Goal: Information Seeking & Learning: Compare options

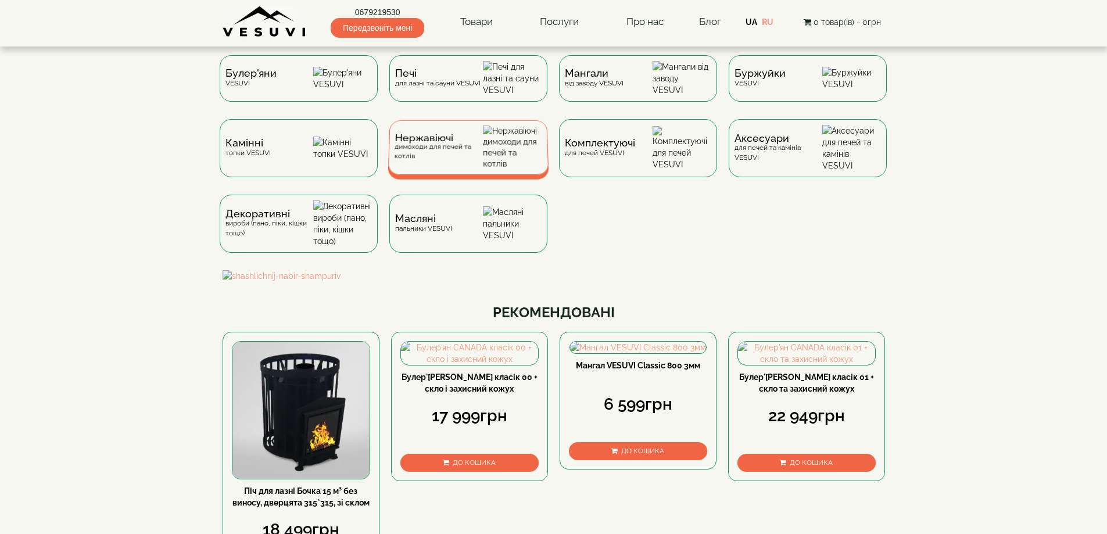
click at [461, 142] on span "Нержавіючі" at bounding box center [439, 138] width 88 height 9
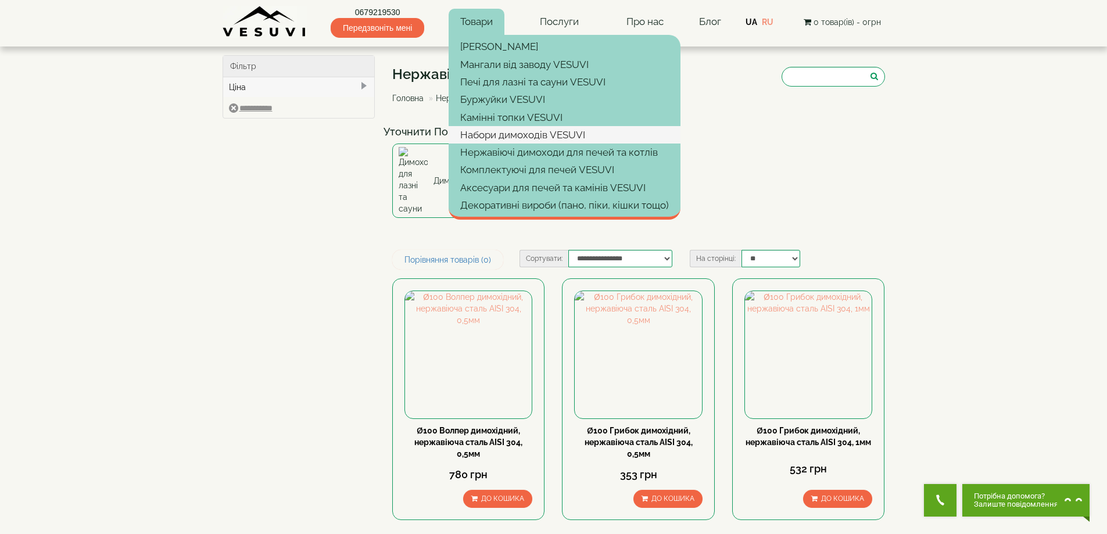
click at [504, 137] on link "Набори димоходів VESUVI" at bounding box center [565, 134] width 232 height 17
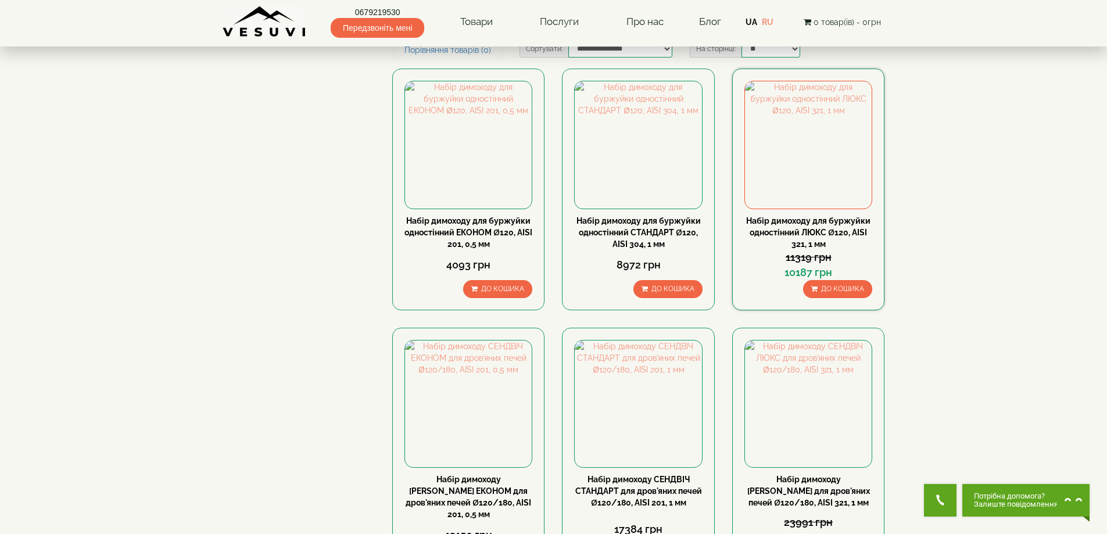
scroll to position [349, 0]
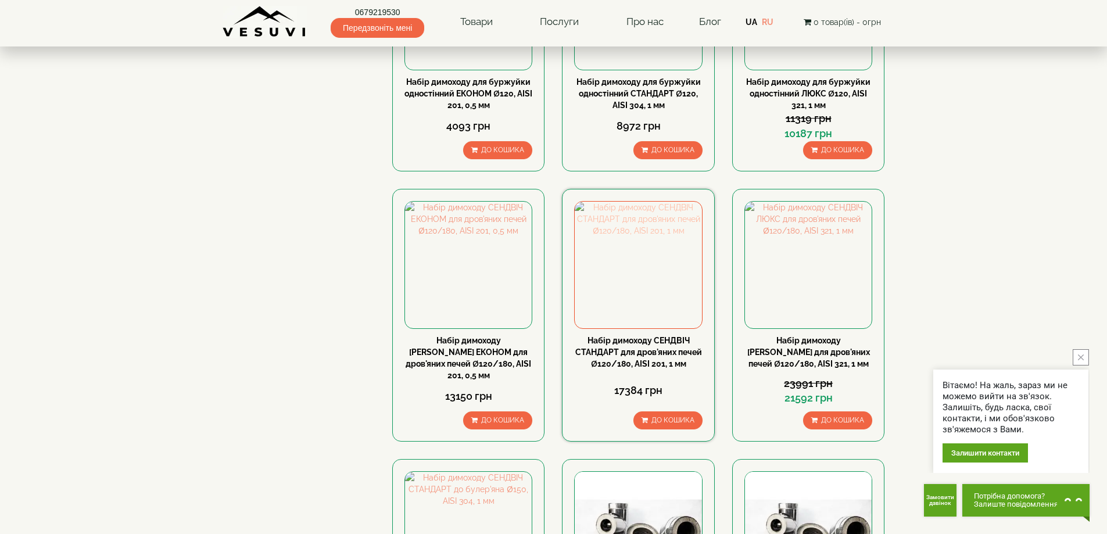
click at [635, 242] on img at bounding box center [638, 265] width 127 height 127
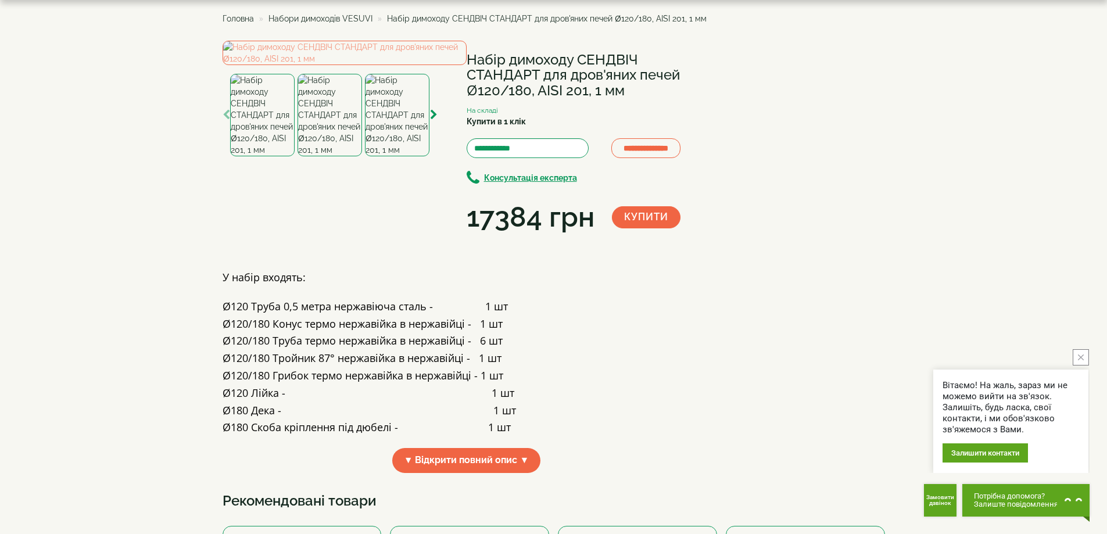
scroll to position [116, 0]
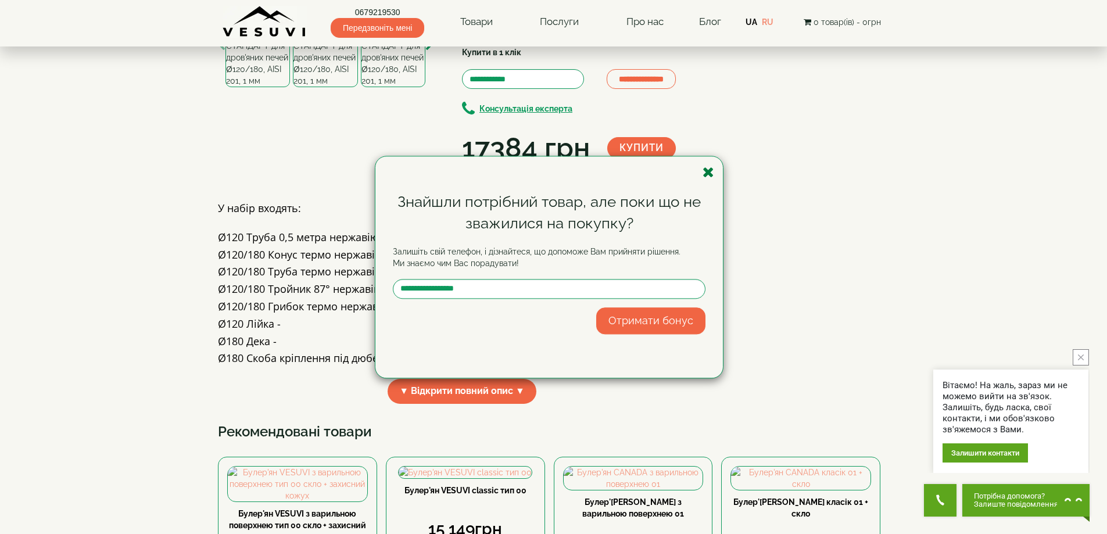
click at [707, 169] on icon "button" at bounding box center [709, 172] width 12 height 15
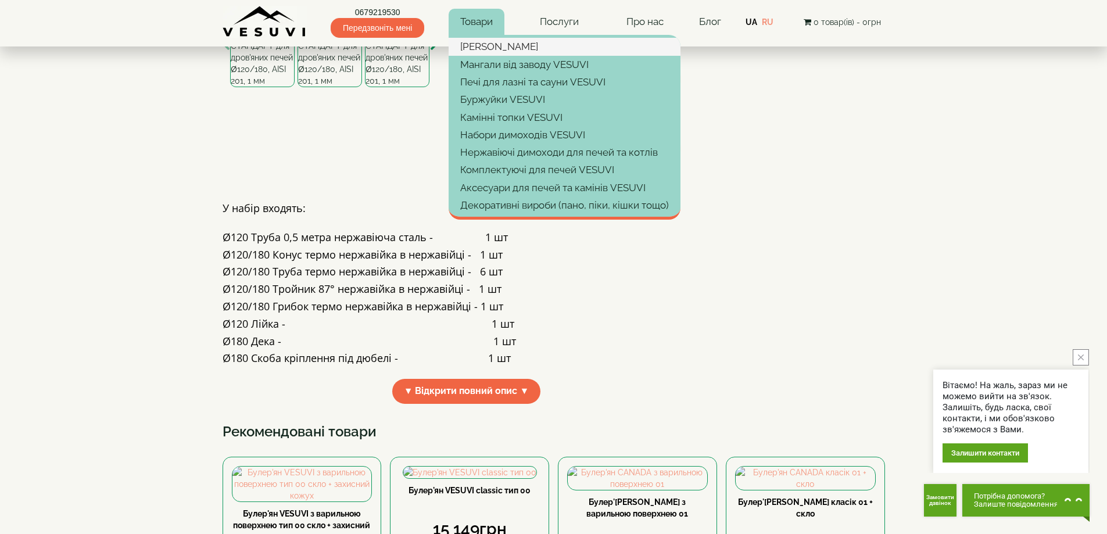
click at [495, 53] on link "[PERSON_NAME]" at bounding box center [565, 46] width 232 height 17
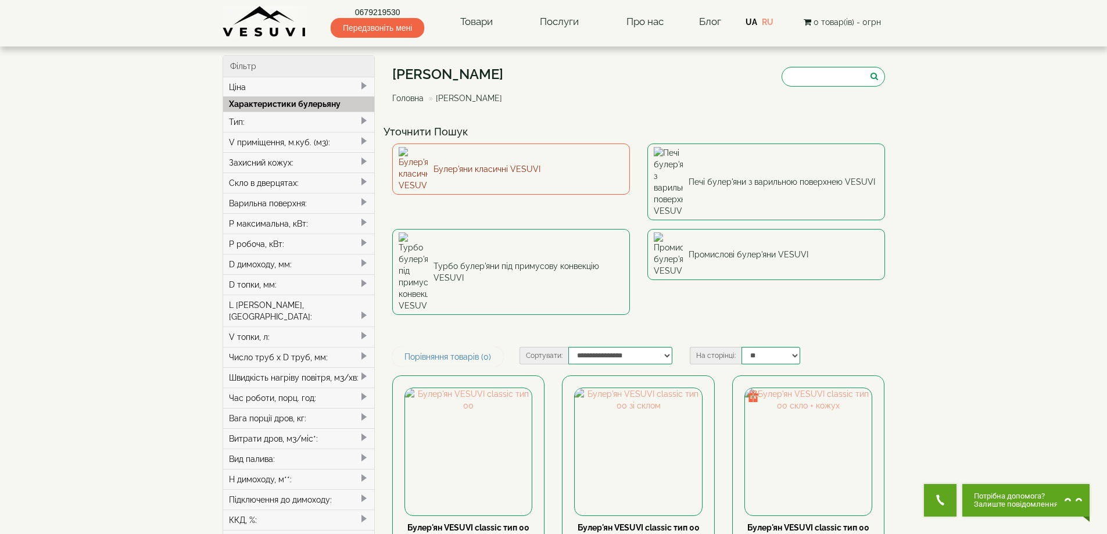
click at [545, 169] on link "Булер'яни класичні VESUVI" at bounding box center [511, 169] width 238 height 51
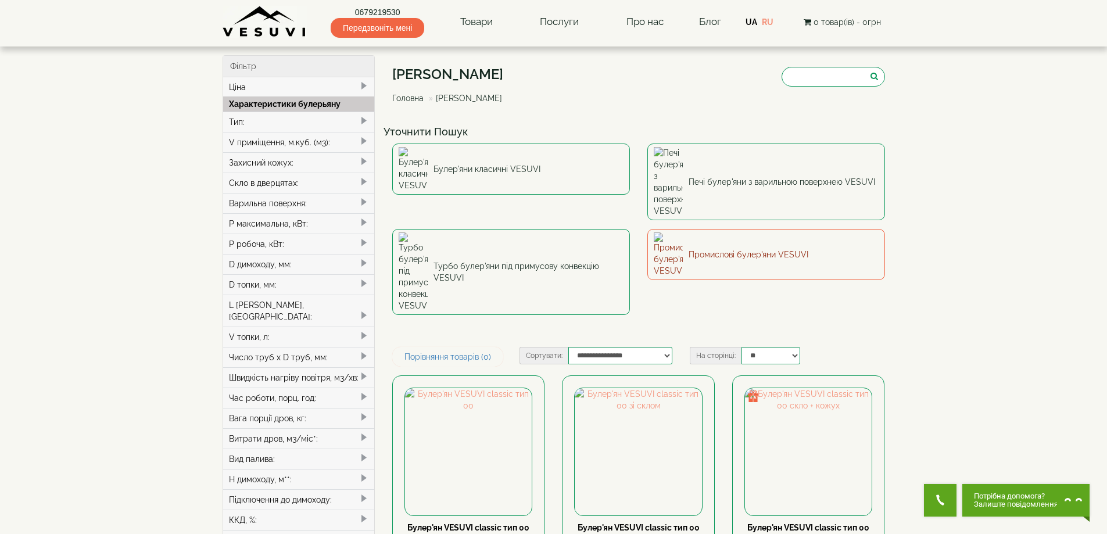
click at [719, 229] on link "Промислові булер'яни VESUVI" at bounding box center [766, 254] width 238 height 51
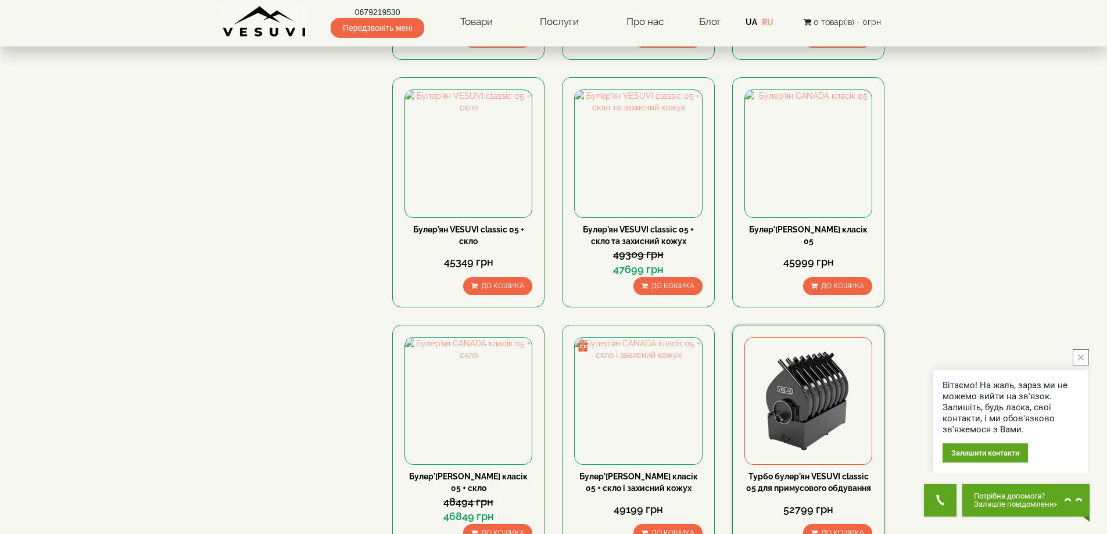
scroll to position [1046, 0]
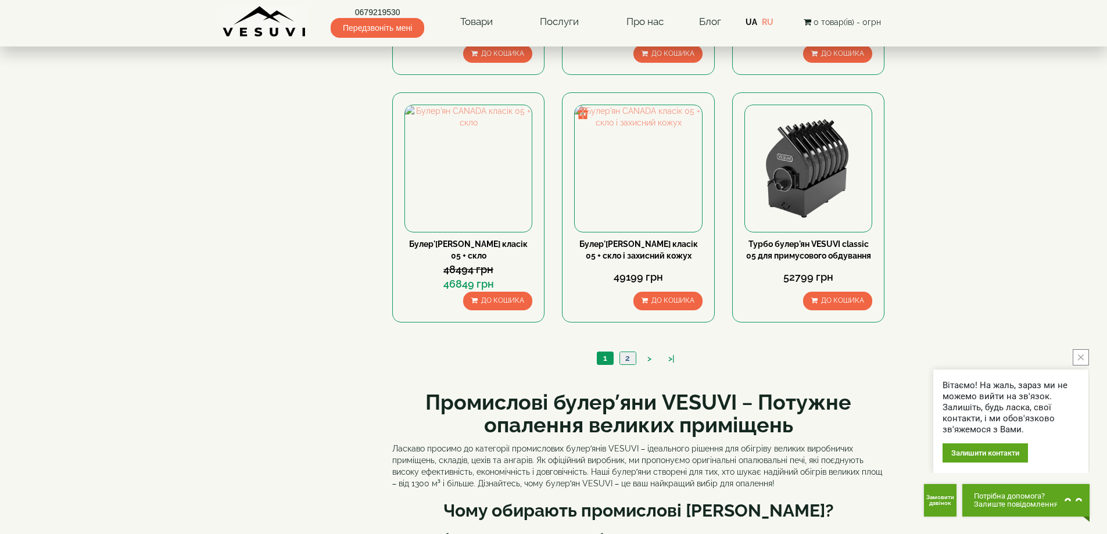
click at [622, 359] on link "2" at bounding box center [627, 358] width 16 height 12
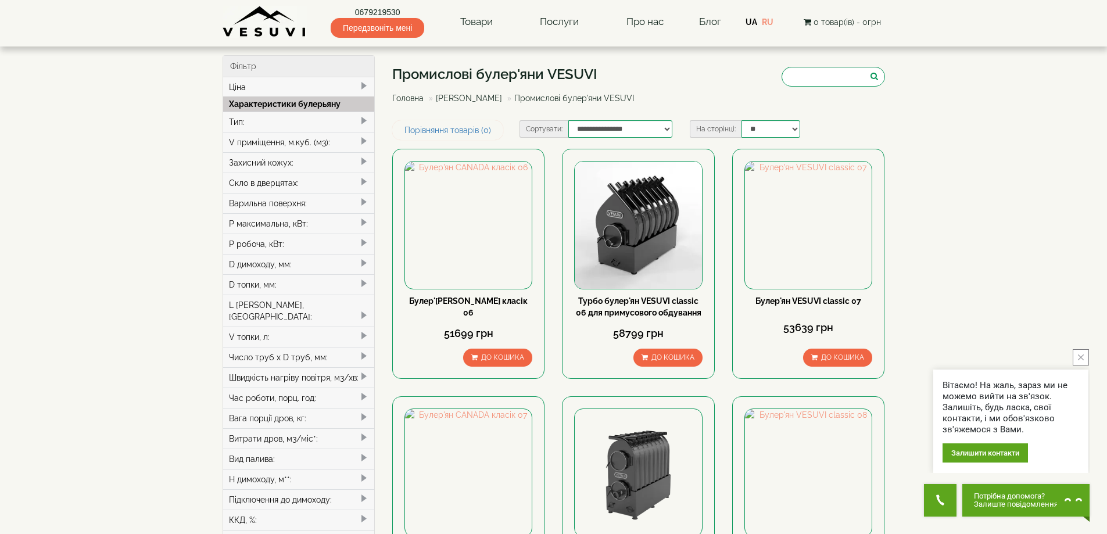
click at [260, 117] on div "Тип:" at bounding box center [299, 122] width 152 height 20
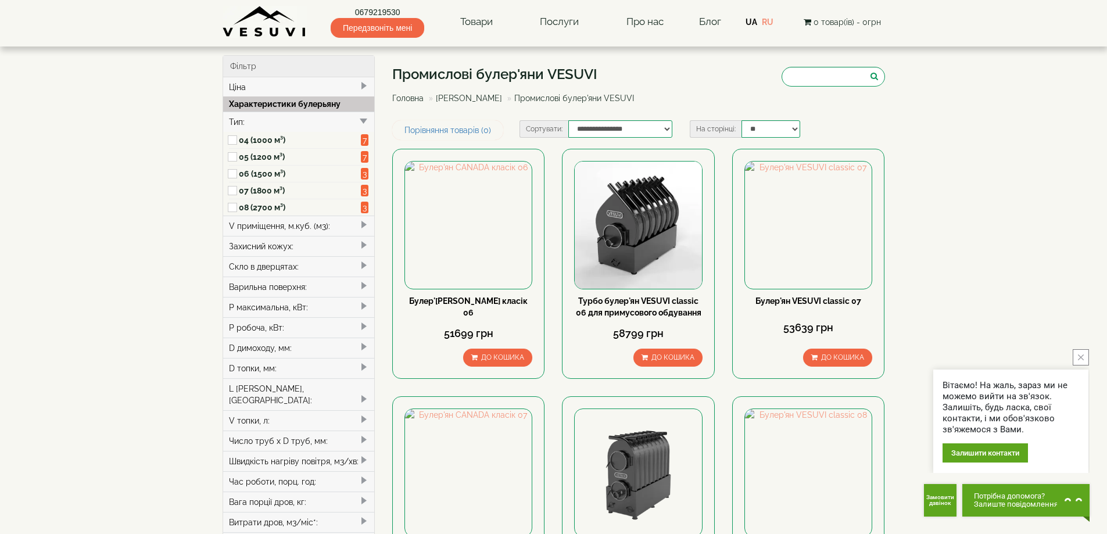
click at [262, 172] on label "06 (1500 м³)" at bounding box center [300, 174] width 123 height 12
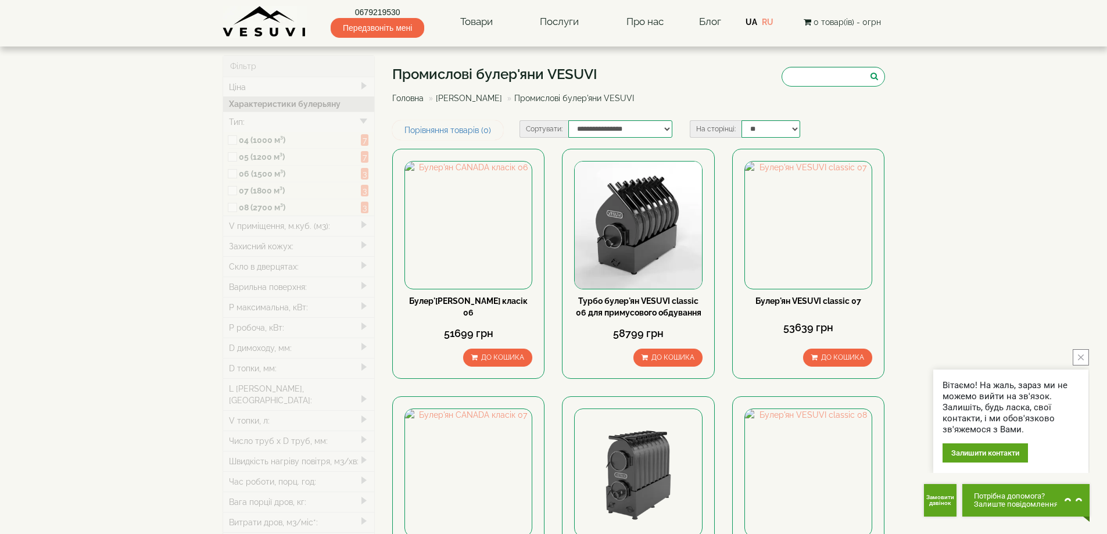
type input "*****"
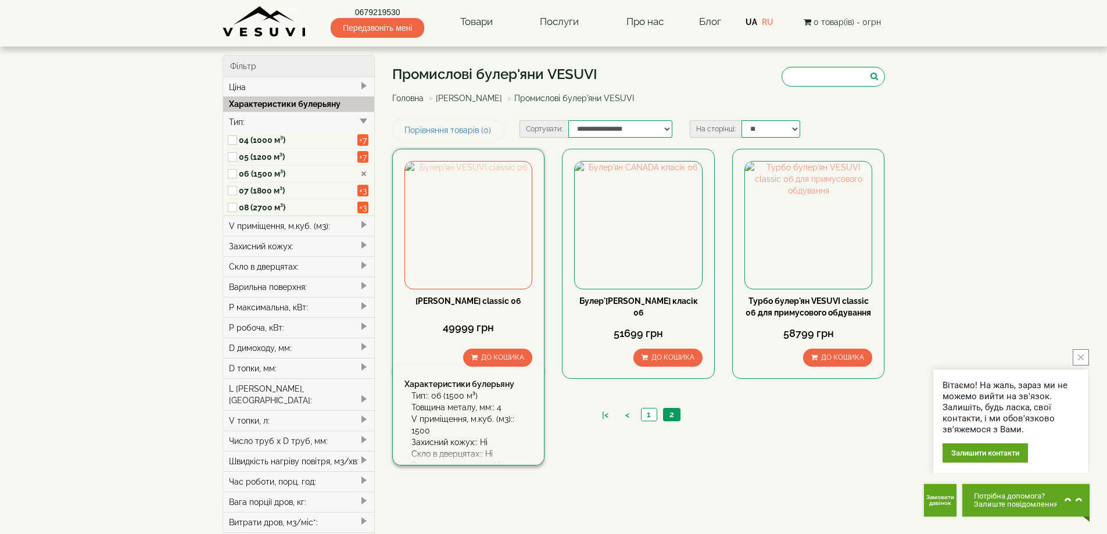
click at [461, 200] on img at bounding box center [468, 225] width 127 height 127
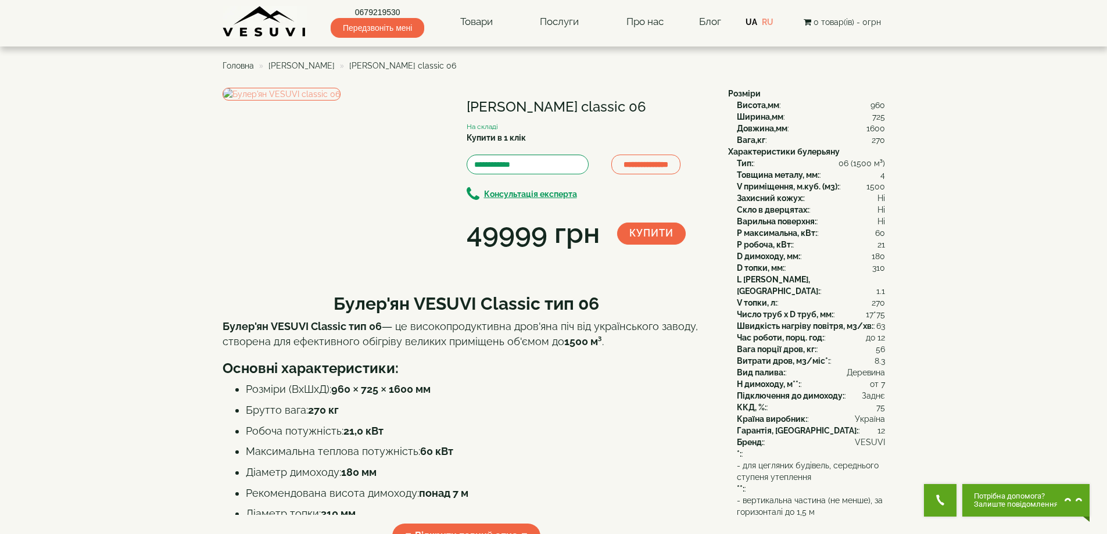
click at [484, 109] on h1 "Булер'ян VESUVI classic 06" at bounding box center [589, 106] width 244 height 15
click at [482, 109] on h1 "Булер'ян VESUVI classic 06" at bounding box center [589, 106] width 244 height 15
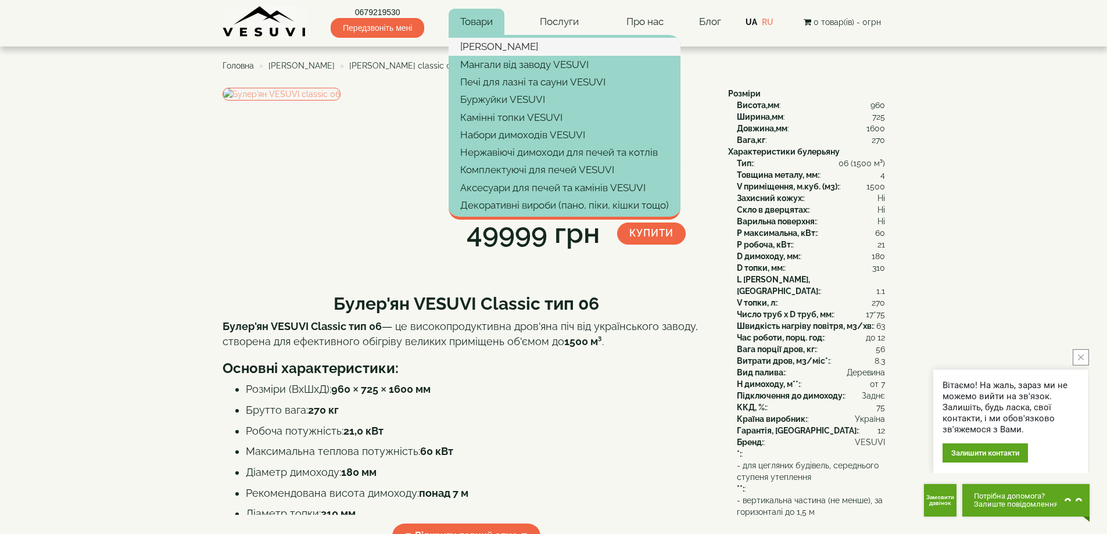
click at [474, 43] on link "[PERSON_NAME]" at bounding box center [565, 46] width 232 height 17
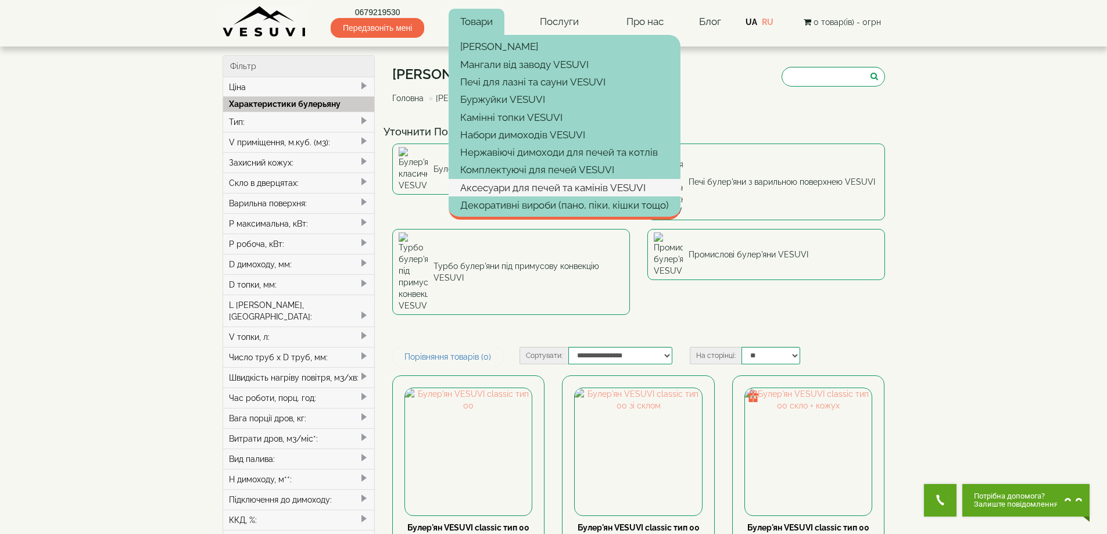
click at [481, 185] on link "Аксесуари для печей та камінів VESUVI" at bounding box center [565, 187] width 232 height 17
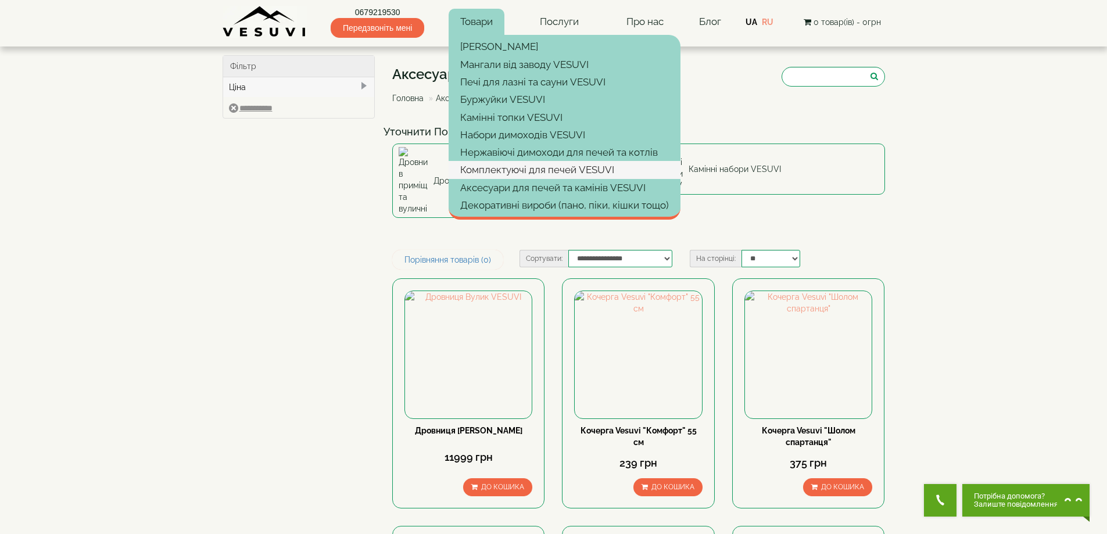
click at [472, 164] on link "Комплектуючі для печей VESUVI" at bounding box center [565, 169] width 232 height 17
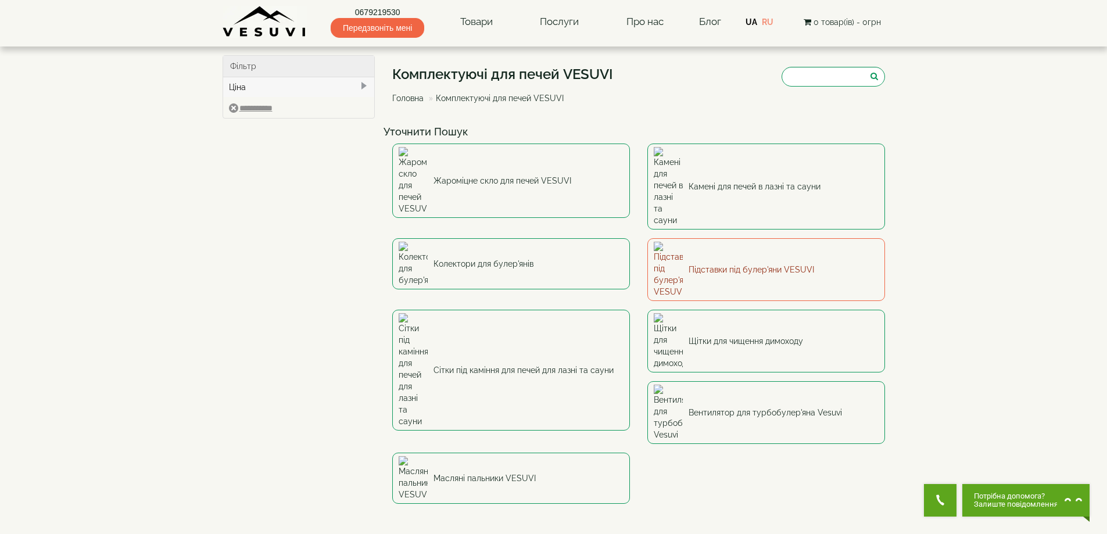
click at [704, 238] on link "Підставки під булер'яни VESUVI" at bounding box center [766, 269] width 238 height 63
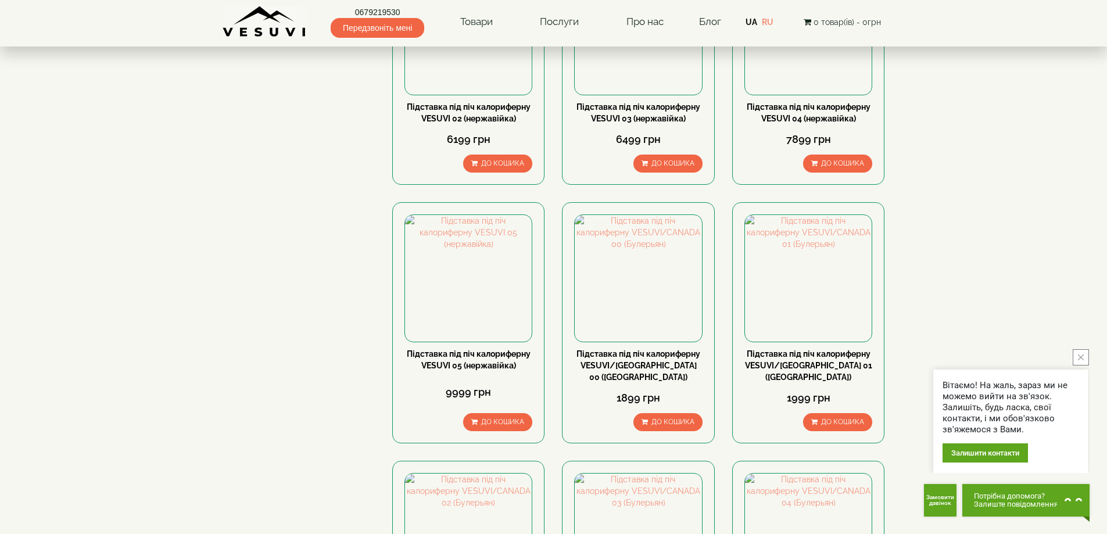
scroll to position [581, 0]
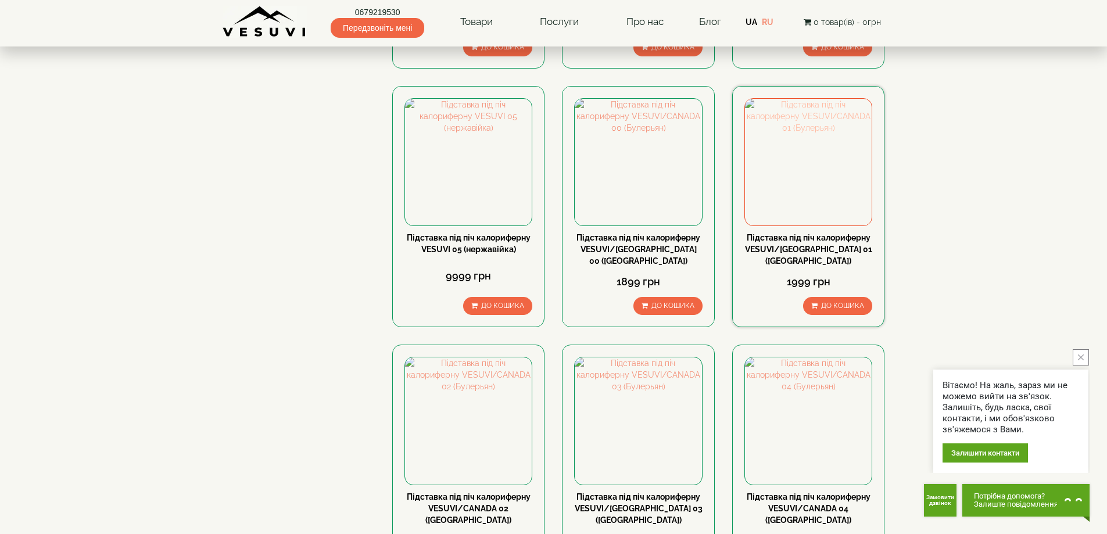
click at [766, 175] on img at bounding box center [808, 162] width 127 height 127
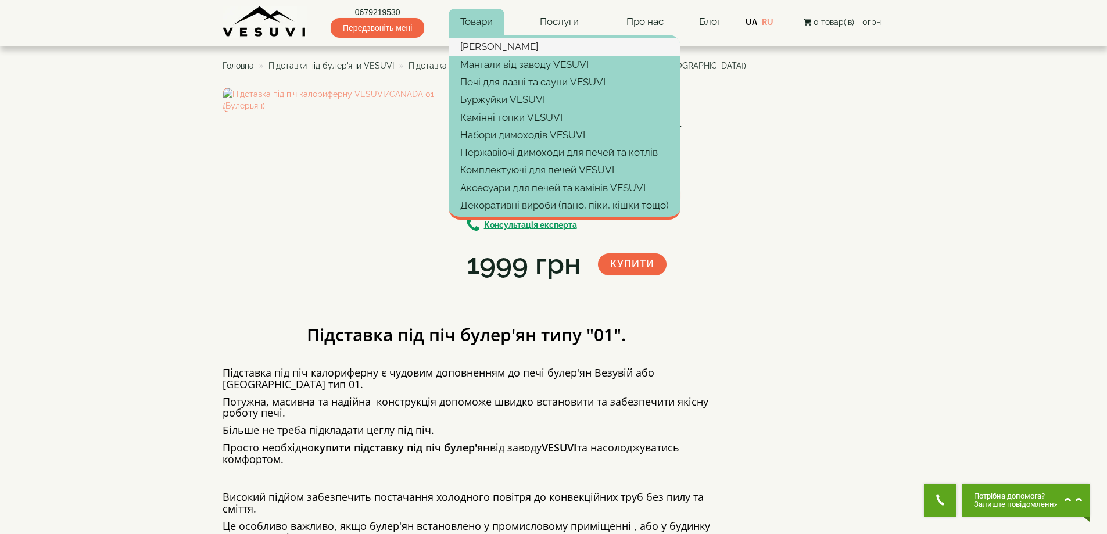
click at [485, 49] on link "[PERSON_NAME]" at bounding box center [565, 46] width 232 height 17
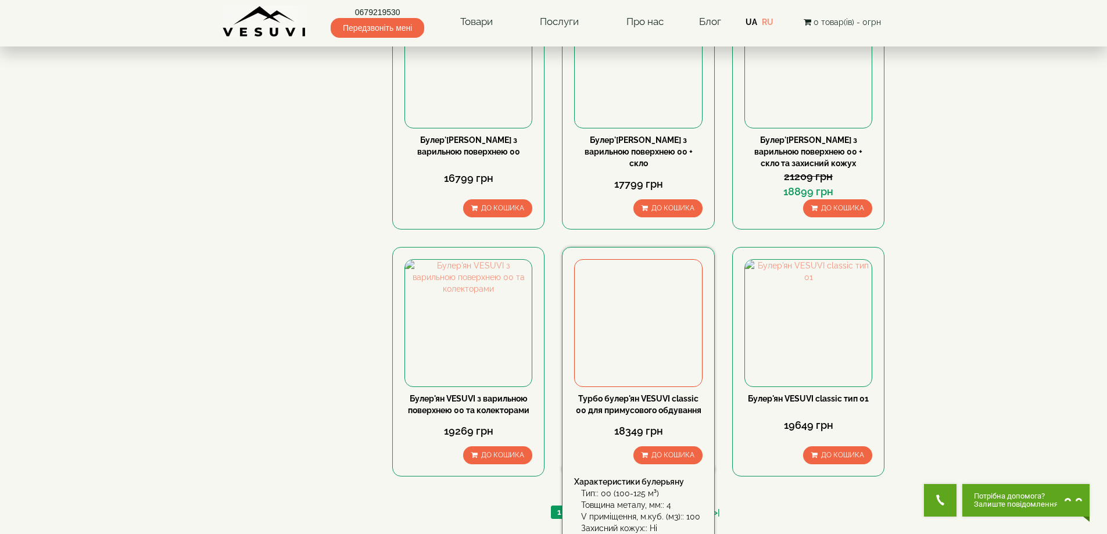
scroll to position [1220, 0]
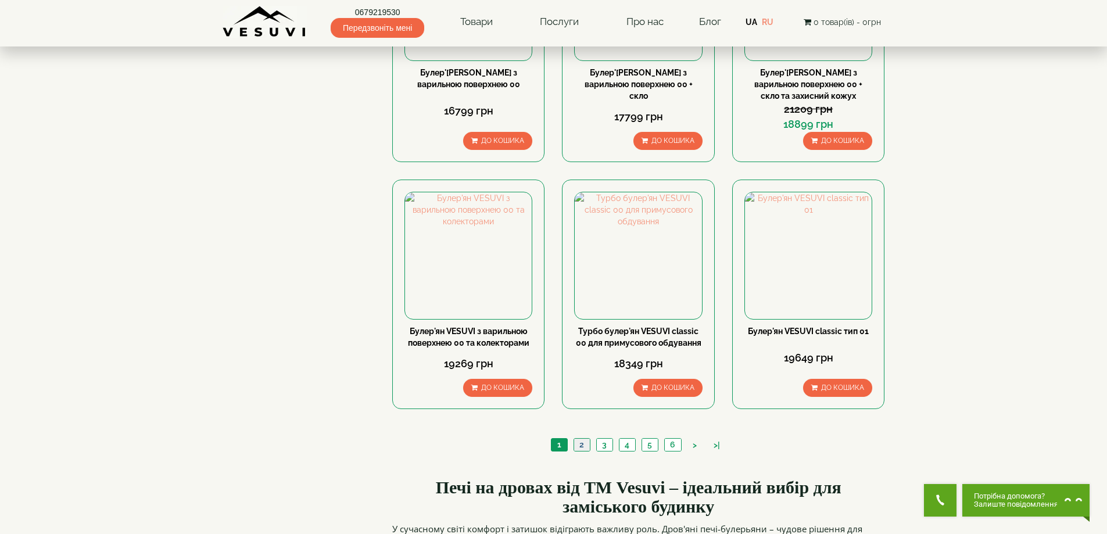
click at [583, 439] on link "2" at bounding box center [582, 445] width 16 height 12
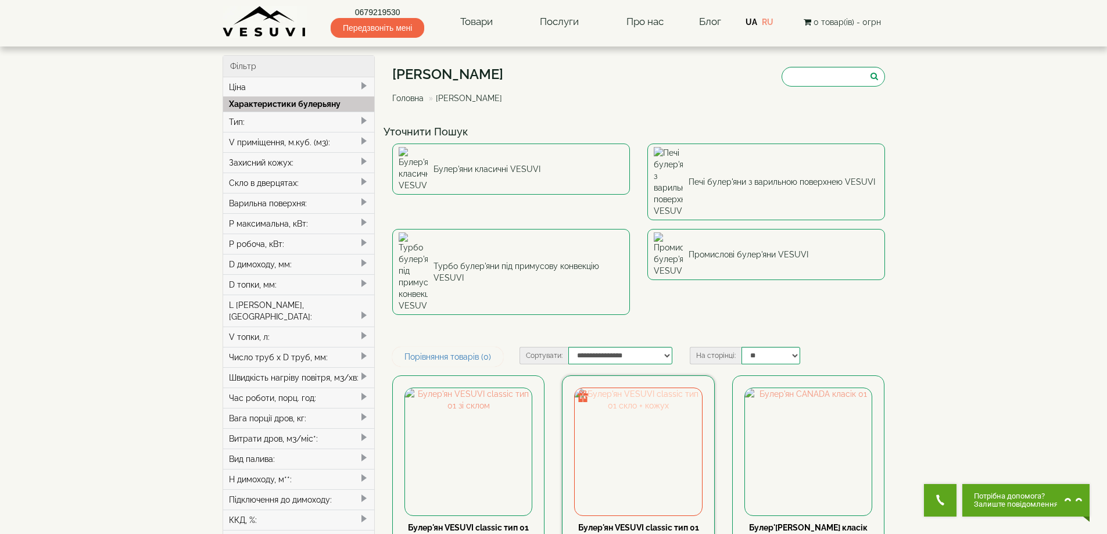
click at [612, 388] on img at bounding box center [638, 451] width 127 height 127
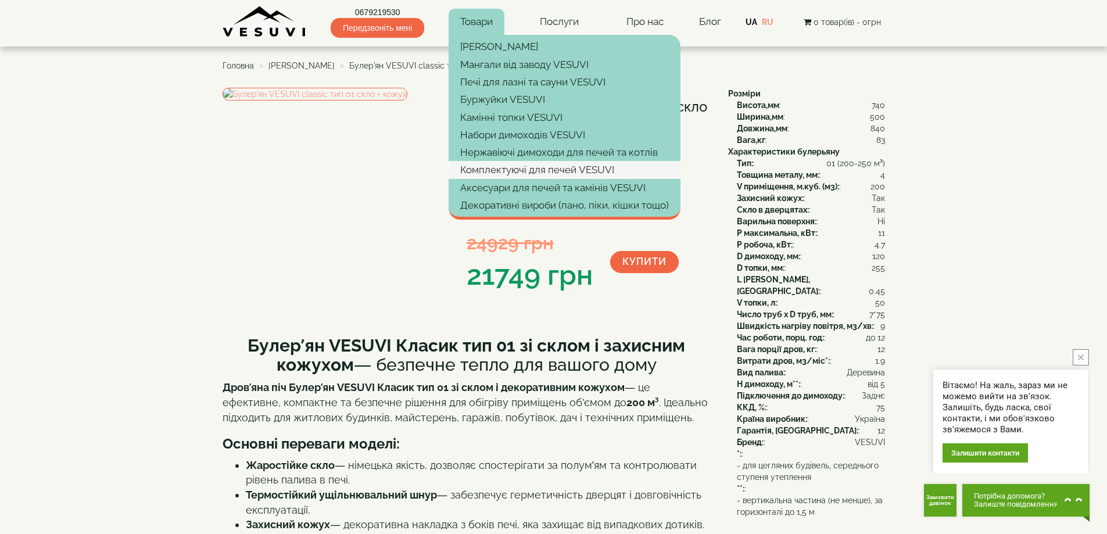
click at [499, 173] on link "Комплектуючі для печей VESUVI" at bounding box center [565, 169] width 232 height 17
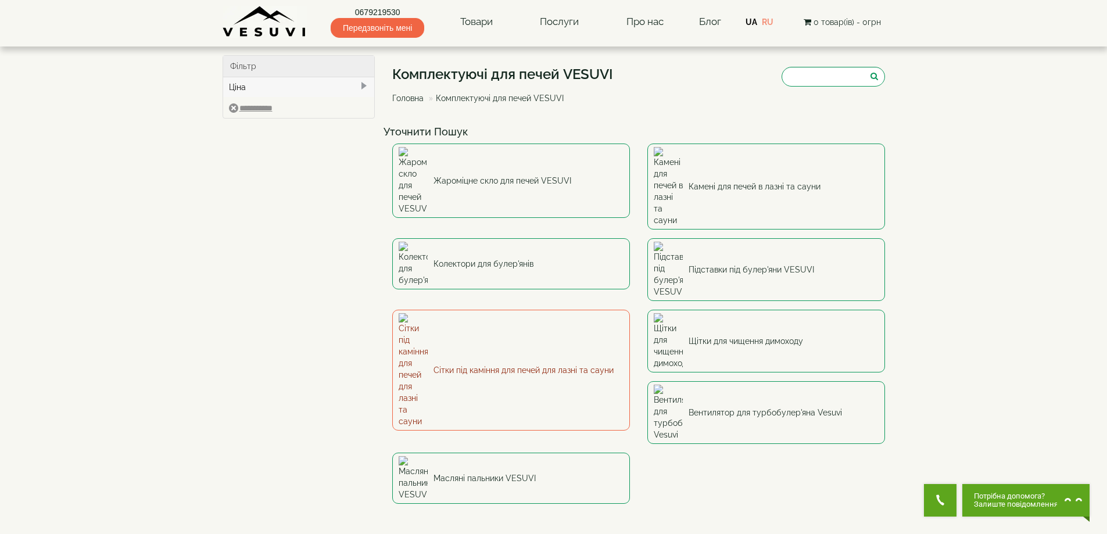
click at [485, 310] on link "Сітки під каміння для печей для лазні та сауни" at bounding box center [511, 370] width 238 height 121
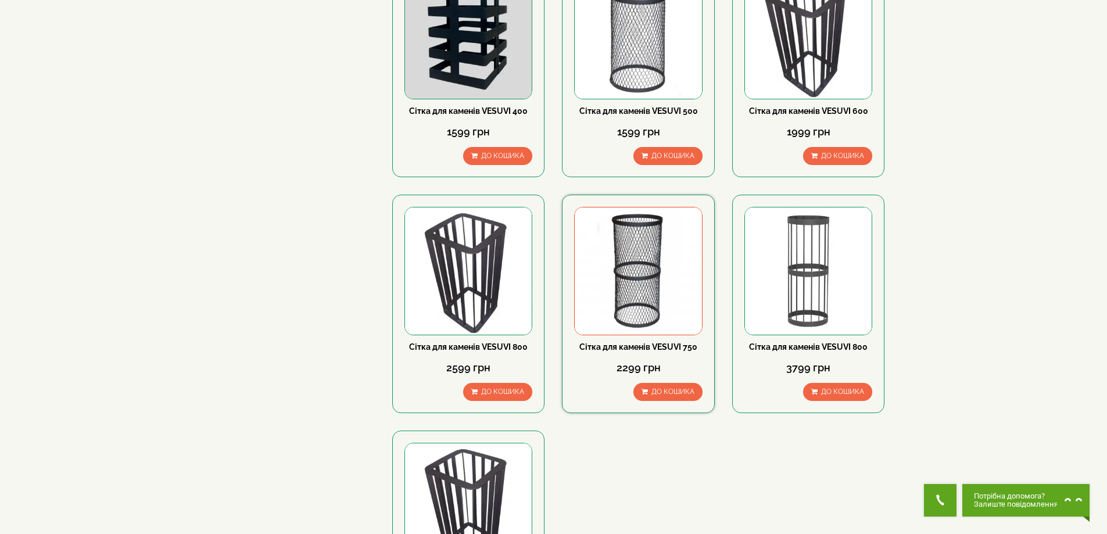
scroll to position [232, 0]
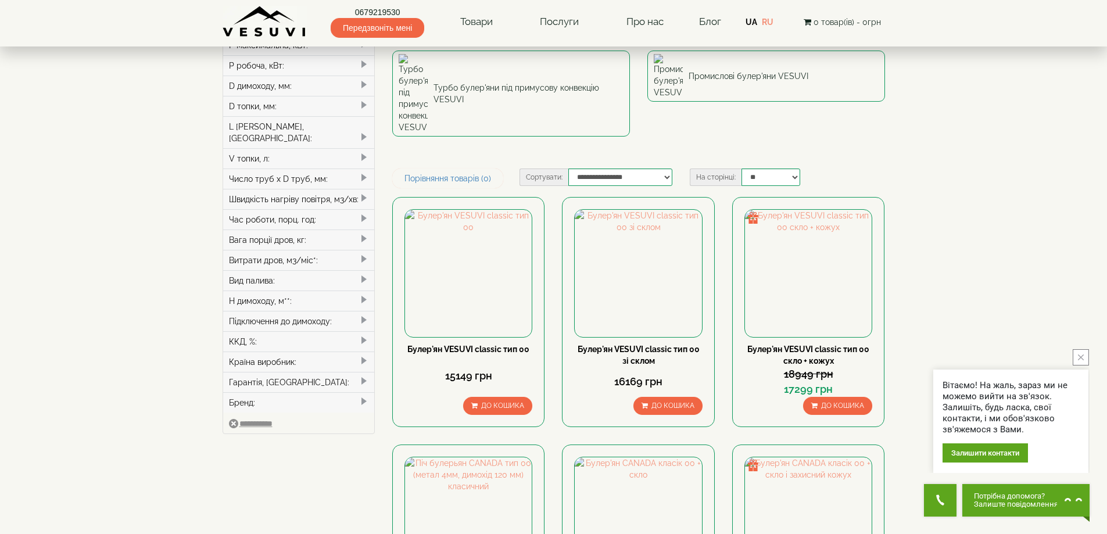
scroll to position [174, 0]
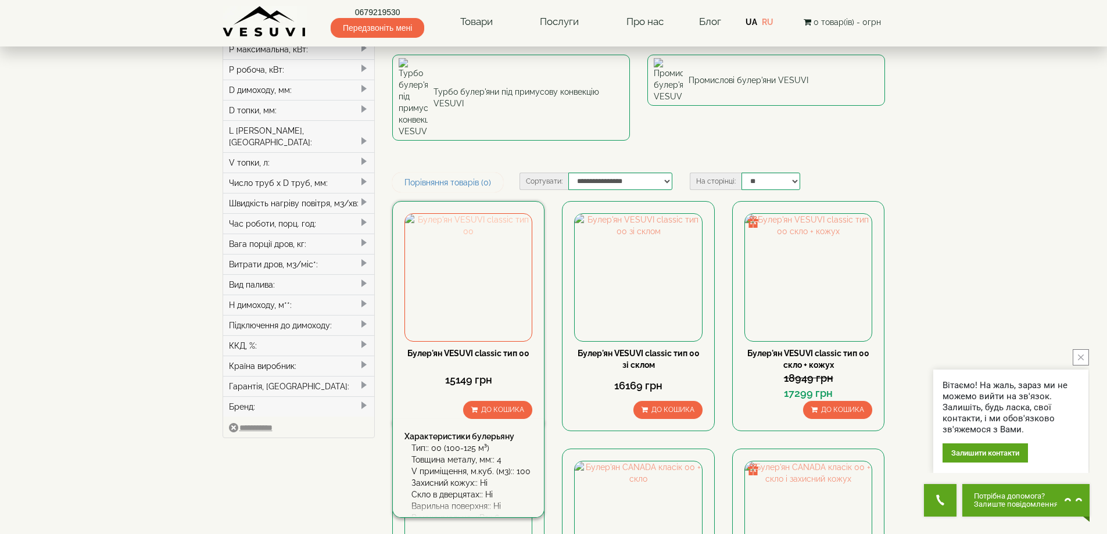
click at [499, 214] on img at bounding box center [468, 277] width 127 height 127
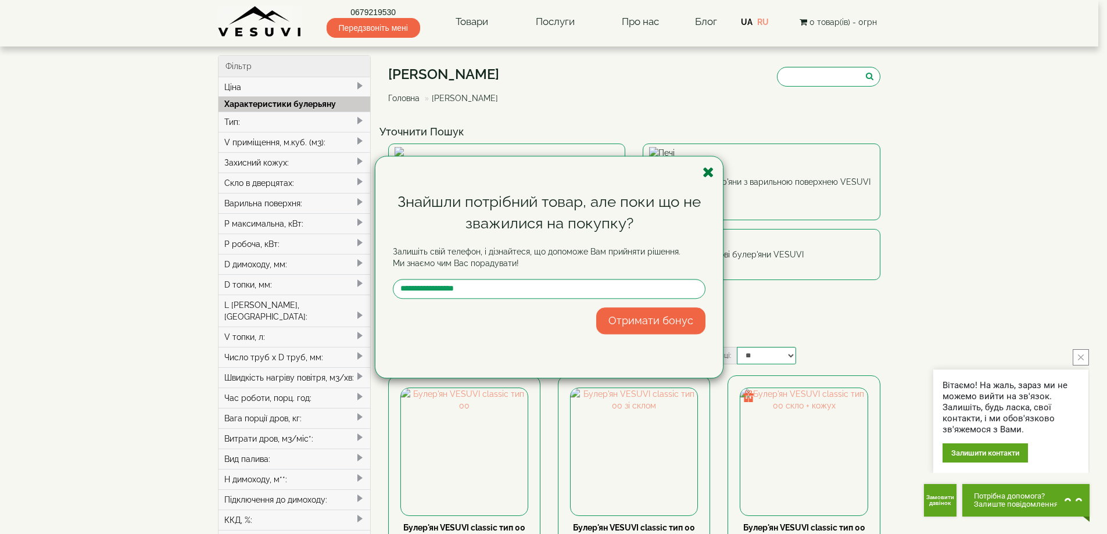
click at [714, 173] on icon "button" at bounding box center [709, 172] width 12 height 15
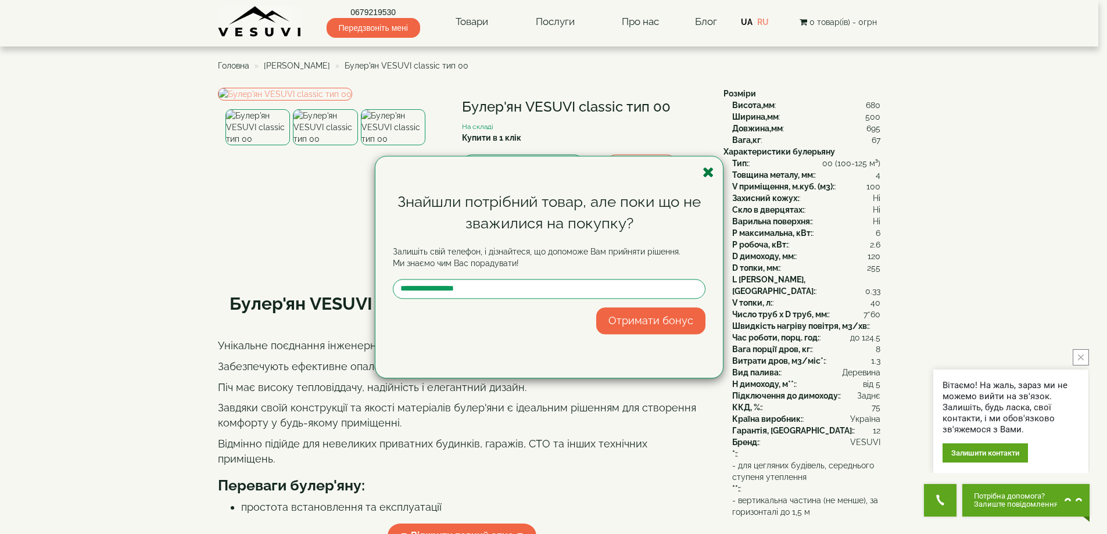
click at [705, 169] on icon "button" at bounding box center [709, 172] width 12 height 15
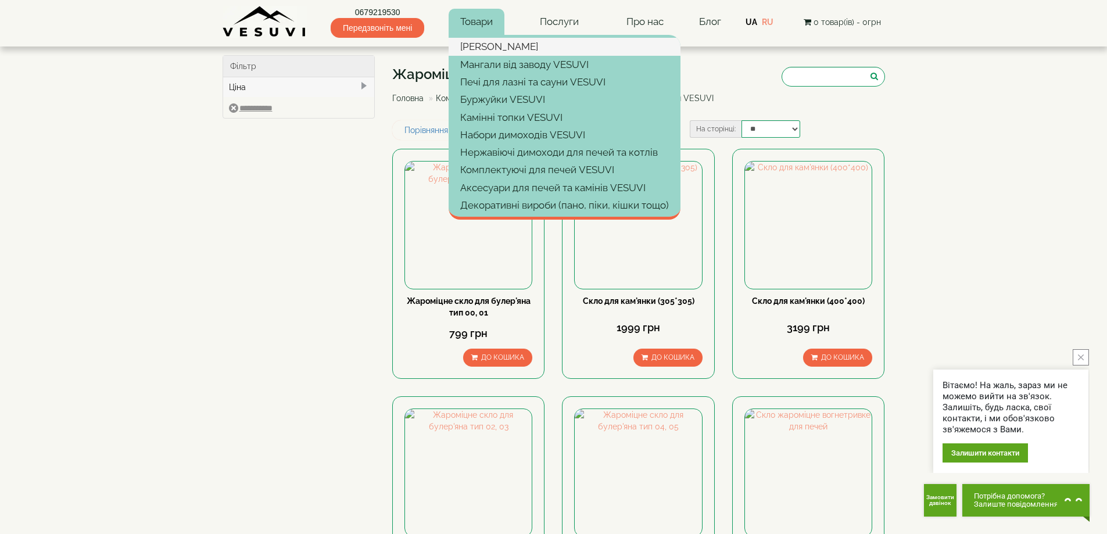
click at [498, 47] on link "[PERSON_NAME]" at bounding box center [565, 46] width 232 height 17
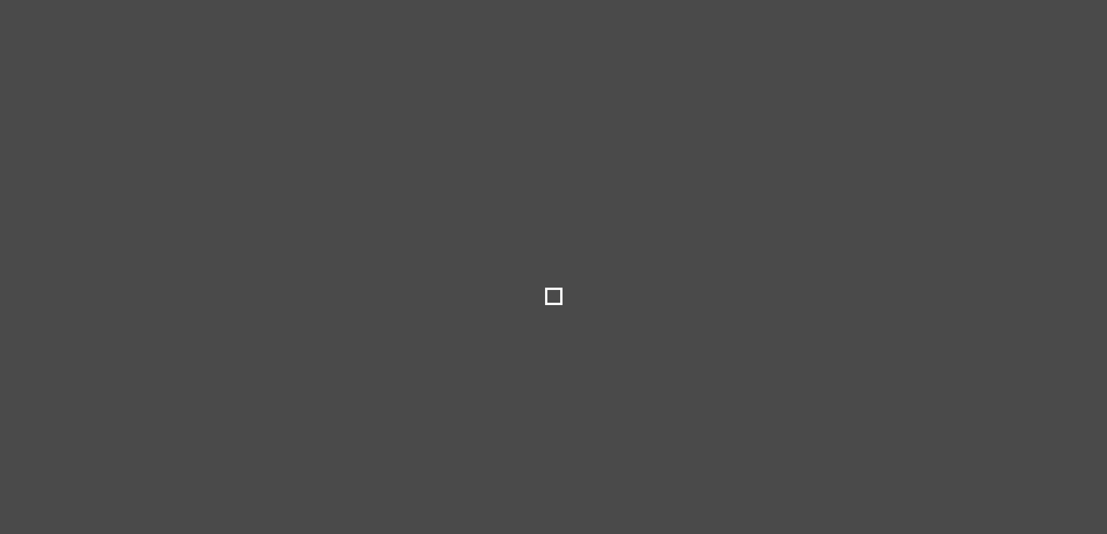
type input "*****"
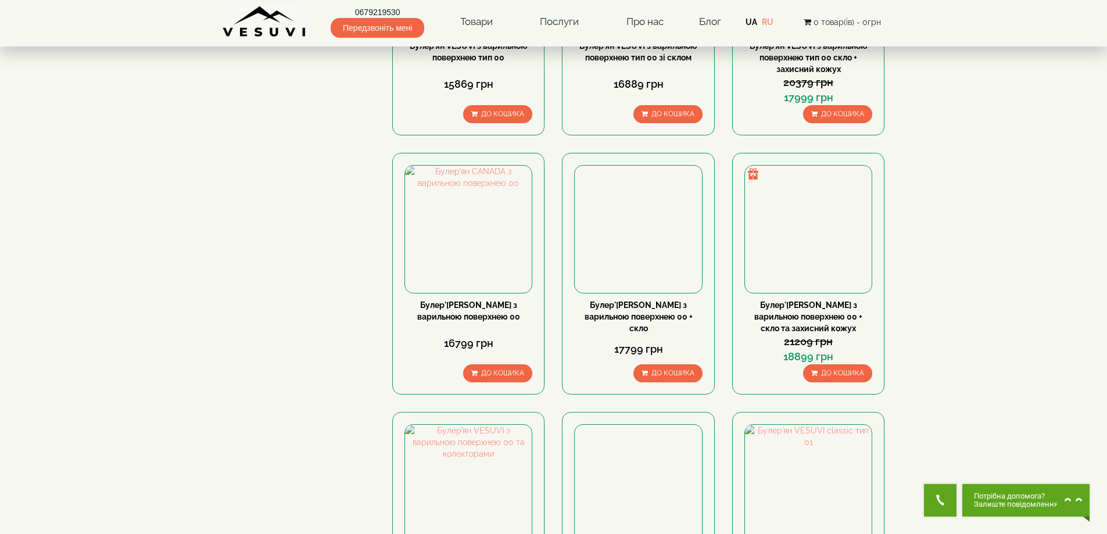
scroll to position [1278, 0]
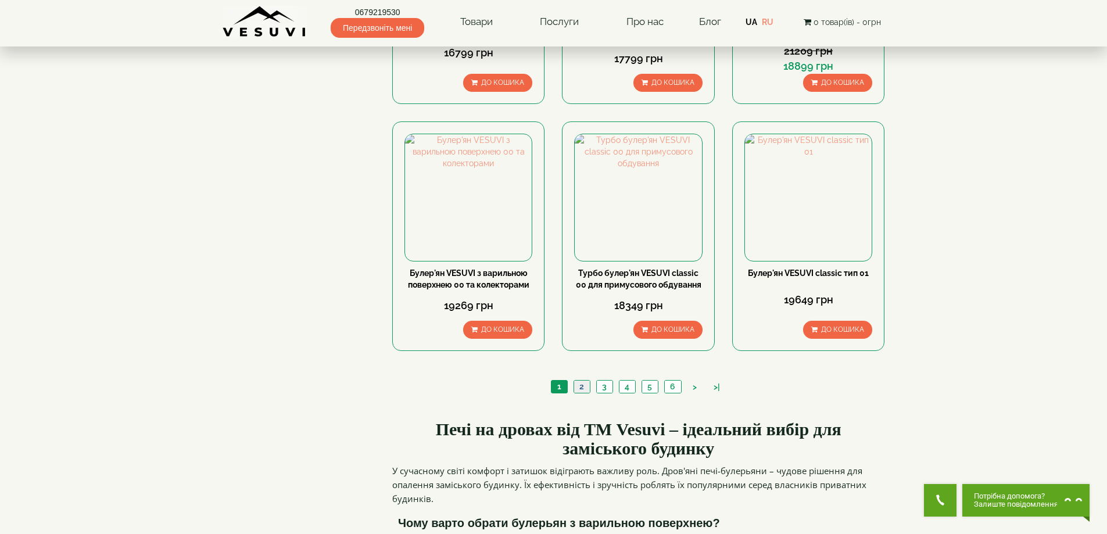
click at [577, 381] on link "2" at bounding box center [582, 387] width 16 height 12
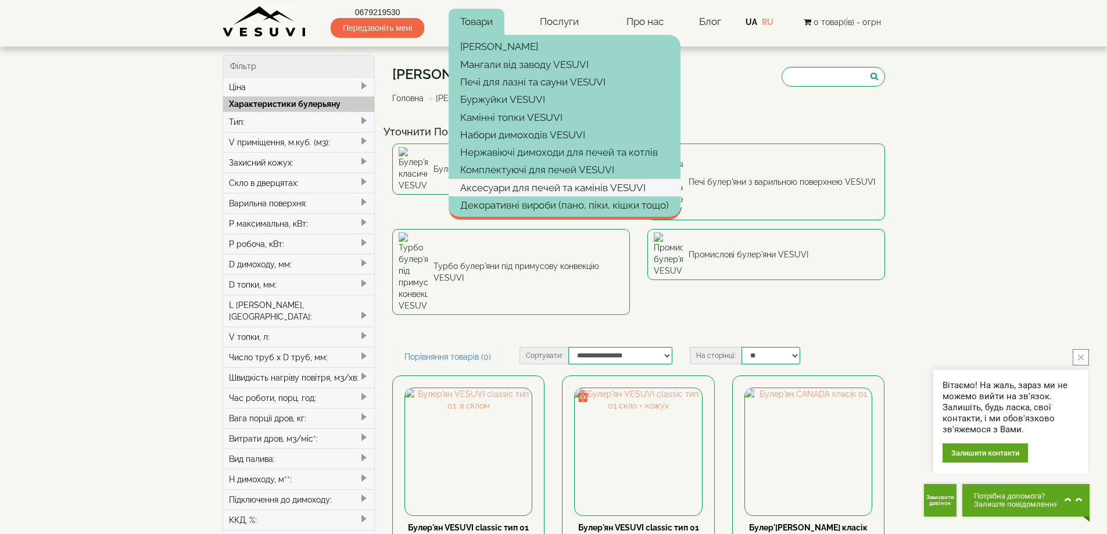
click at [485, 190] on link "Аксесуари для печей та камінів VESUVI" at bounding box center [565, 187] width 232 height 17
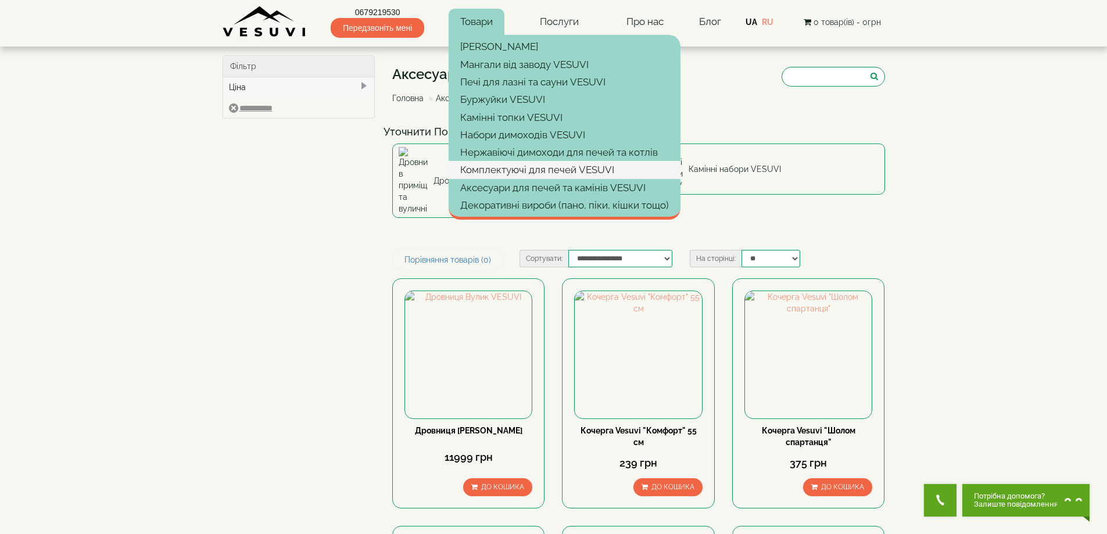
click at [482, 168] on link "Комплектуючі для печей VESUVI" at bounding box center [565, 169] width 232 height 17
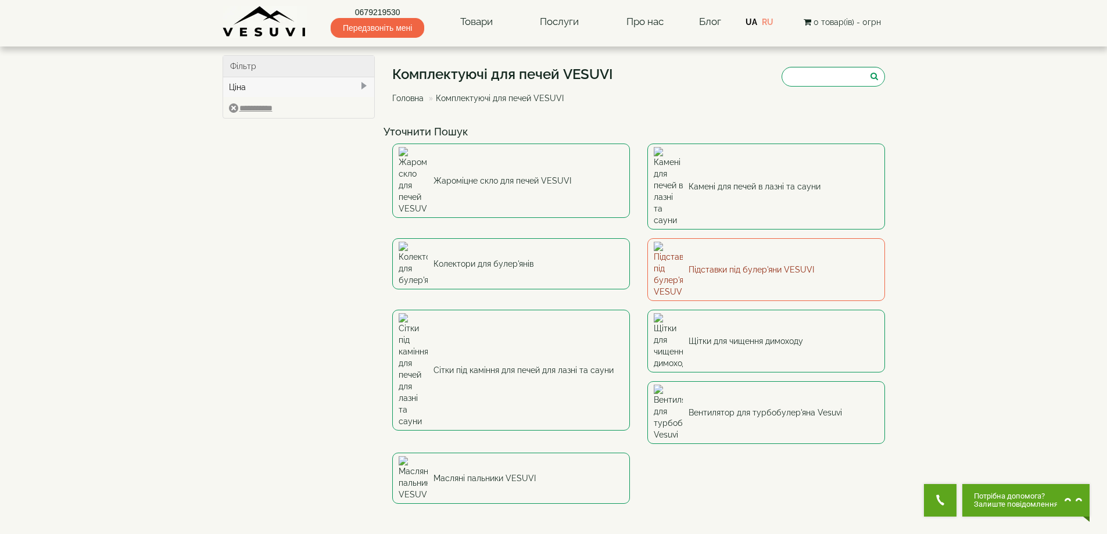
click at [703, 238] on link "Підставки під булер'яни VESUVI" at bounding box center [766, 269] width 238 height 63
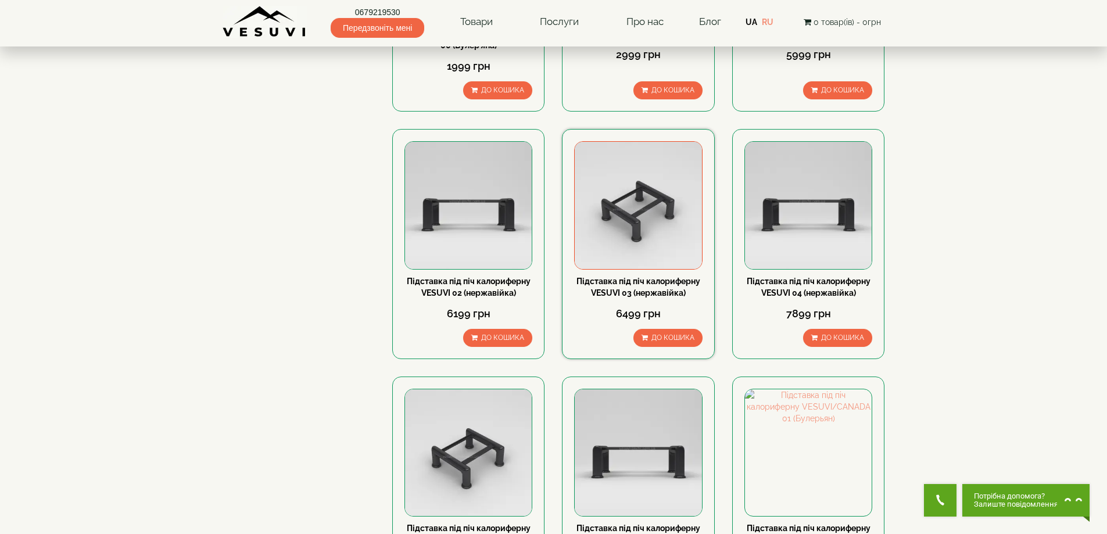
scroll to position [639, 0]
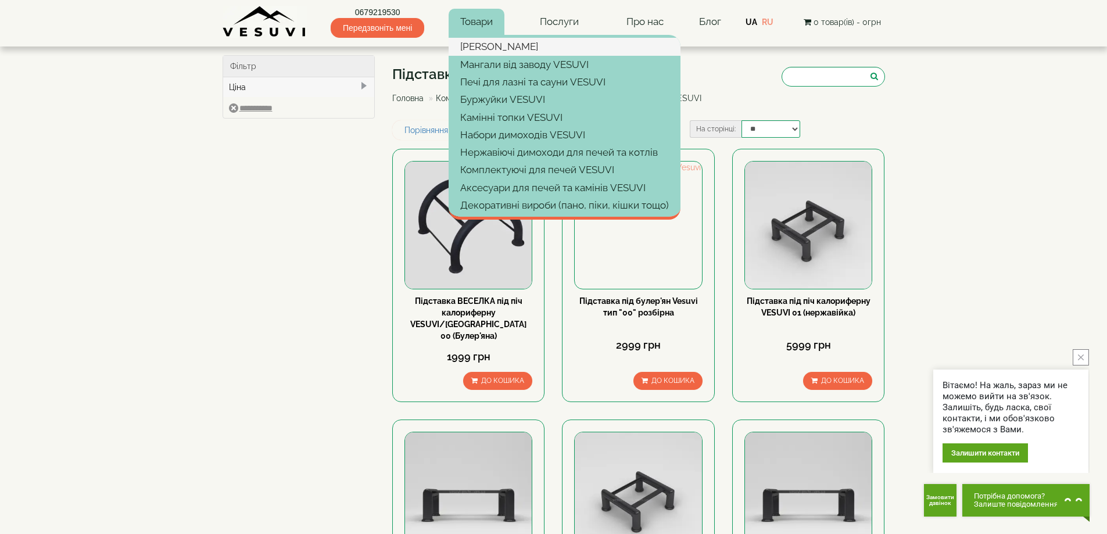
click at [485, 44] on link "[PERSON_NAME]" at bounding box center [565, 46] width 232 height 17
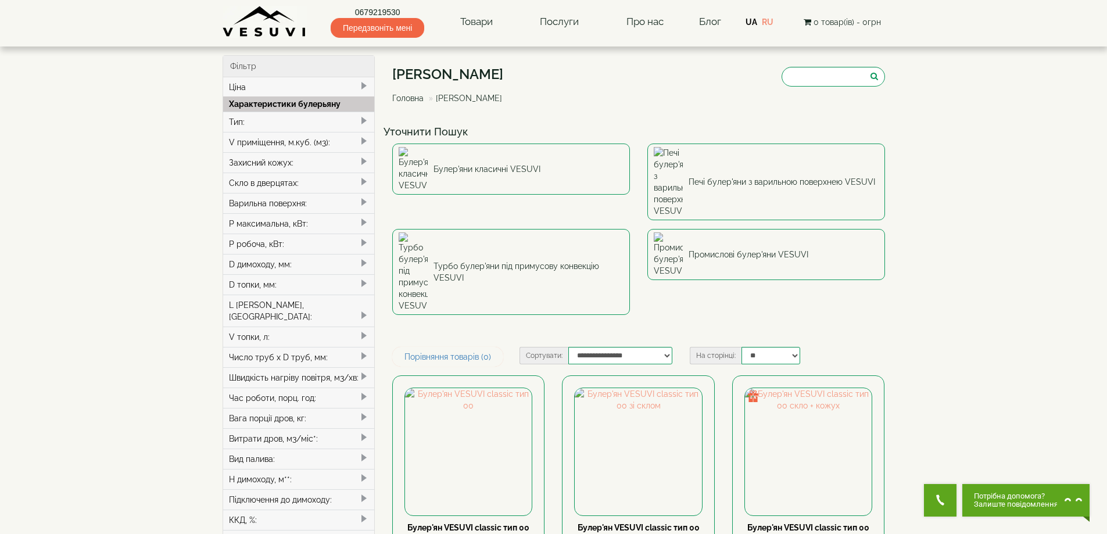
click at [279, 121] on div "Тип:" at bounding box center [299, 122] width 152 height 20
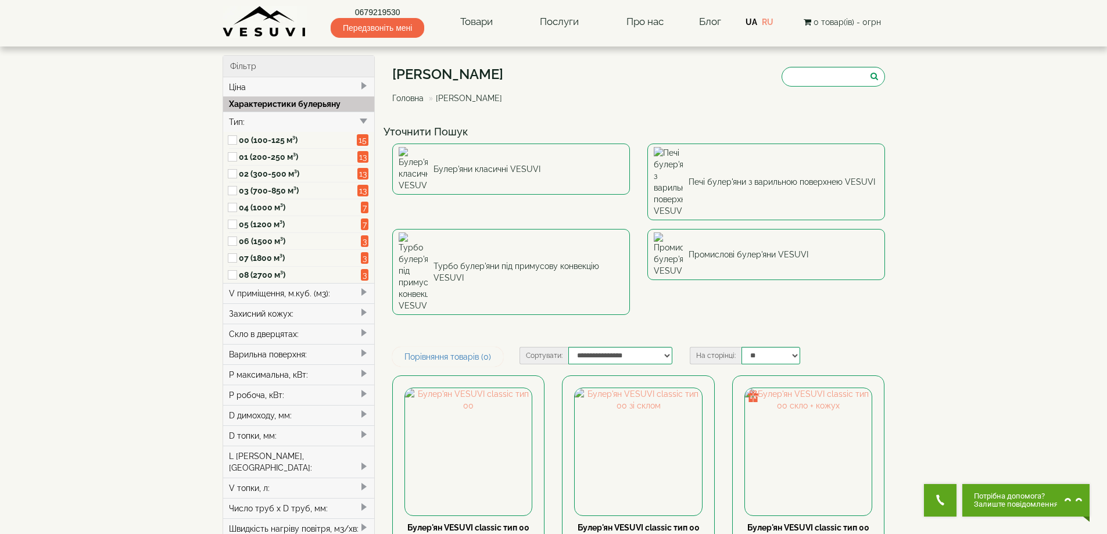
click at [260, 171] on label "02 (300-500 м³)" at bounding box center [298, 174] width 119 height 12
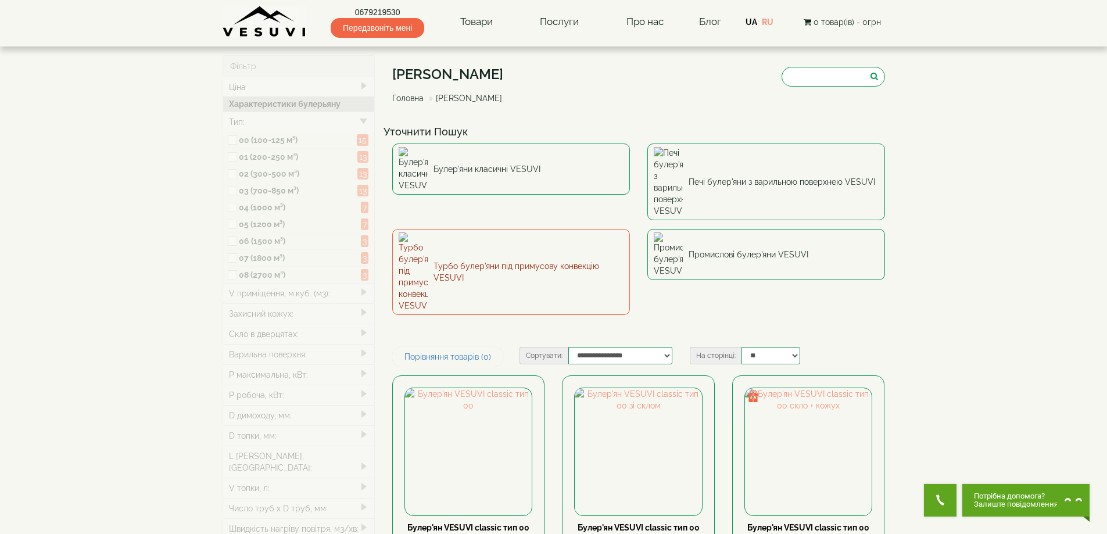
type input "*****"
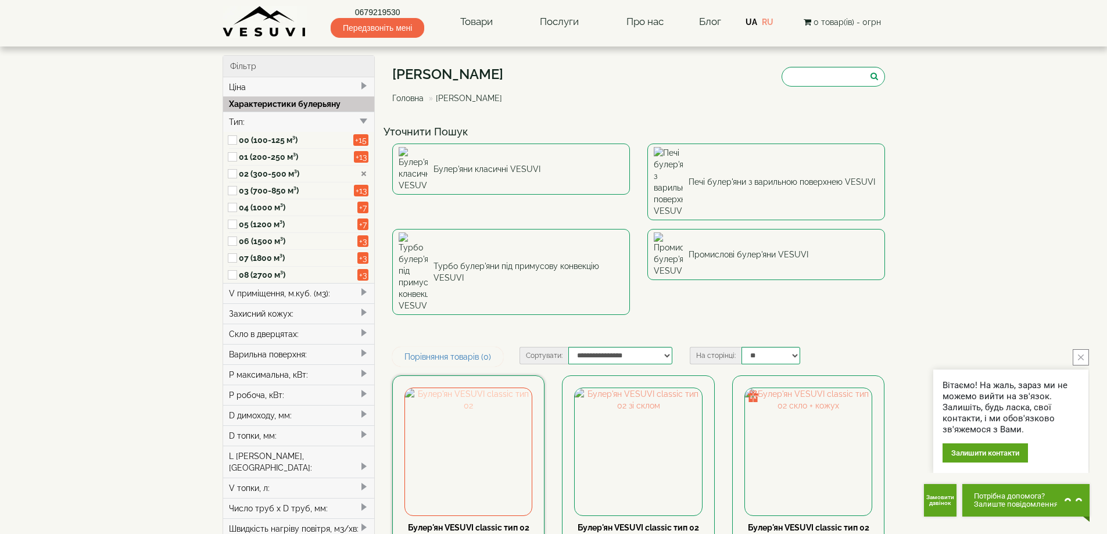
click at [483, 388] on img at bounding box center [468, 451] width 127 height 127
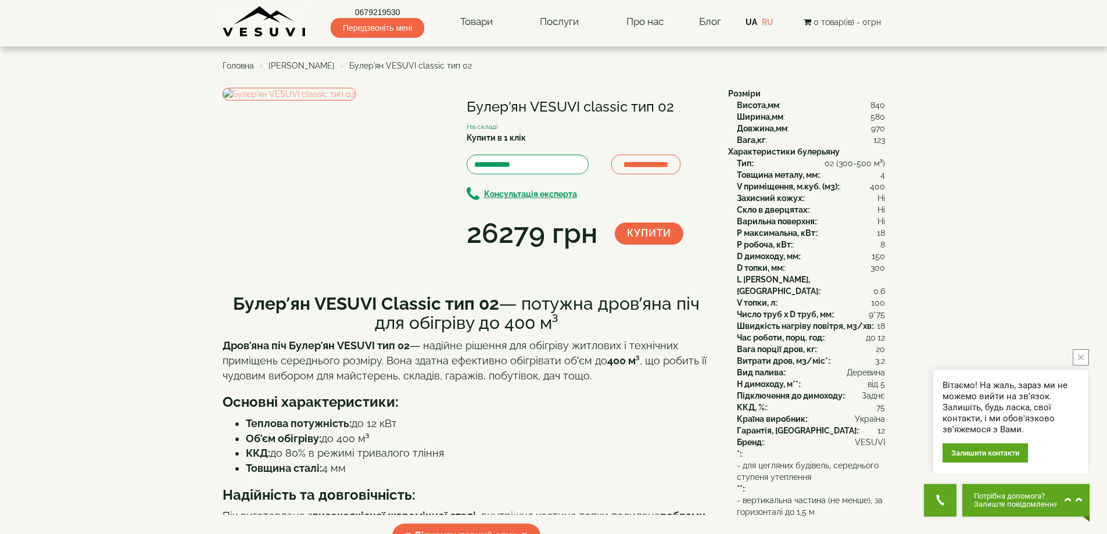
click at [562, 253] on div "**********" at bounding box center [471, 171] width 497 height 166
click at [285, 60] on li "[PERSON_NAME]" at bounding box center [295, 66] width 78 height 12
click at [315, 66] on span "[PERSON_NAME]" at bounding box center [301, 65] width 66 height 9
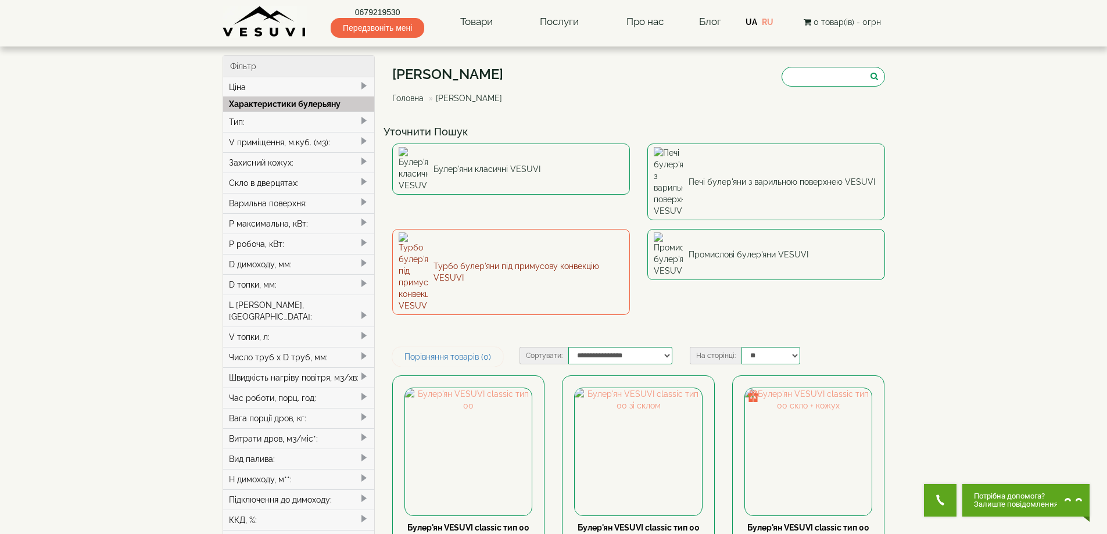
click at [483, 229] on link "Турбо булер'яни під примусову конвекцію VESUVI" at bounding box center [511, 272] width 238 height 86
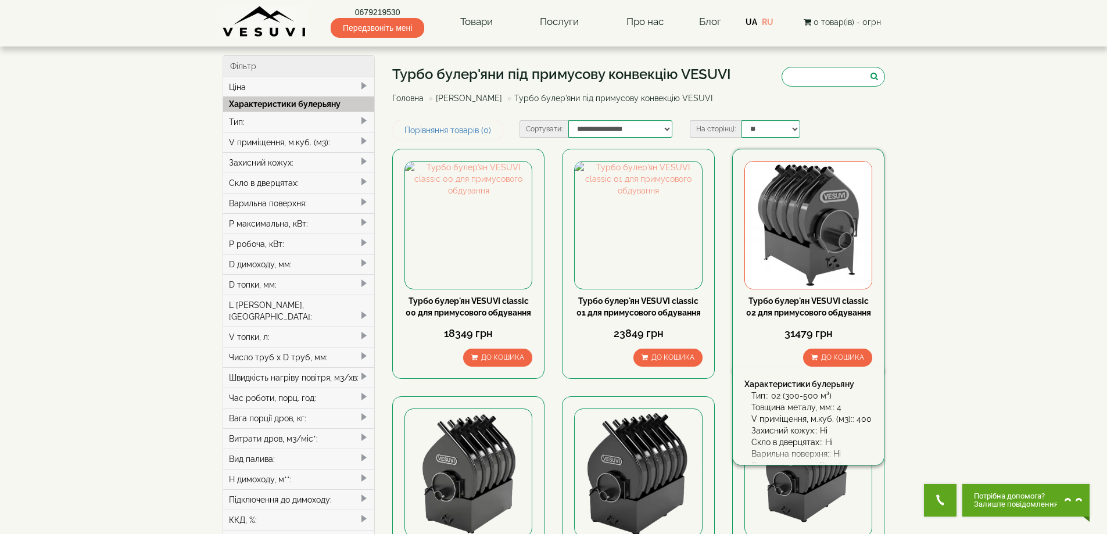
click at [818, 228] on img at bounding box center [808, 225] width 127 height 127
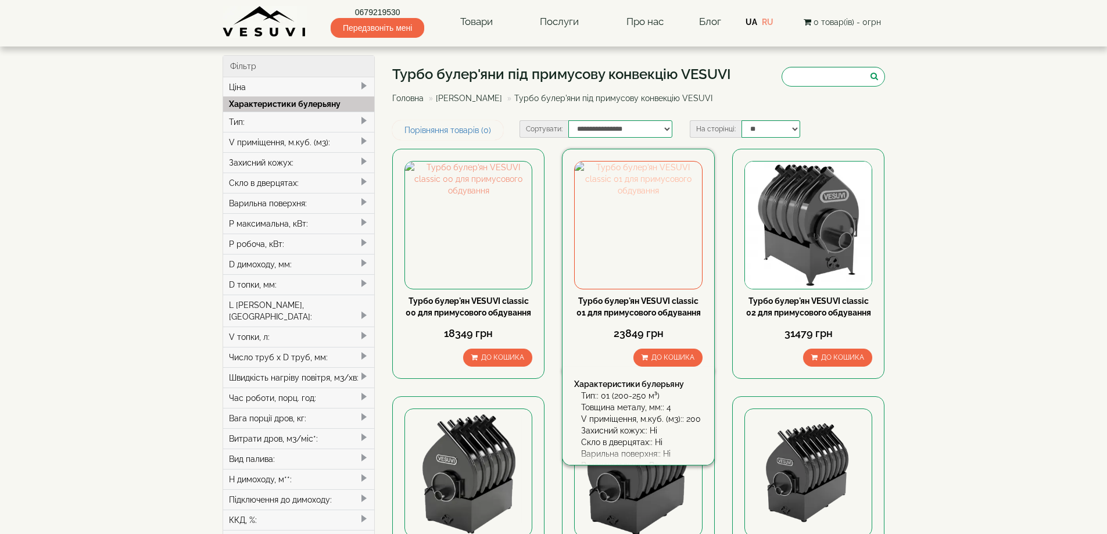
click at [654, 218] on img at bounding box center [638, 225] width 127 height 127
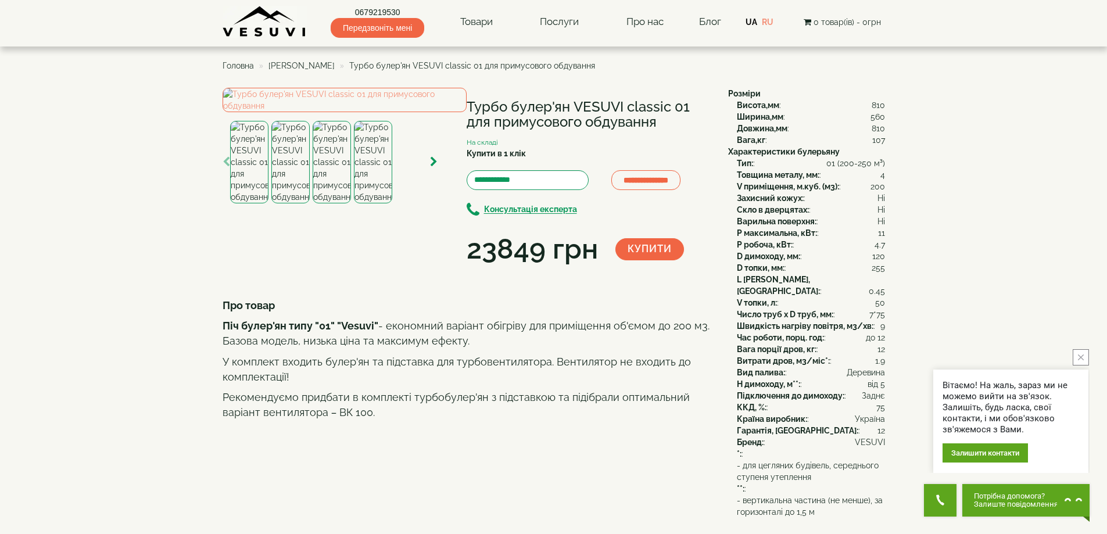
click at [337, 125] on img at bounding box center [332, 162] width 38 height 83
click at [284, 203] on img at bounding box center [290, 162] width 38 height 83
click at [257, 203] on img at bounding box center [249, 162] width 38 height 83
click at [288, 203] on img at bounding box center [290, 162] width 38 height 83
click at [320, 203] on img at bounding box center [332, 162] width 38 height 83
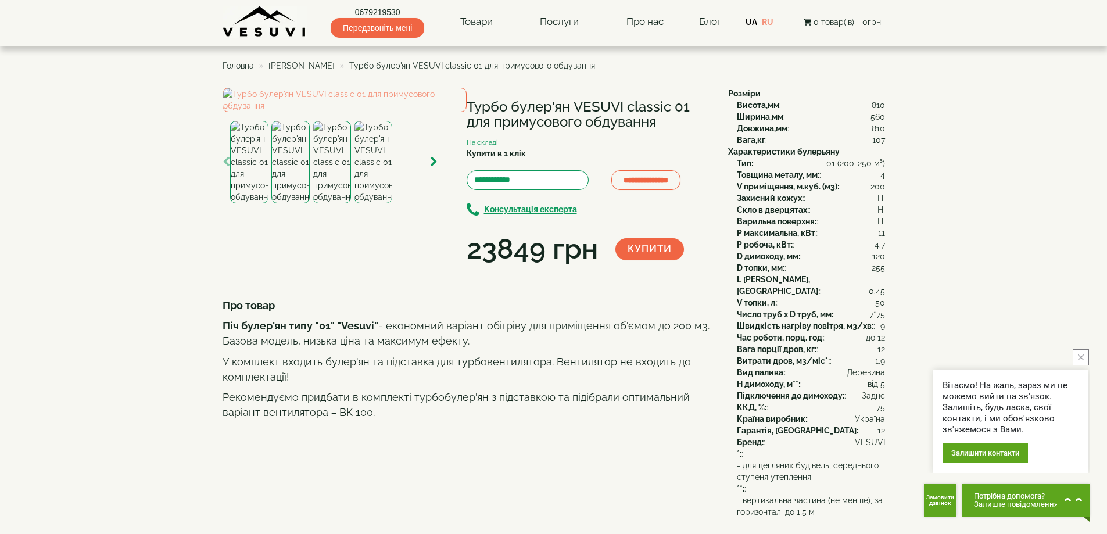
click at [285, 203] on img at bounding box center [290, 162] width 38 height 83
click at [326, 203] on img at bounding box center [332, 162] width 38 height 83
click at [289, 203] on img at bounding box center [290, 162] width 38 height 83
click at [256, 203] on img at bounding box center [249, 162] width 38 height 83
click at [292, 61] on span "[PERSON_NAME]" at bounding box center [301, 65] width 66 height 9
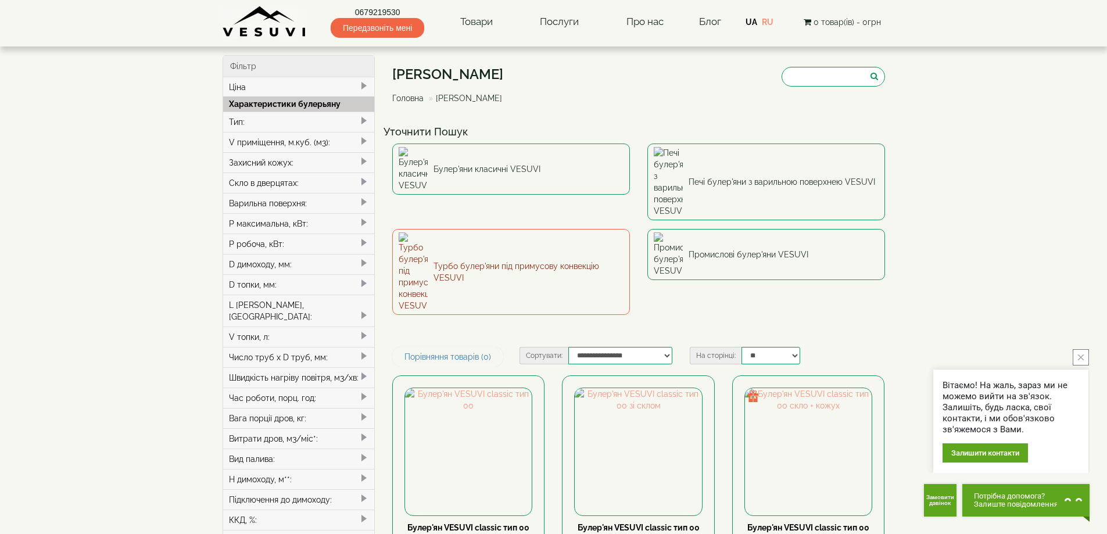
click at [471, 229] on link "Турбо булер'яни під примусову конвекцію VESUVI" at bounding box center [511, 272] width 238 height 86
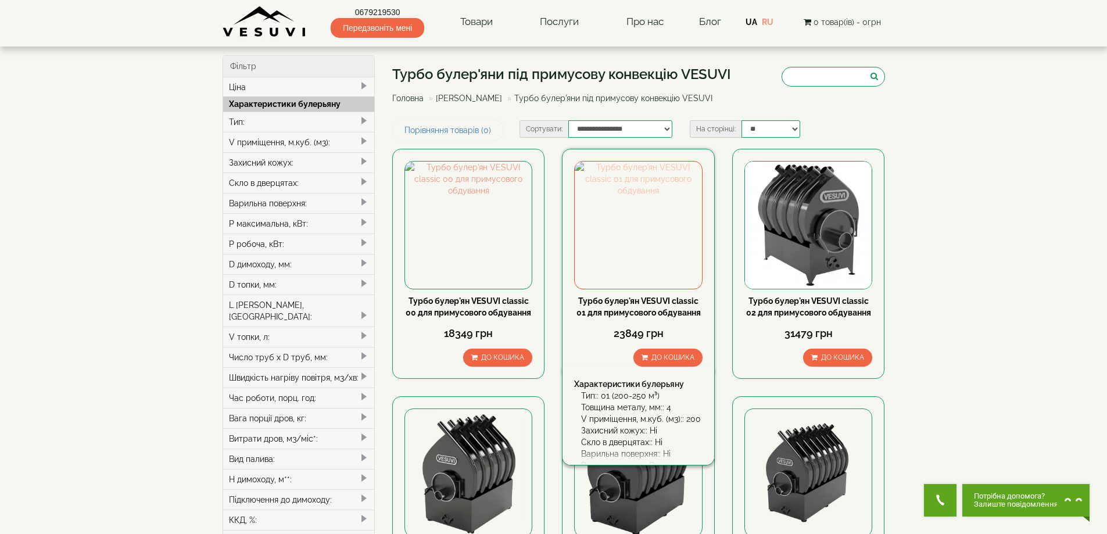
click at [628, 228] on img at bounding box center [638, 225] width 127 height 127
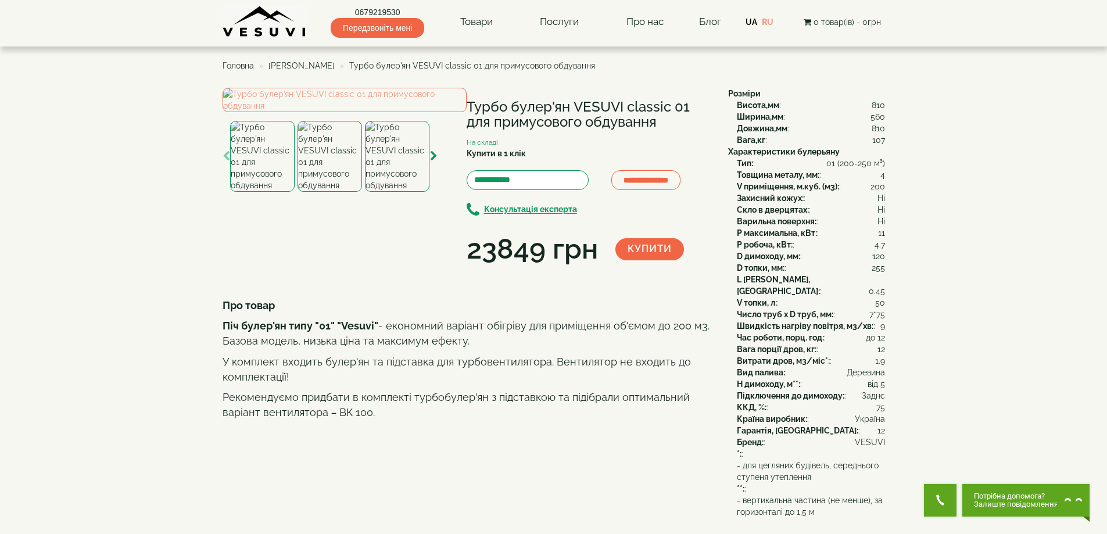
click at [321, 192] on img at bounding box center [330, 156] width 64 height 71
click at [404, 192] on img at bounding box center [397, 156] width 64 height 71
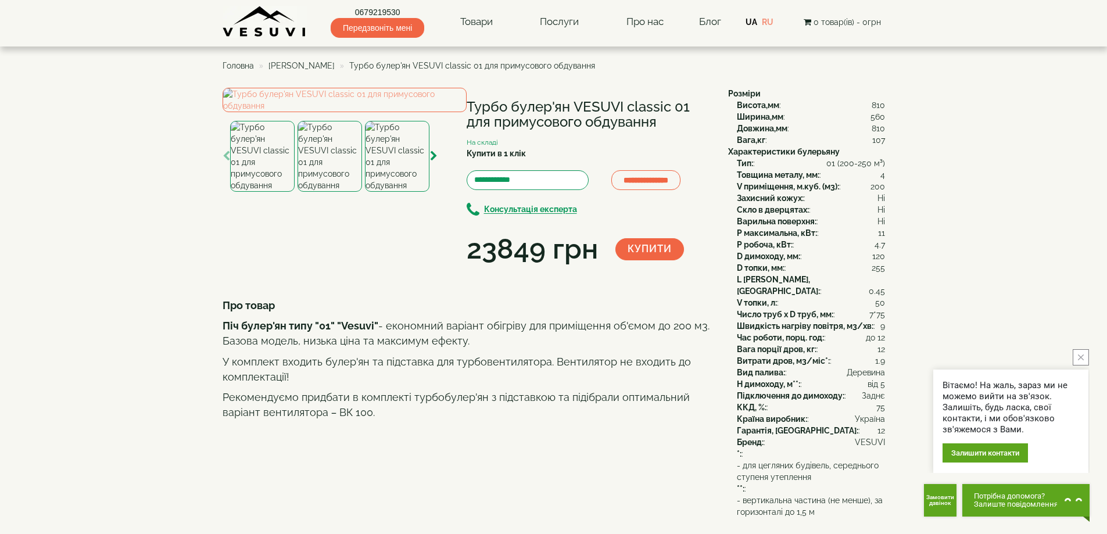
click at [333, 192] on img at bounding box center [330, 156] width 64 height 71
click at [390, 192] on img at bounding box center [397, 156] width 64 height 71
click at [332, 192] on img at bounding box center [330, 156] width 64 height 71
click at [403, 192] on img at bounding box center [397, 156] width 64 height 71
click at [309, 66] on span "[PERSON_NAME]" at bounding box center [301, 65] width 66 height 9
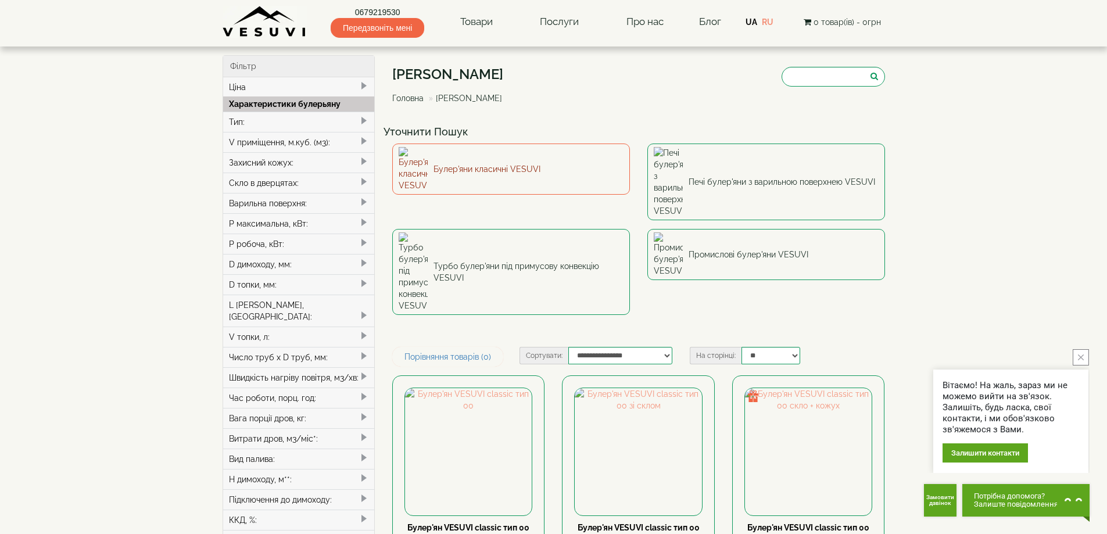
click at [475, 160] on link "Булер'яни класичні VESUVI" at bounding box center [511, 169] width 238 height 51
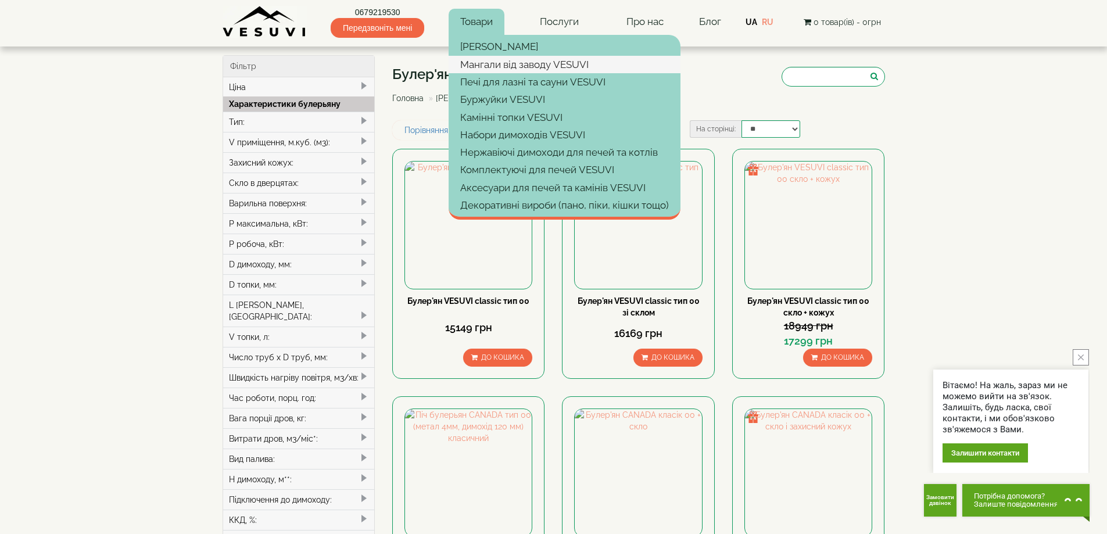
click at [489, 70] on link "Мангали від заводу VESUVI" at bounding box center [565, 64] width 232 height 17
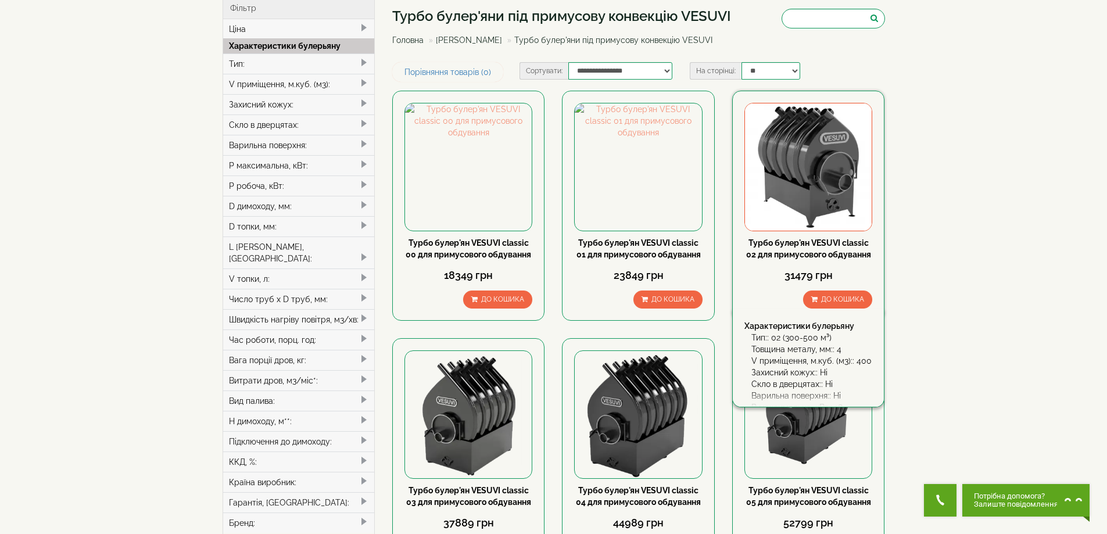
click at [803, 181] on img at bounding box center [808, 166] width 127 height 127
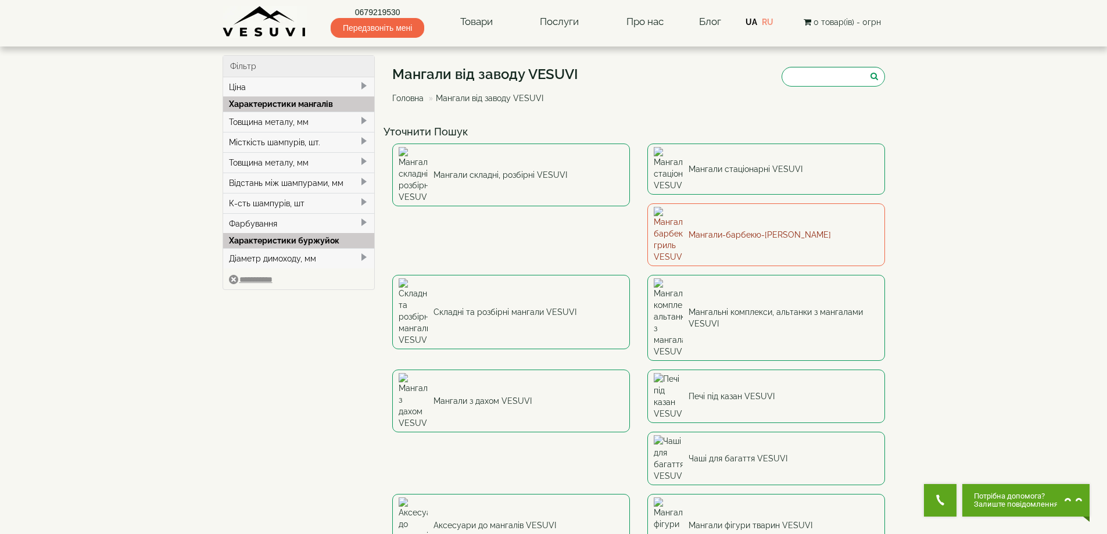
click at [647, 209] on link "Мангали-барбекю-гриль VESUVI" at bounding box center [766, 234] width 238 height 63
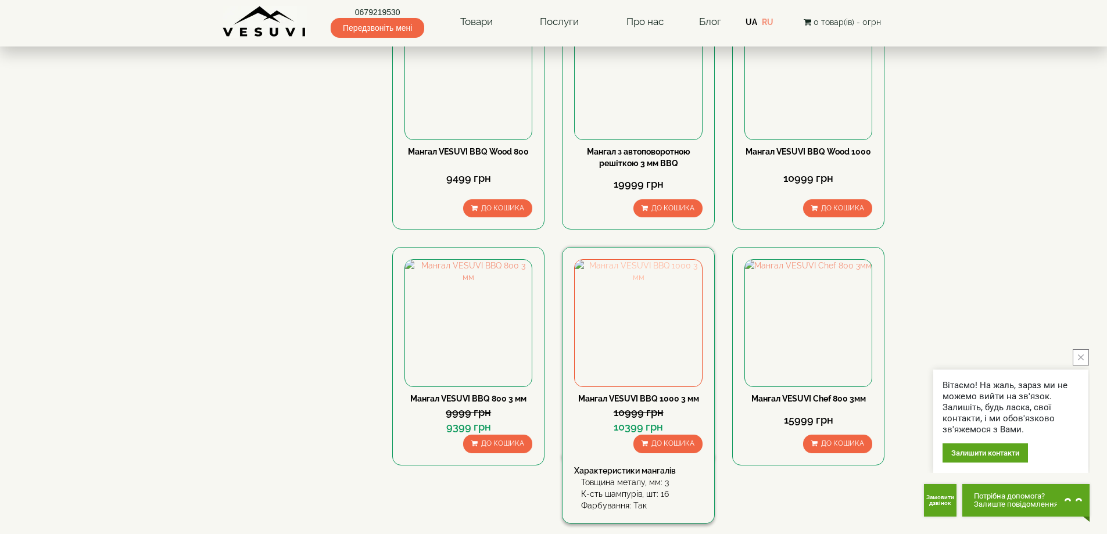
scroll to position [1046, 0]
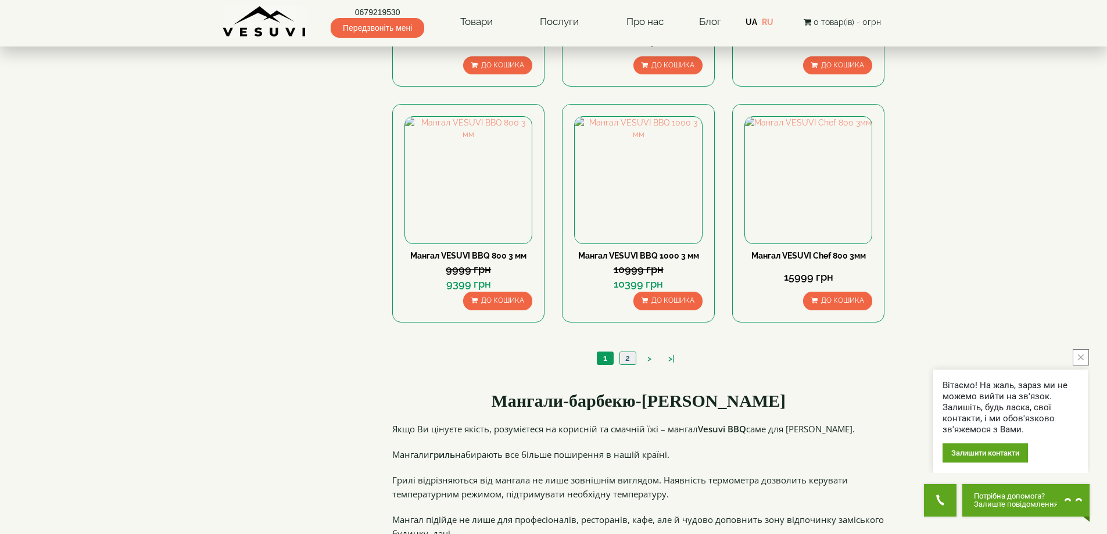
click at [627, 357] on link "2" at bounding box center [627, 358] width 16 height 12
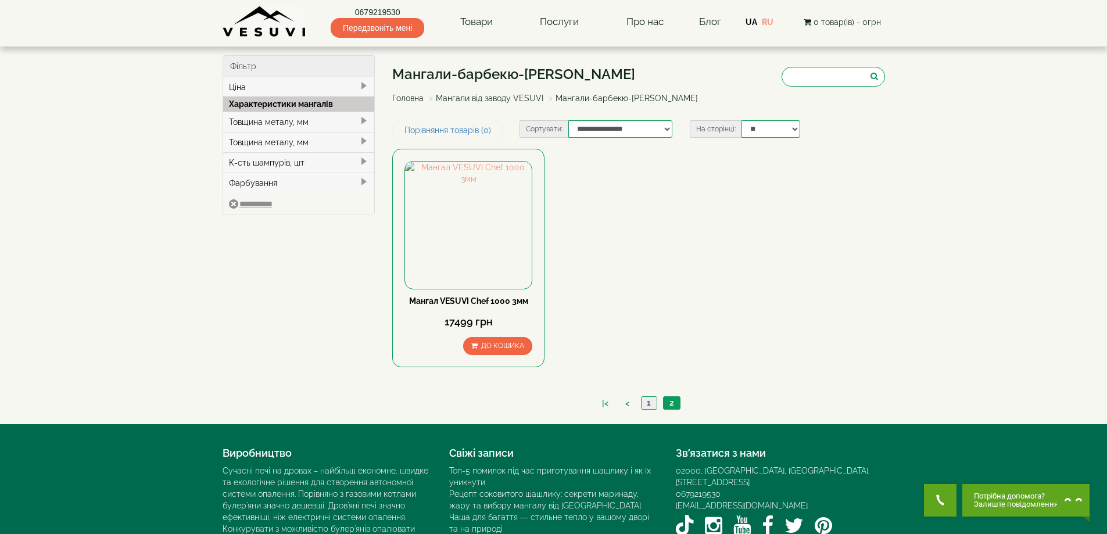
click at [648, 400] on link "1" at bounding box center [649, 403] width 16 height 12
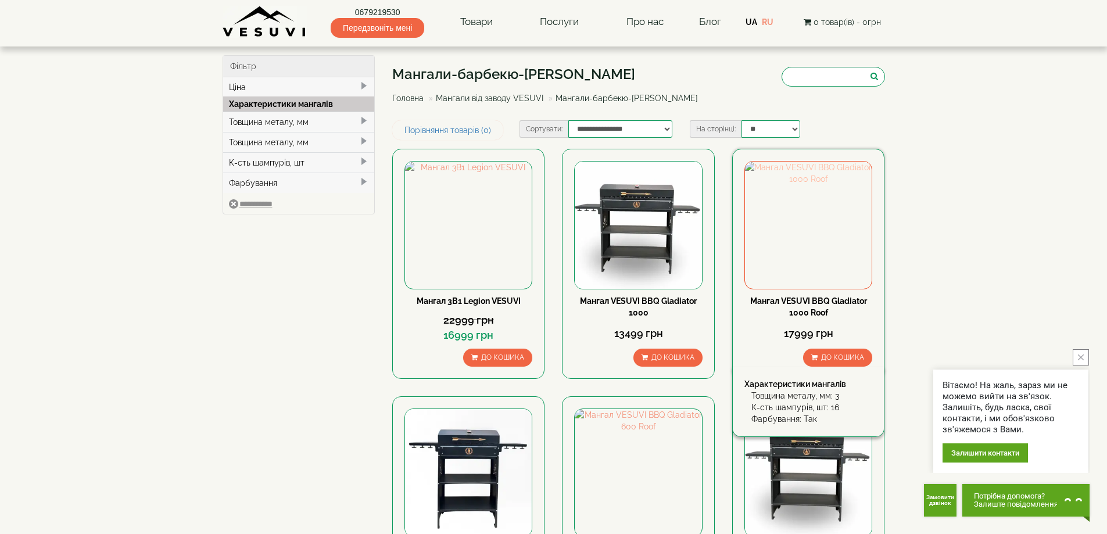
click at [768, 238] on img at bounding box center [808, 225] width 127 height 127
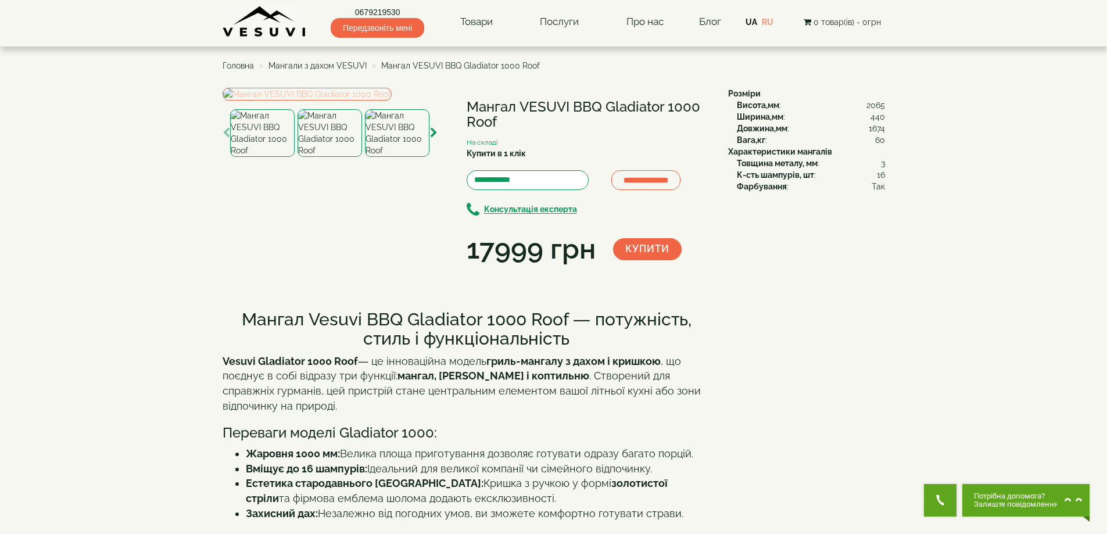
click at [392, 101] on img at bounding box center [307, 94] width 169 height 13
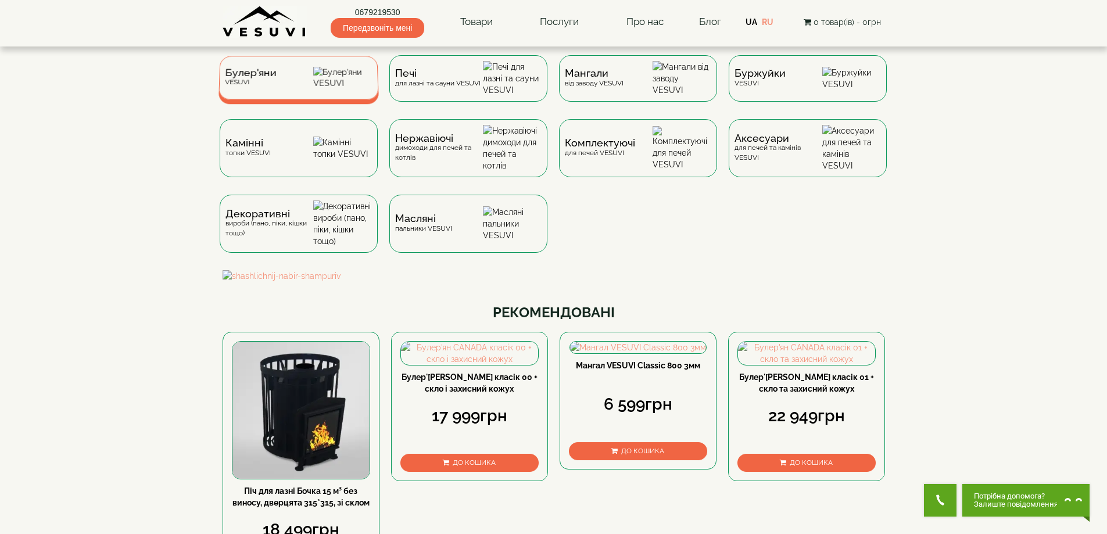
click at [284, 76] on div "Булер'яни VESUVI" at bounding box center [298, 78] width 160 height 44
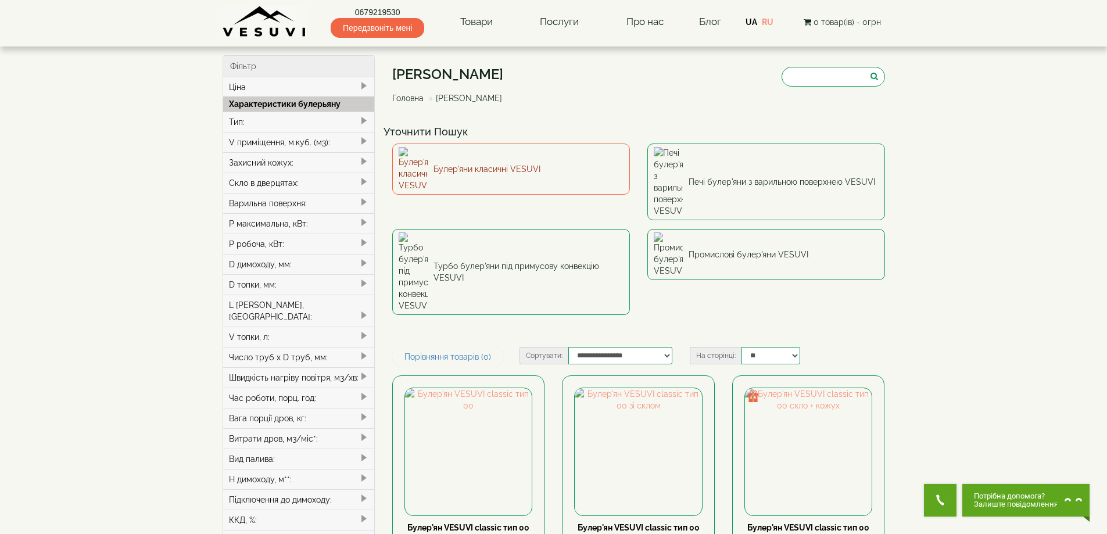
click at [528, 160] on link "Булер'яни класичні VESUVI" at bounding box center [511, 169] width 238 height 51
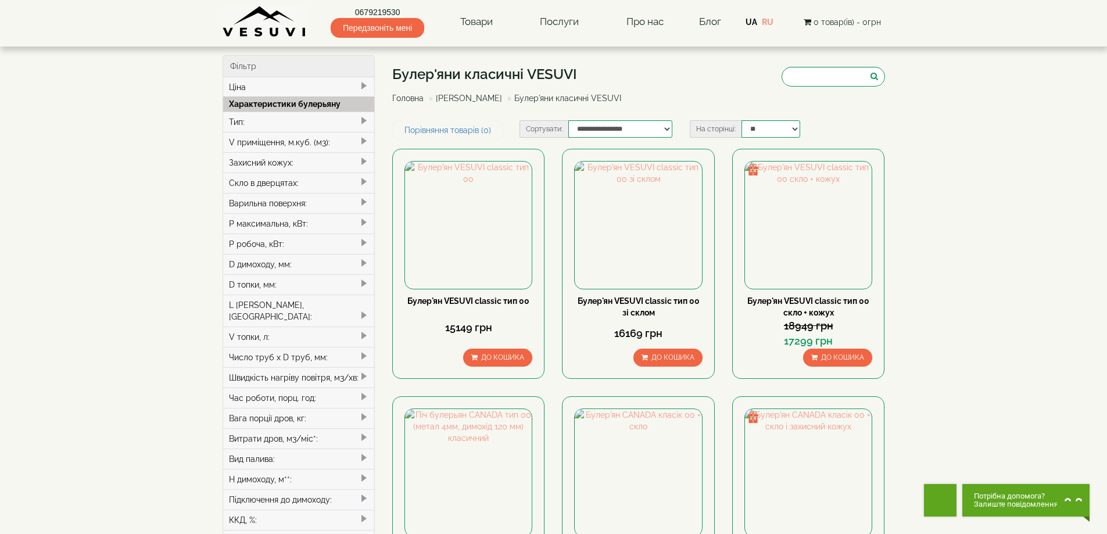
click at [271, 123] on div "Тип:" at bounding box center [299, 122] width 152 height 20
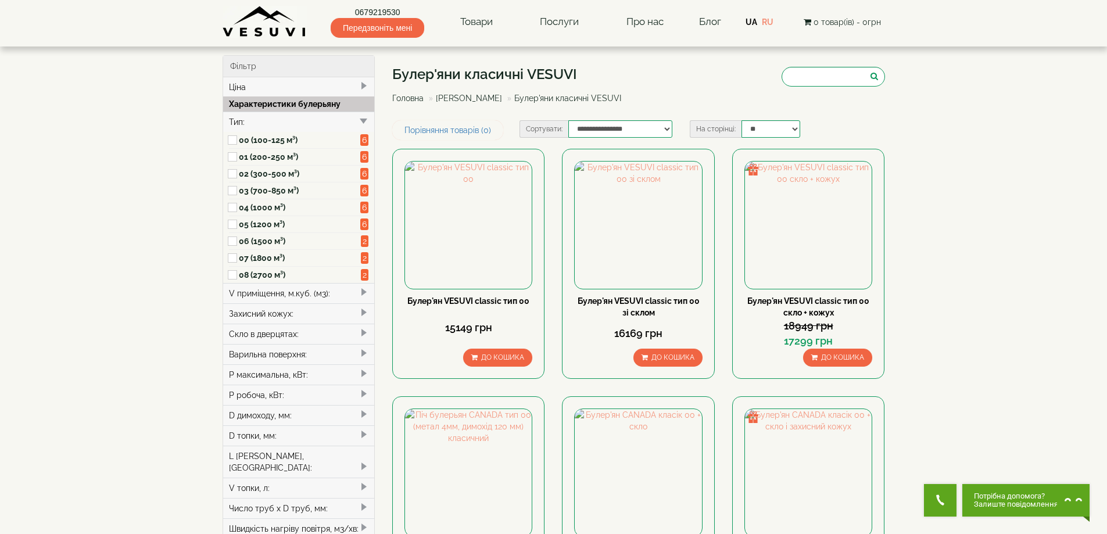
click at [252, 223] on label "05 (1200 м³)" at bounding box center [300, 224] width 122 height 12
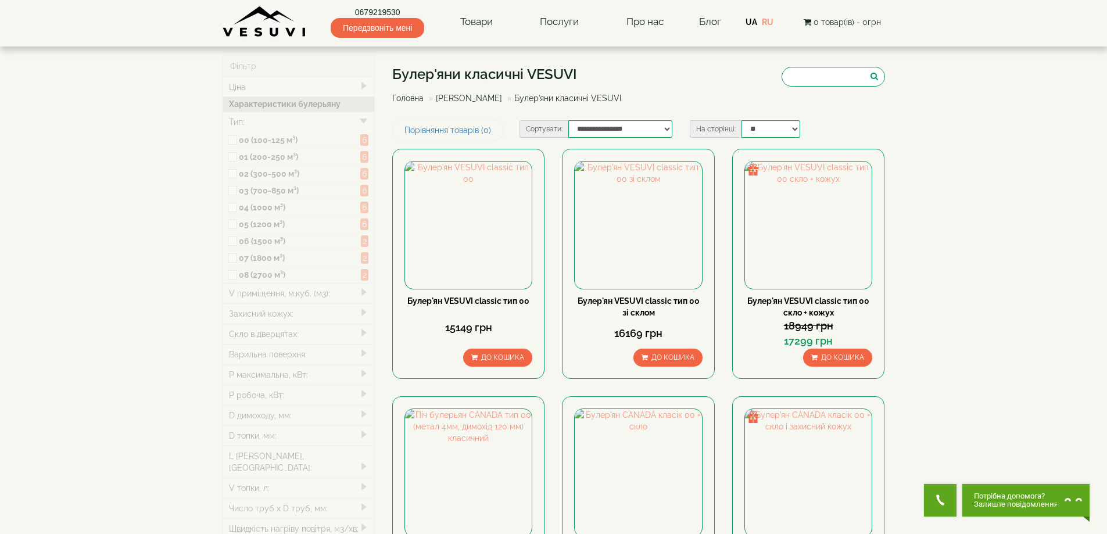
type input "*****"
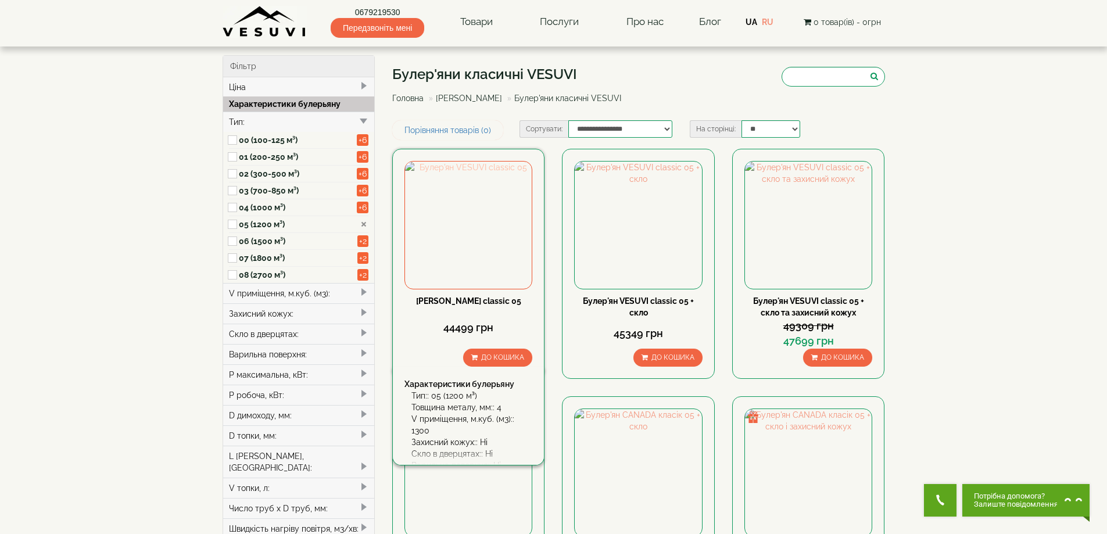
click at [497, 225] on img at bounding box center [468, 225] width 127 height 127
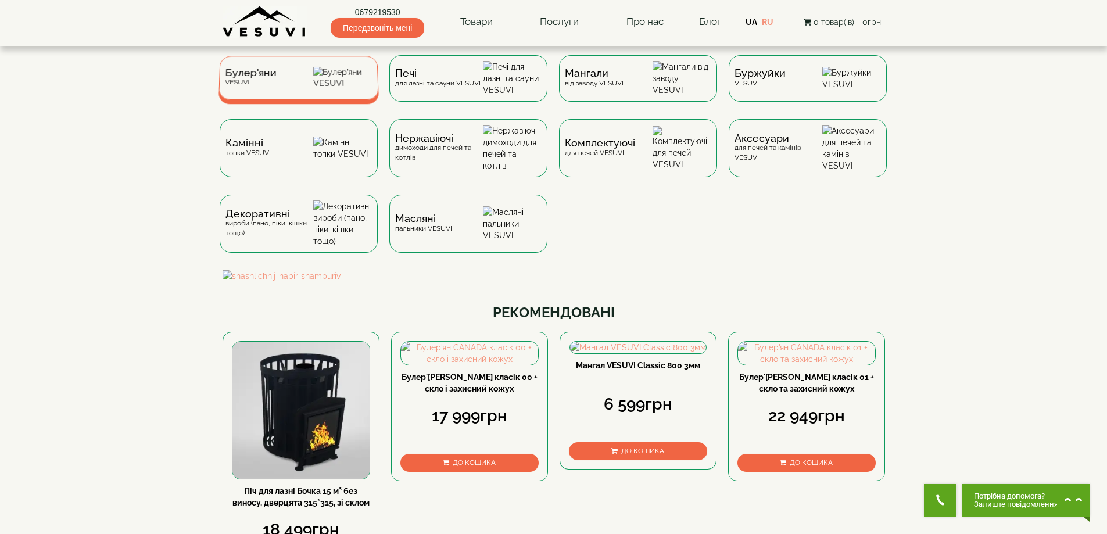
click at [245, 77] on span "Булер'яни" at bounding box center [251, 73] width 52 height 9
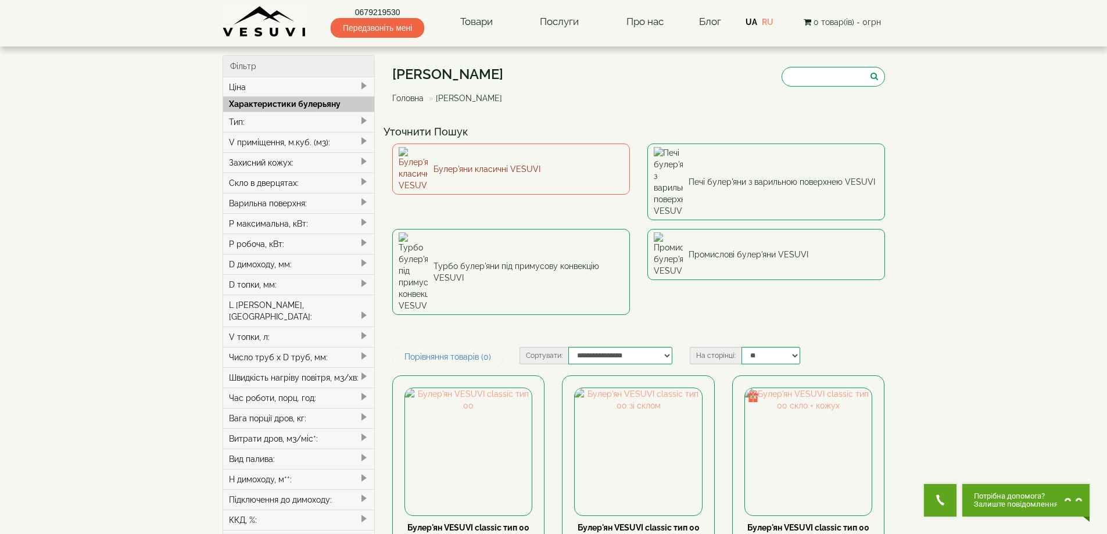
click at [501, 164] on link "Булер'яни класичні VESUVI" at bounding box center [511, 169] width 238 height 51
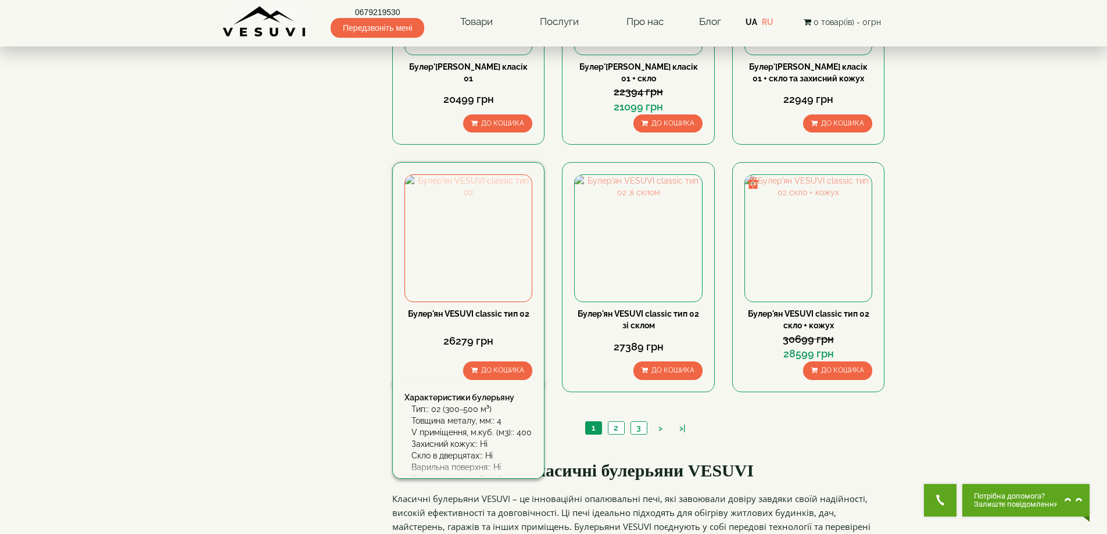
click at [488, 256] on img at bounding box center [468, 238] width 127 height 127
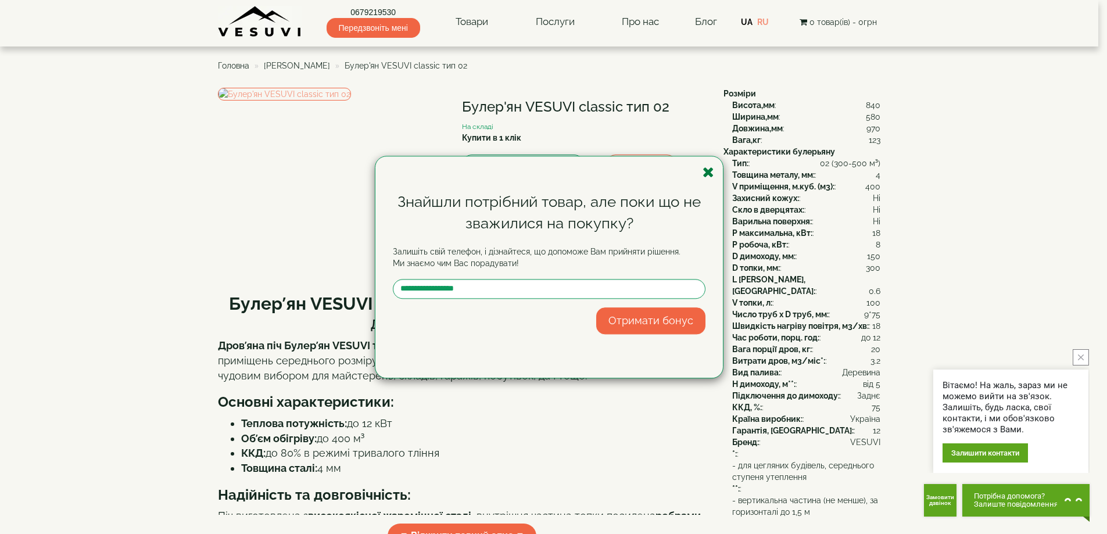
click at [709, 175] on icon "button" at bounding box center [709, 172] width 12 height 15
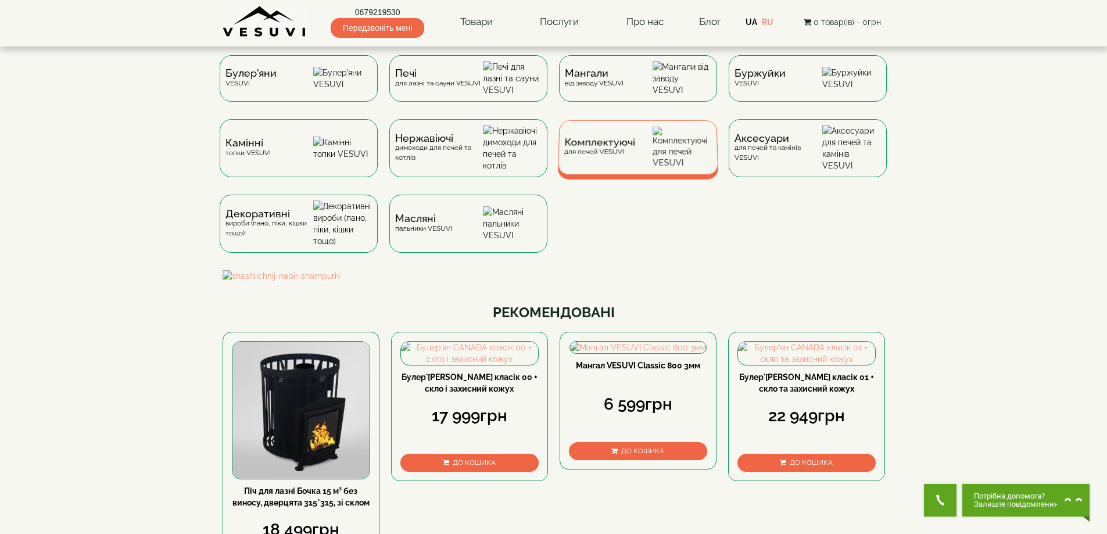
click at [654, 156] on div "Комплектуючі для печей VESUVI" at bounding box center [637, 147] width 161 height 55
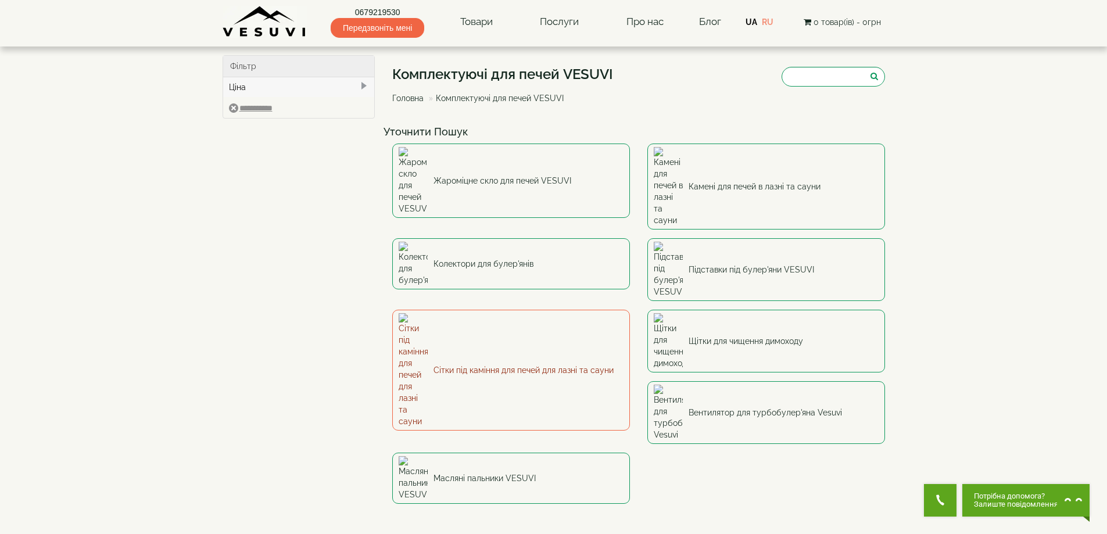
click at [478, 310] on link "Сітки під каміння для печей для лазні та сауни" at bounding box center [511, 370] width 238 height 121
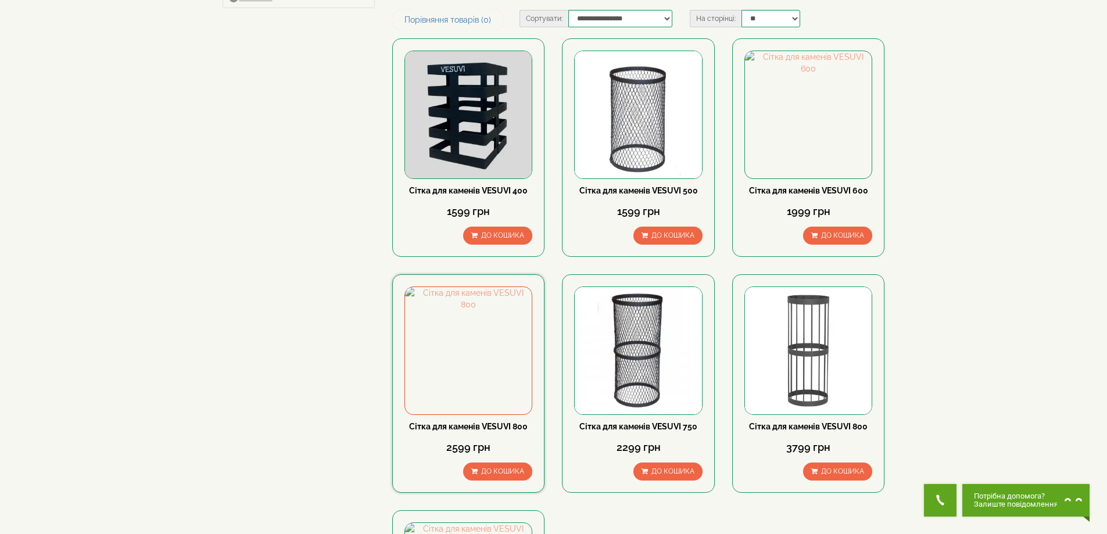
scroll to position [174, 0]
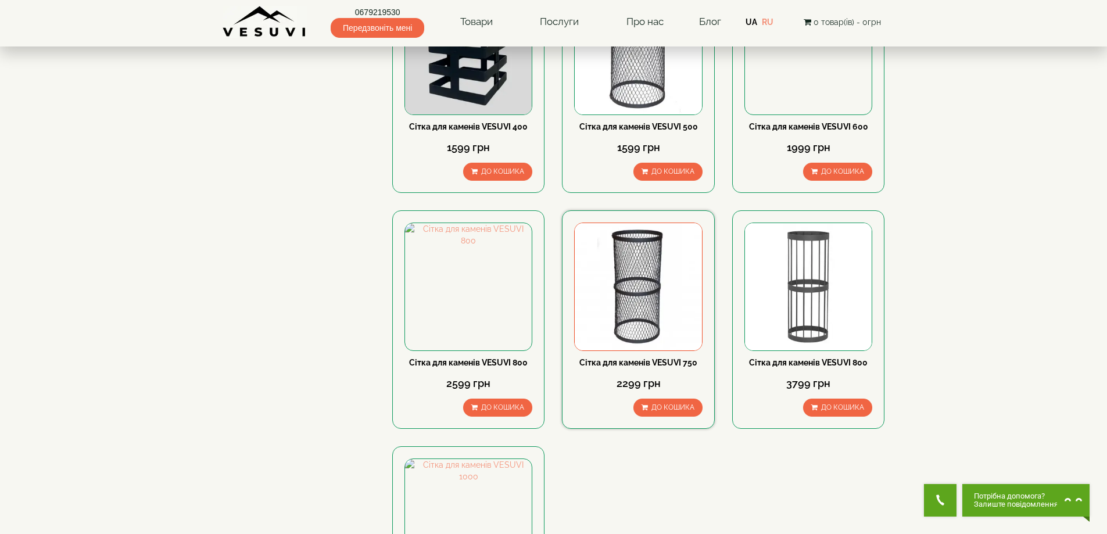
click at [619, 286] on img at bounding box center [638, 286] width 127 height 127
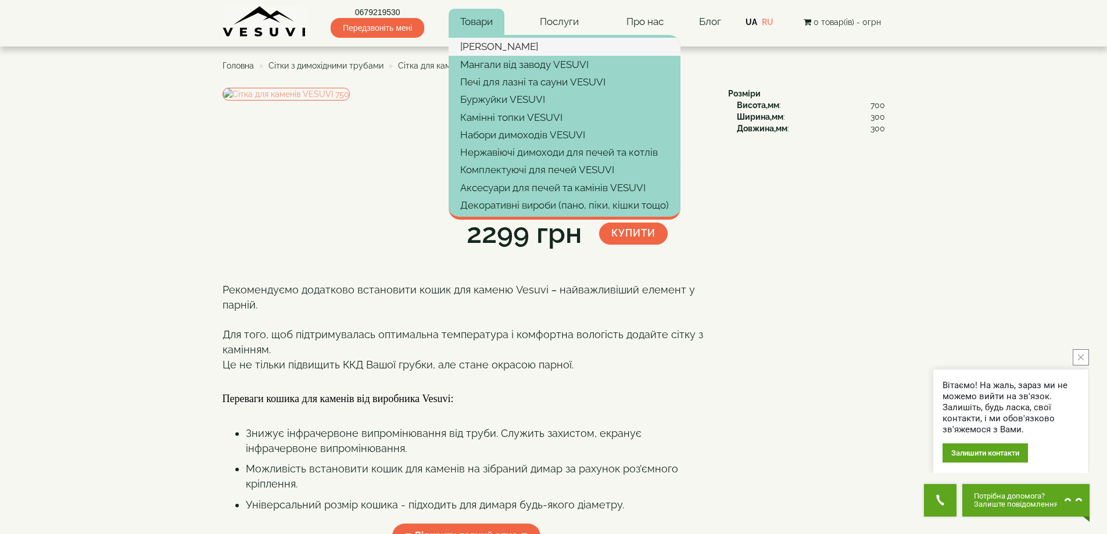
click at [479, 45] on link "[PERSON_NAME]" at bounding box center [565, 46] width 232 height 17
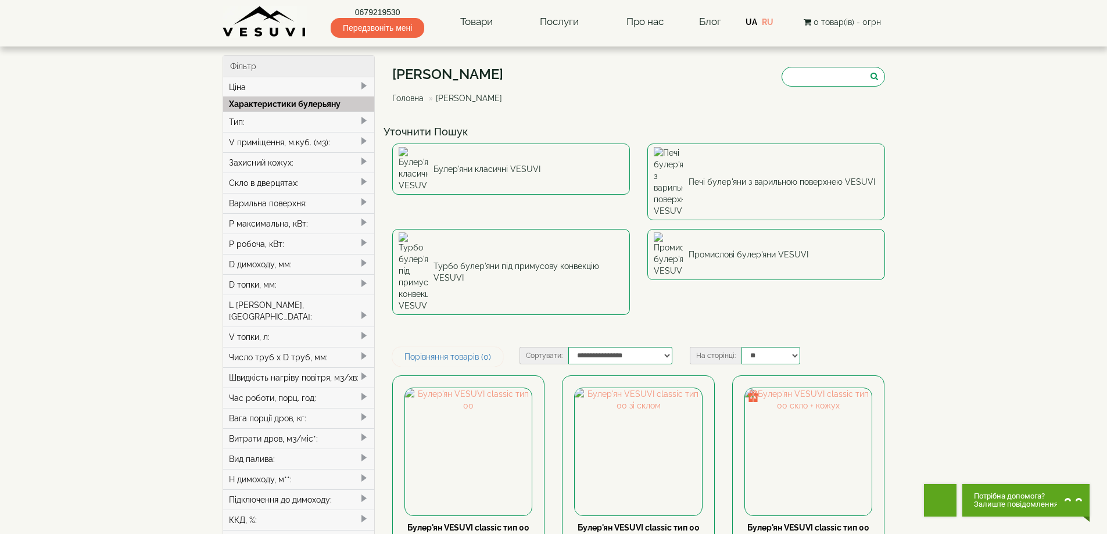
click at [229, 115] on div "Тип:" at bounding box center [299, 122] width 152 height 20
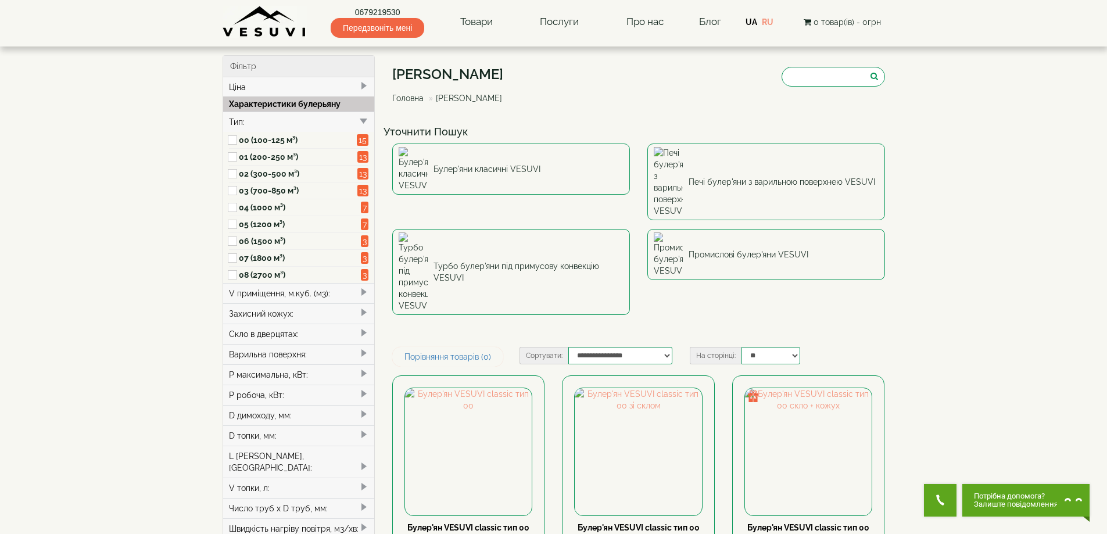
click at [259, 156] on label "01 (200-250 м³)" at bounding box center [298, 157] width 119 height 12
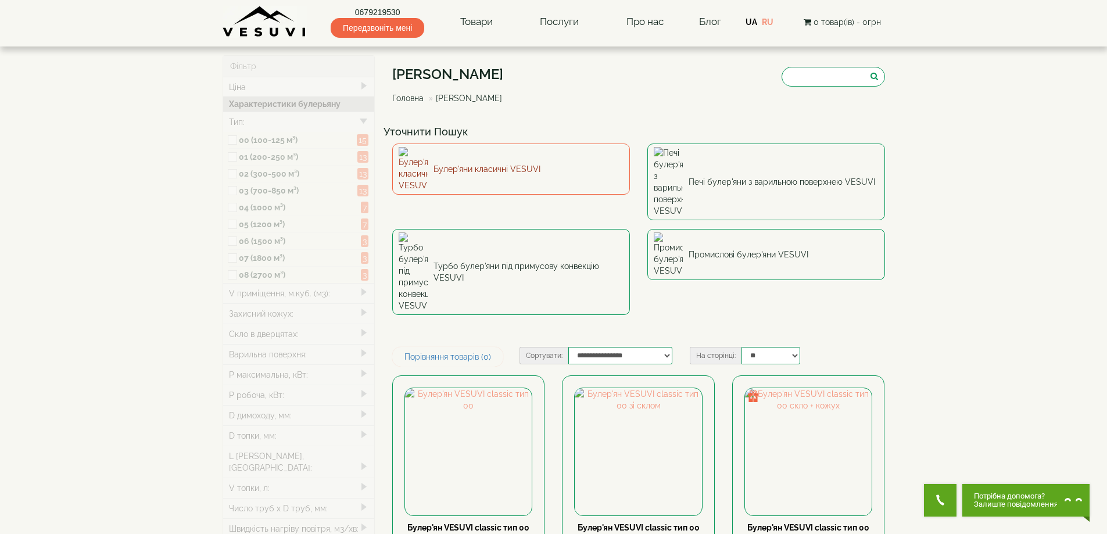
type input "*****"
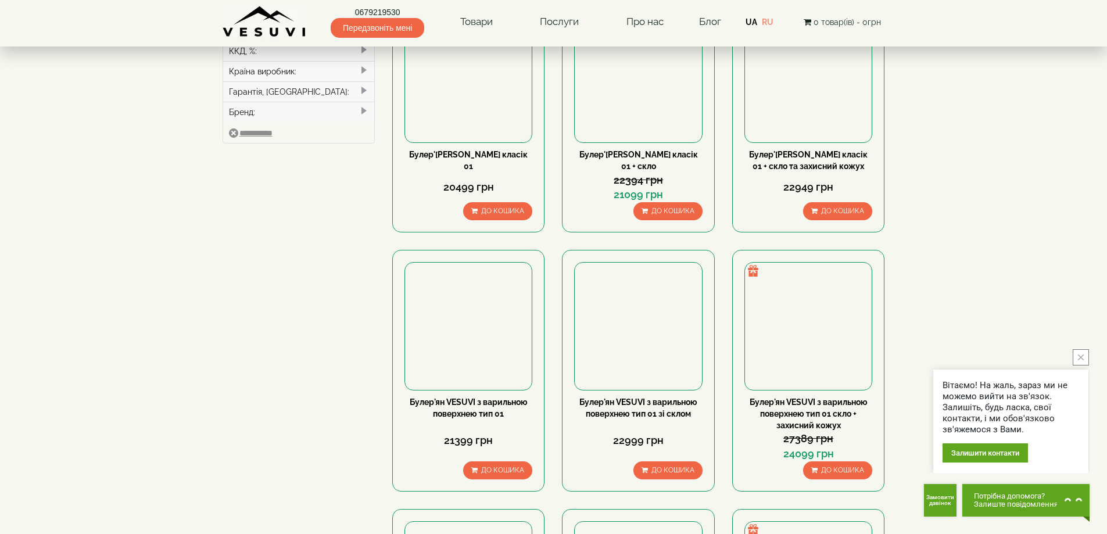
scroll to position [639, 0]
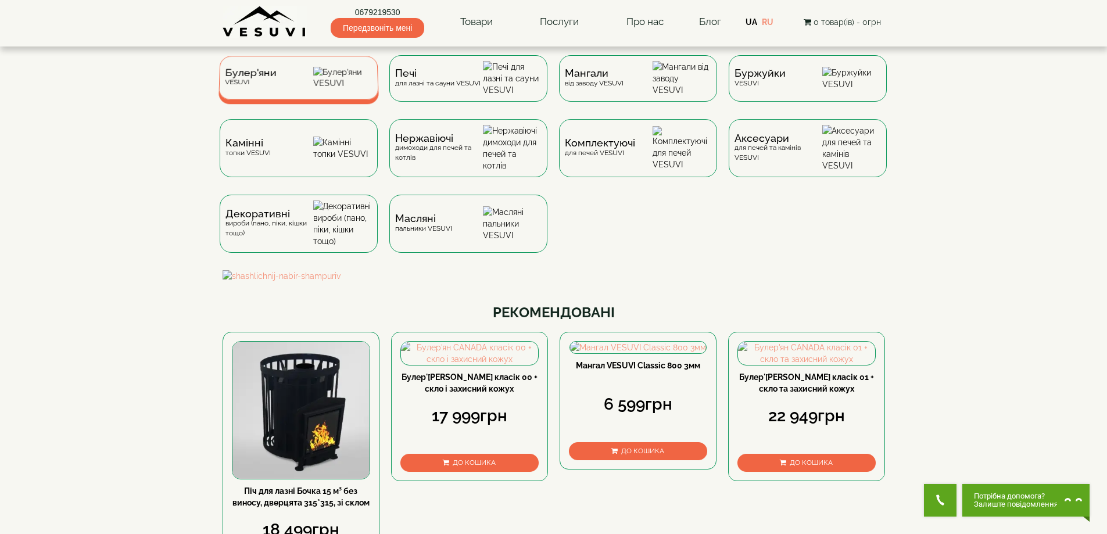
click at [273, 77] on span "Булер'яни" at bounding box center [251, 73] width 52 height 9
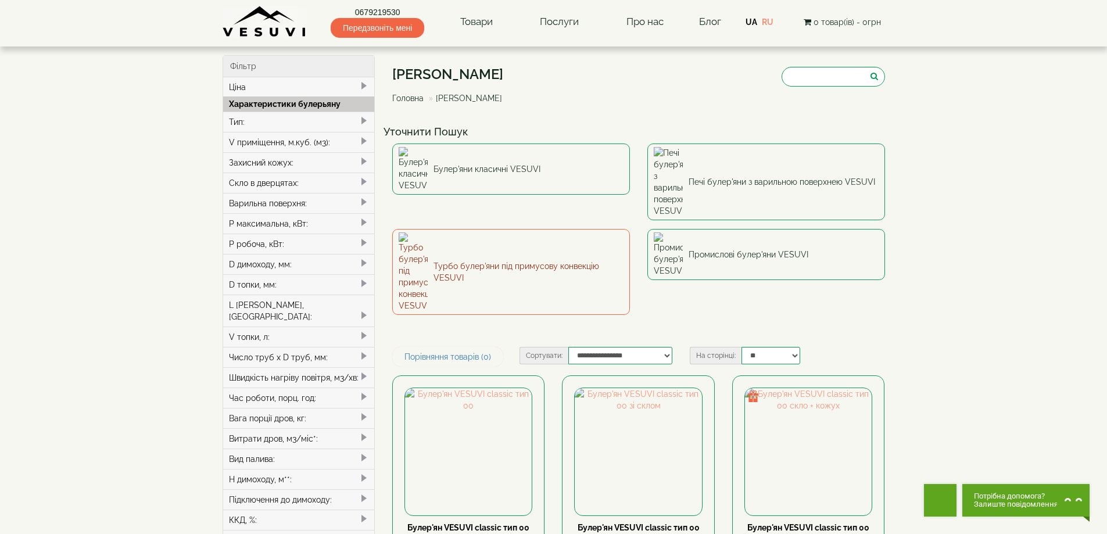
click at [451, 229] on link "Турбо булер'яни під примусову конвекцію VESUVI" at bounding box center [511, 272] width 238 height 86
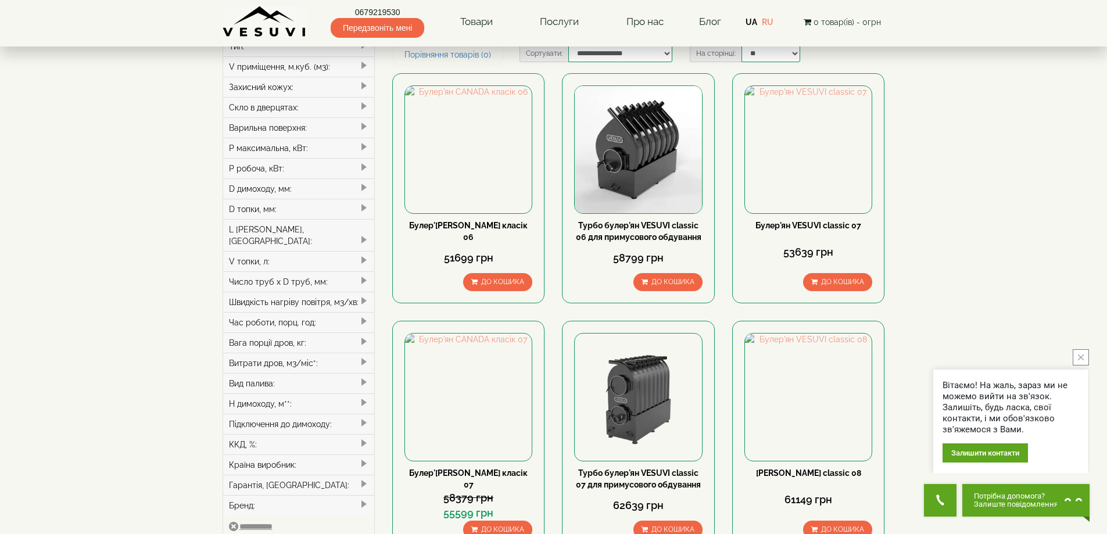
scroll to position [174, 0]
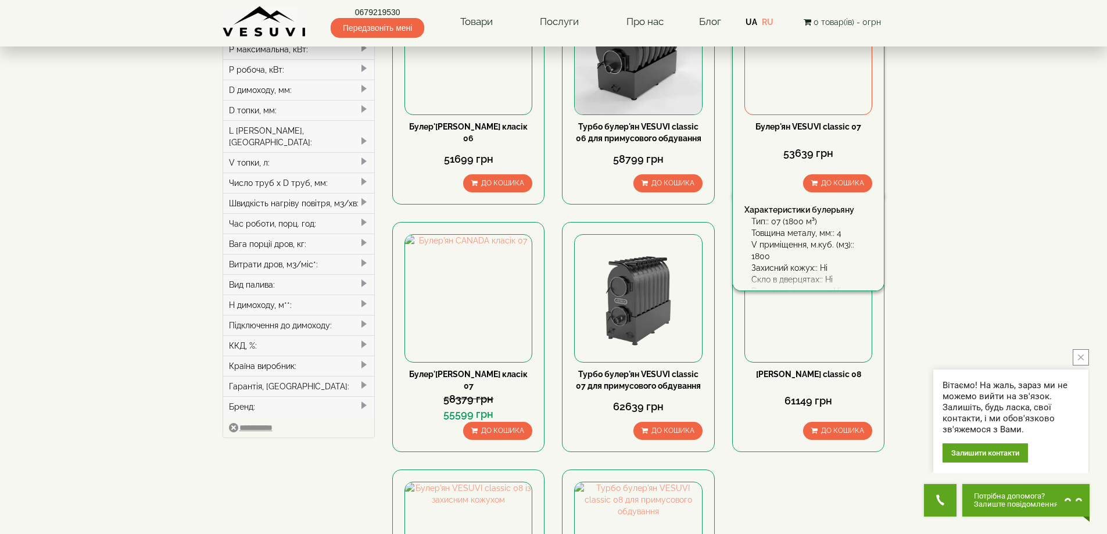
click at [840, 90] on img at bounding box center [808, 50] width 127 height 127
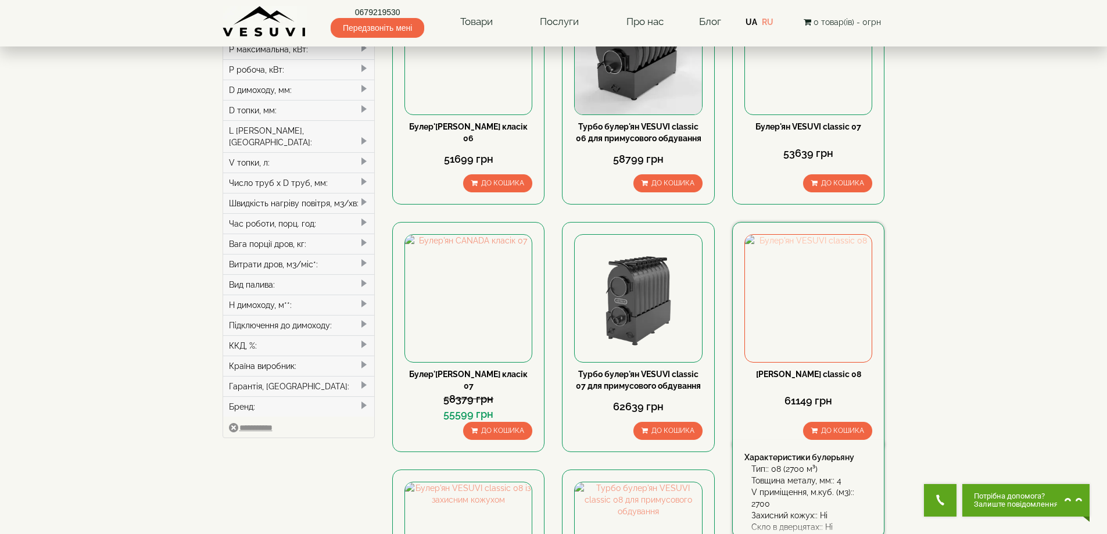
click at [844, 299] on img at bounding box center [808, 298] width 127 height 127
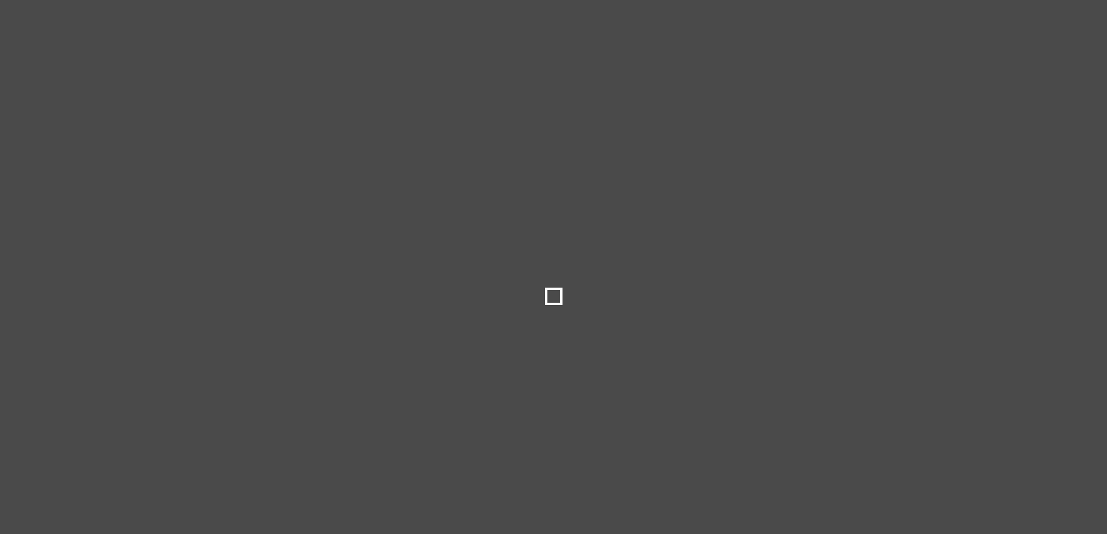
select select
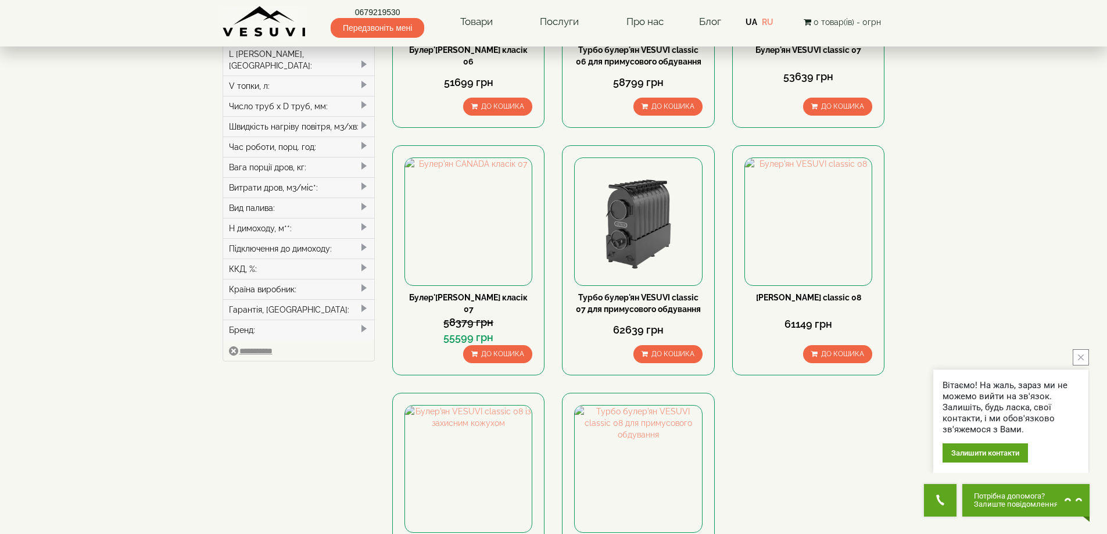
scroll to position [349, 0]
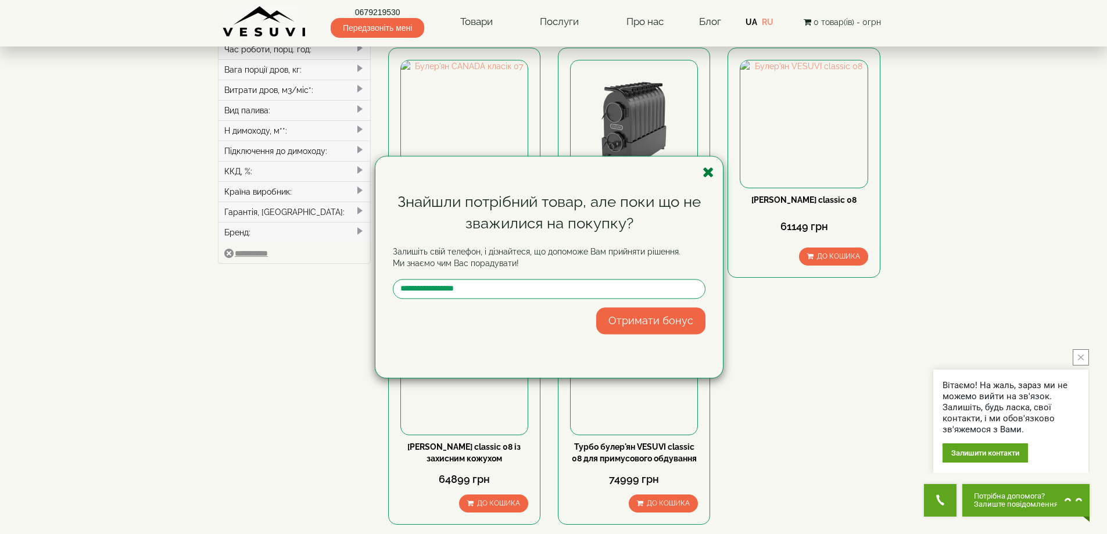
click at [705, 173] on icon "button" at bounding box center [709, 172] width 12 height 15
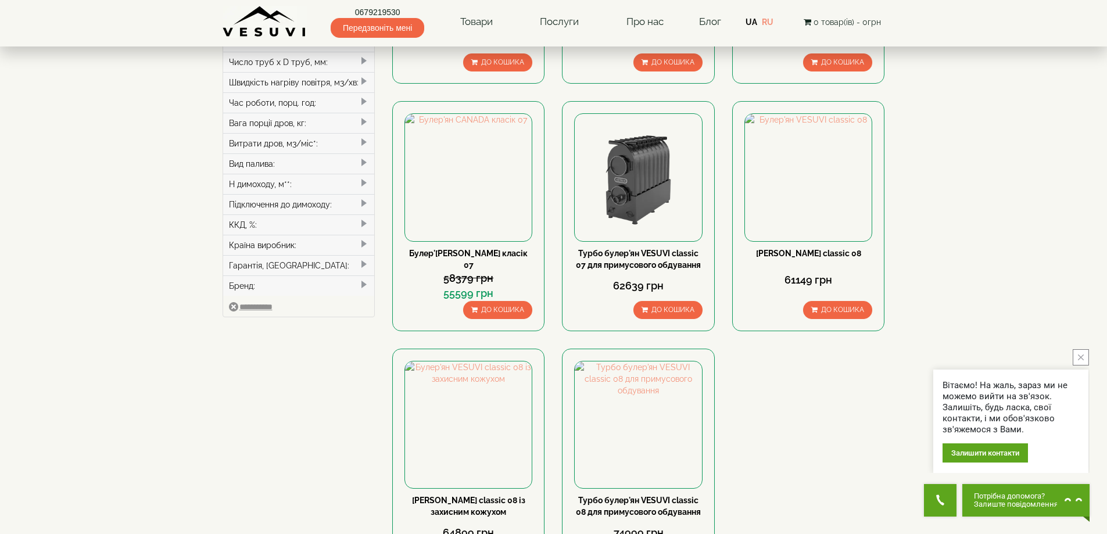
scroll to position [291, 0]
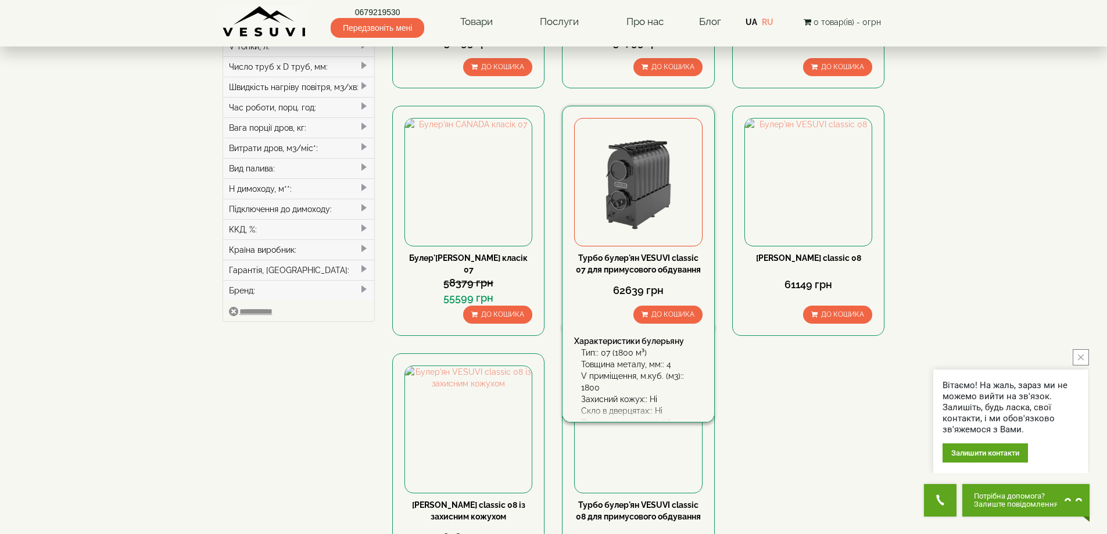
click at [646, 217] on img at bounding box center [638, 182] width 127 height 127
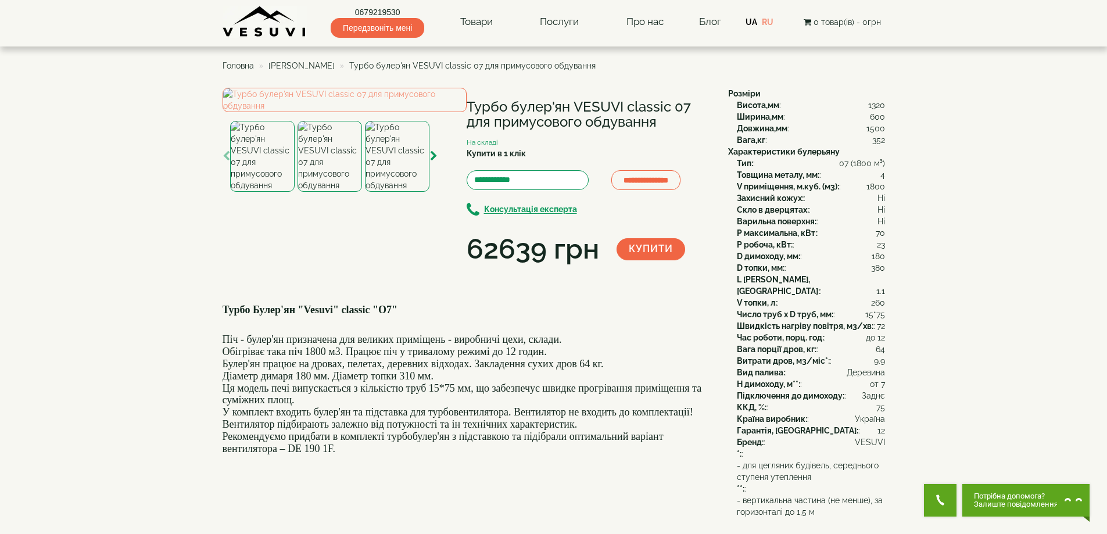
click at [312, 192] on img at bounding box center [330, 156] width 64 height 71
click at [408, 192] on img at bounding box center [397, 156] width 64 height 71
click at [268, 192] on img at bounding box center [262, 156] width 64 height 71
click at [322, 192] on img at bounding box center [330, 156] width 64 height 71
click at [378, 192] on img at bounding box center [397, 156] width 64 height 71
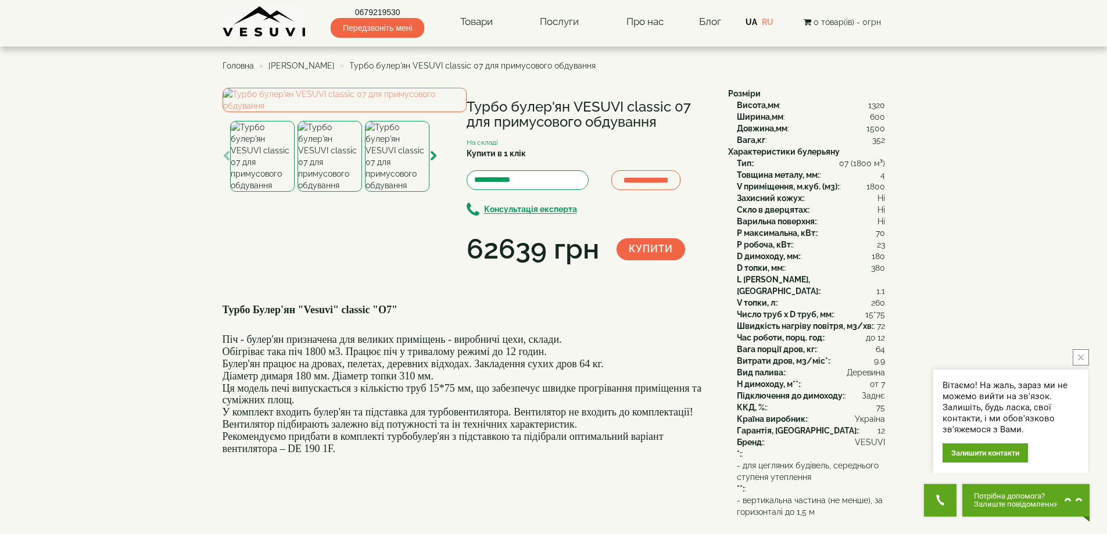
click at [315, 192] on img at bounding box center [330, 156] width 64 height 71
click at [274, 192] on img at bounding box center [262, 156] width 64 height 71
click at [328, 192] on img at bounding box center [330, 156] width 64 height 71
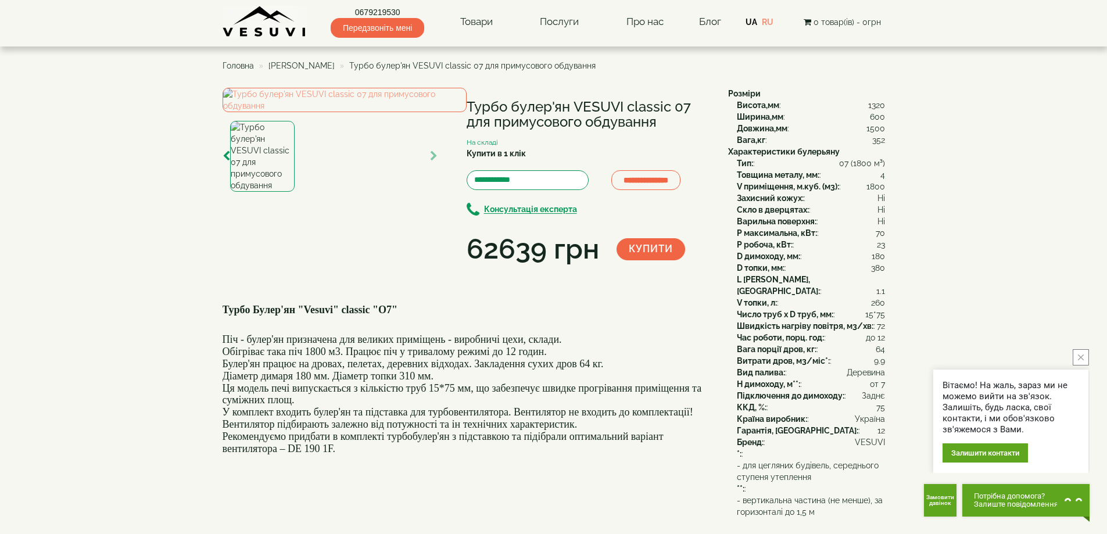
click at [385, 192] on div at bounding box center [330, 156] width 200 height 71
click at [278, 192] on img at bounding box center [262, 156] width 64 height 71
click at [227, 162] on icon "button" at bounding box center [227, 156] width 8 height 10
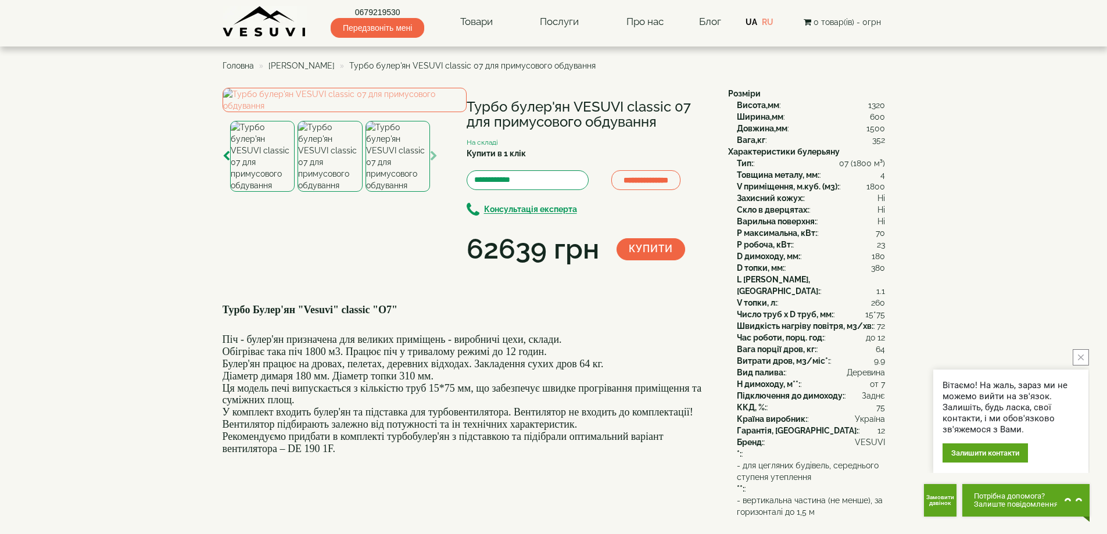
click at [322, 192] on img at bounding box center [330, 156] width 64 height 71
click at [269, 192] on img at bounding box center [262, 156] width 64 height 71
click at [226, 162] on icon "button" at bounding box center [227, 156] width 8 height 10
click at [261, 192] on img at bounding box center [262, 156] width 64 height 71
click at [329, 192] on img at bounding box center [330, 156] width 64 height 71
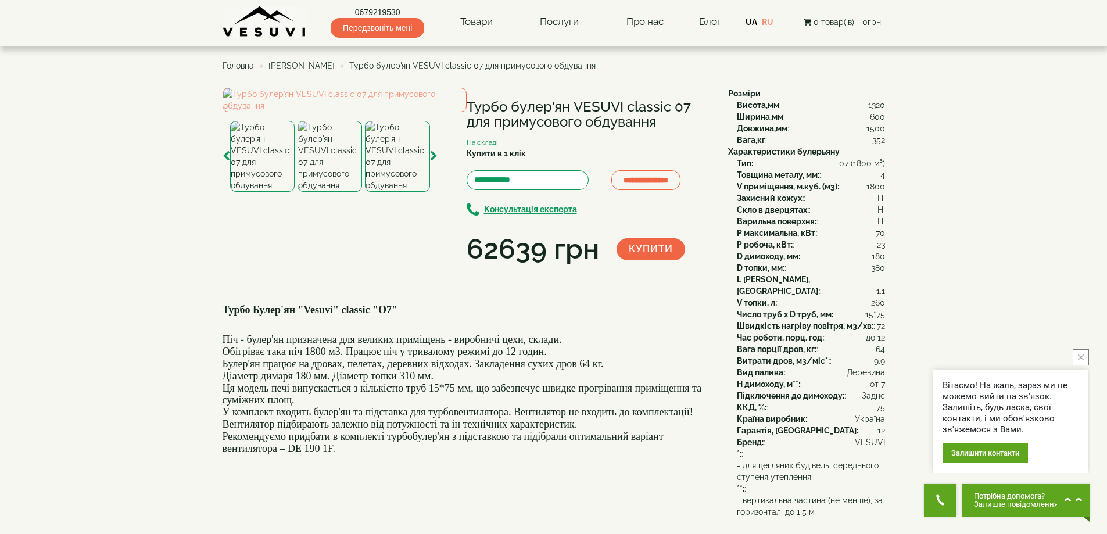
click at [396, 192] on img at bounding box center [397, 156] width 64 height 71
click at [260, 192] on img at bounding box center [262, 156] width 64 height 71
click at [227, 162] on icon "button" at bounding box center [227, 156] width 8 height 10
click at [263, 192] on img at bounding box center [262, 156] width 64 height 71
click at [330, 192] on img at bounding box center [330, 156] width 64 height 71
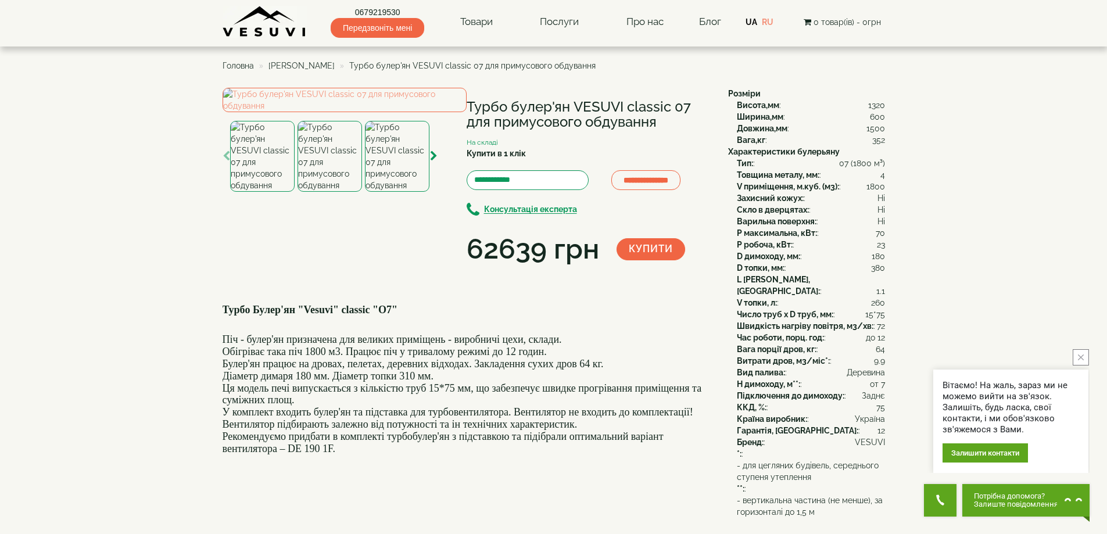
click at [393, 192] on img at bounding box center [397, 156] width 64 height 71
drag, startPoint x: 436, startPoint y: 339, endPoint x: 428, endPoint y: 339, distance: 8.1
click at [436, 162] on icon "button" at bounding box center [434, 156] width 8 height 10
click at [390, 192] on img at bounding box center [397, 156] width 64 height 71
click at [336, 192] on img at bounding box center [330, 156] width 64 height 71
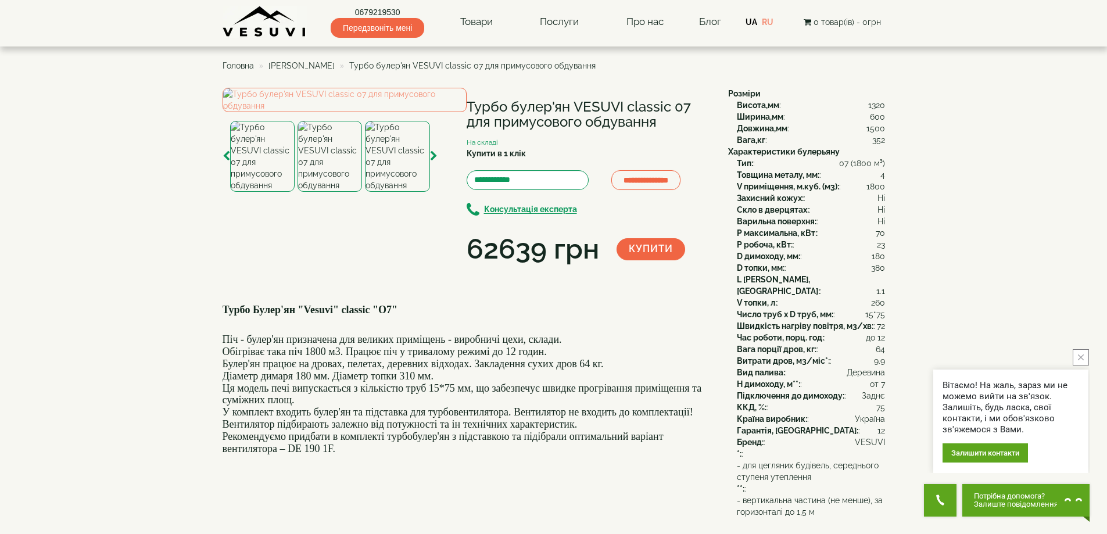
click at [270, 192] on img at bounding box center [262, 156] width 64 height 71
click at [228, 162] on icon "button" at bounding box center [227, 156] width 8 height 10
click at [256, 192] on img at bounding box center [262, 156] width 64 height 71
click at [335, 192] on img at bounding box center [330, 156] width 64 height 71
click at [385, 192] on img at bounding box center [397, 156] width 64 height 71
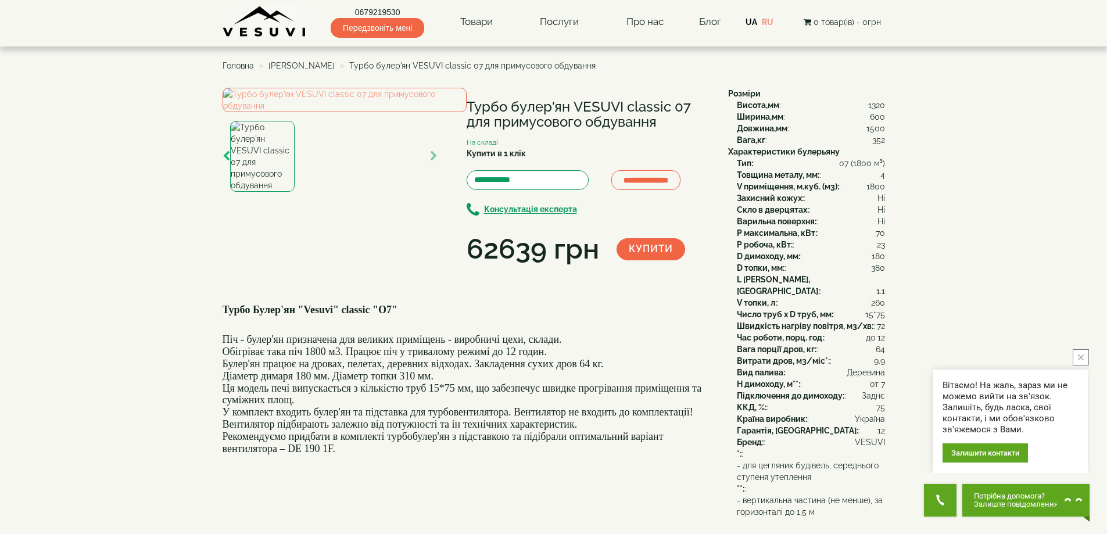
click at [223, 162] on icon "button" at bounding box center [227, 156] width 8 height 10
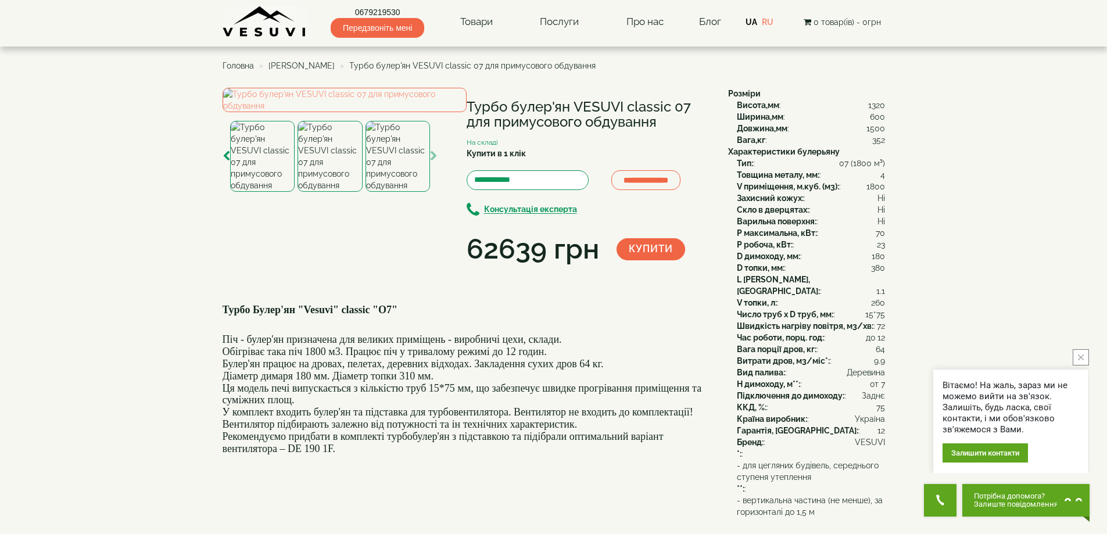
click at [321, 192] on img at bounding box center [330, 156] width 64 height 71
click at [267, 192] on img at bounding box center [262, 156] width 64 height 71
click at [228, 162] on icon "button" at bounding box center [227, 156] width 8 height 10
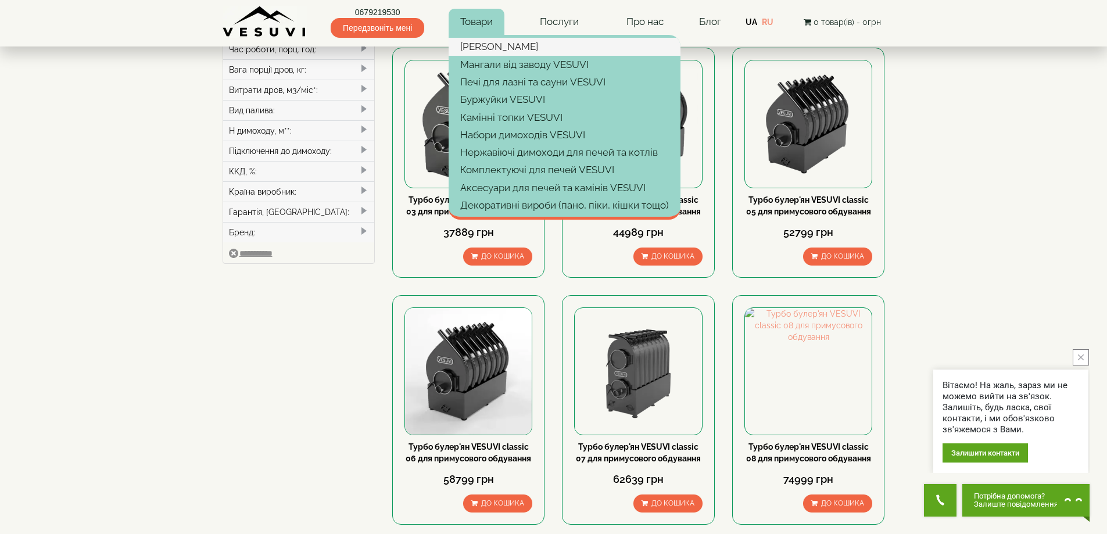
click at [485, 46] on link "[PERSON_NAME]" at bounding box center [565, 46] width 232 height 17
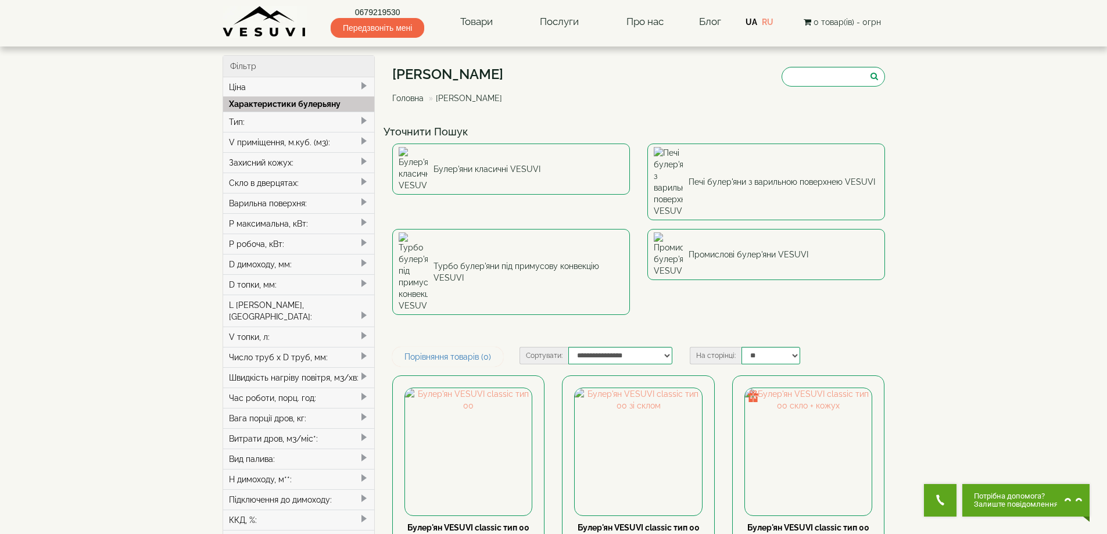
click at [272, 125] on div "Тип:" at bounding box center [299, 122] width 152 height 20
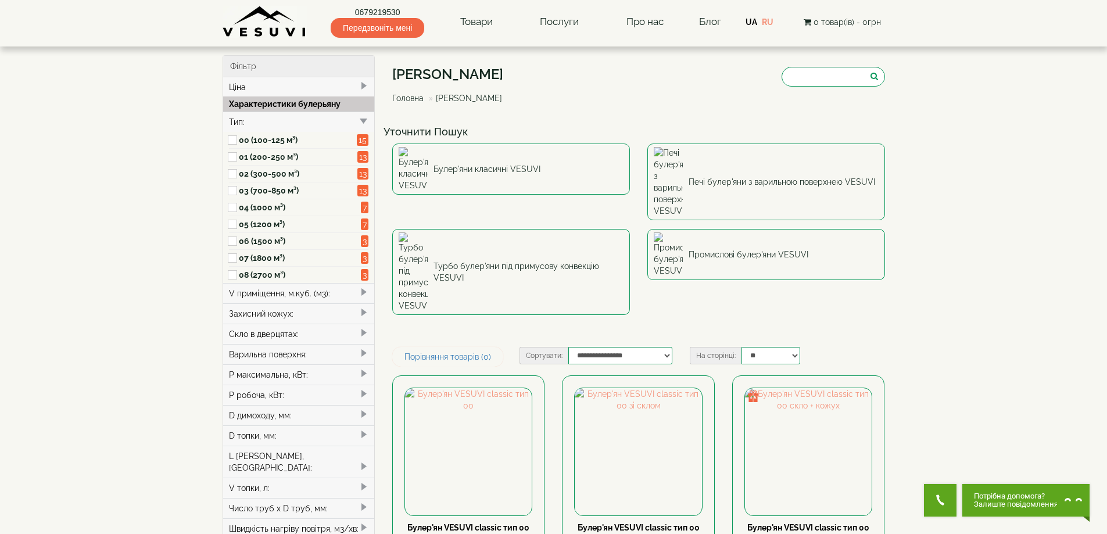
click at [264, 173] on label "02 (300-500 м³)" at bounding box center [298, 174] width 119 height 12
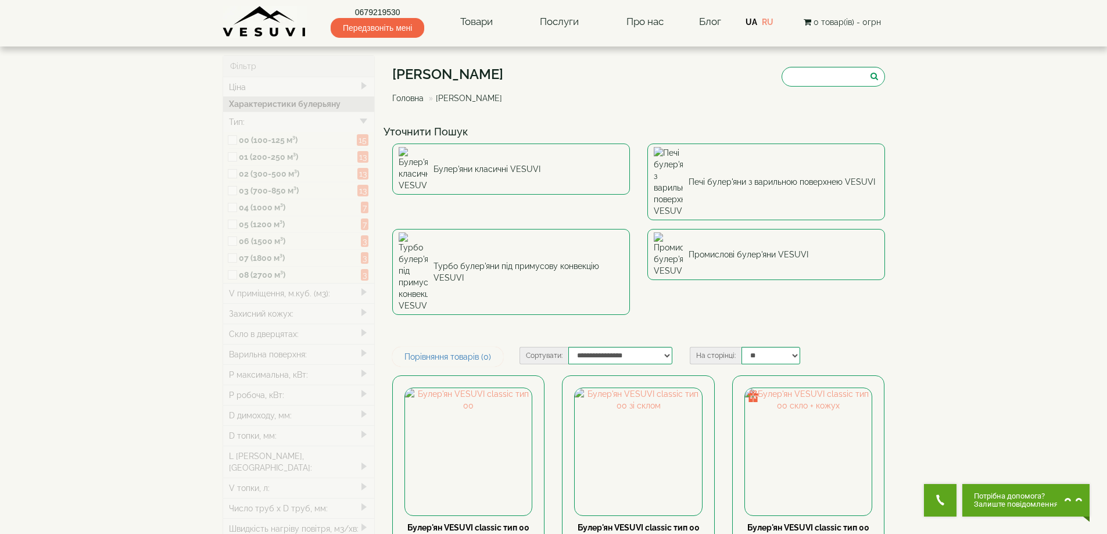
type input "*****"
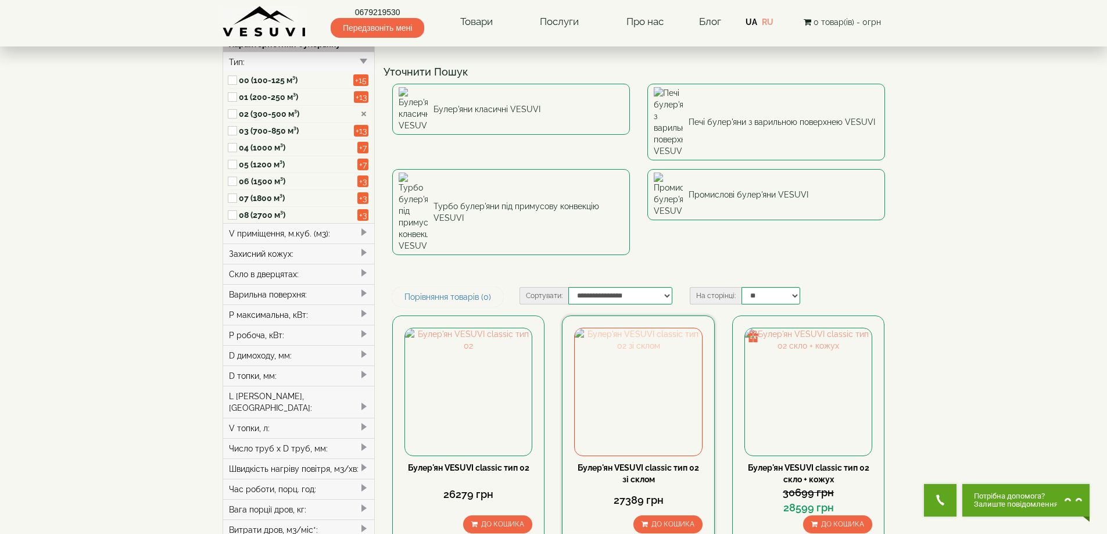
scroll to position [116, 0]
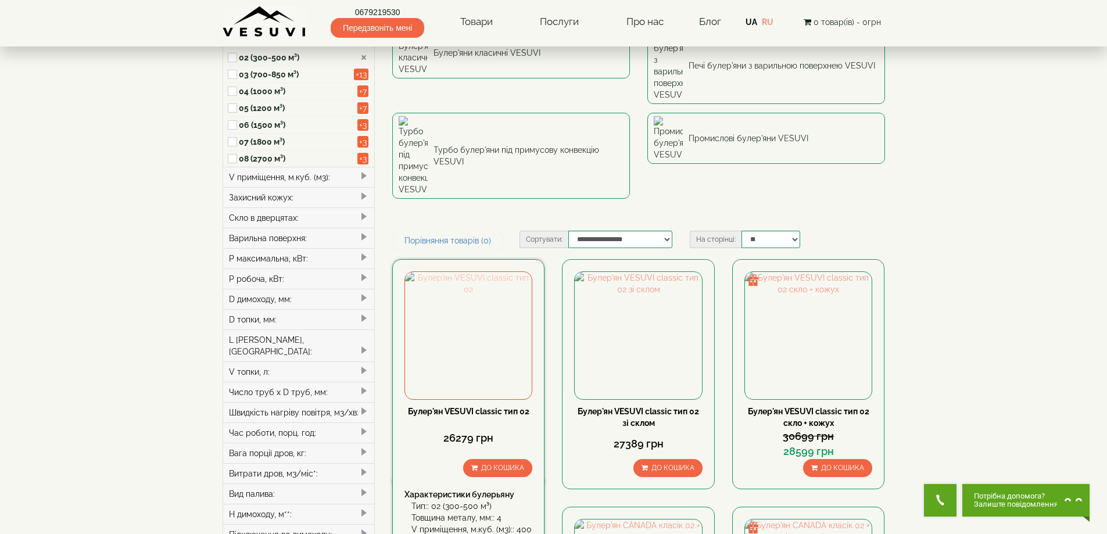
click at [499, 272] on img at bounding box center [468, 335] width 127 height 127
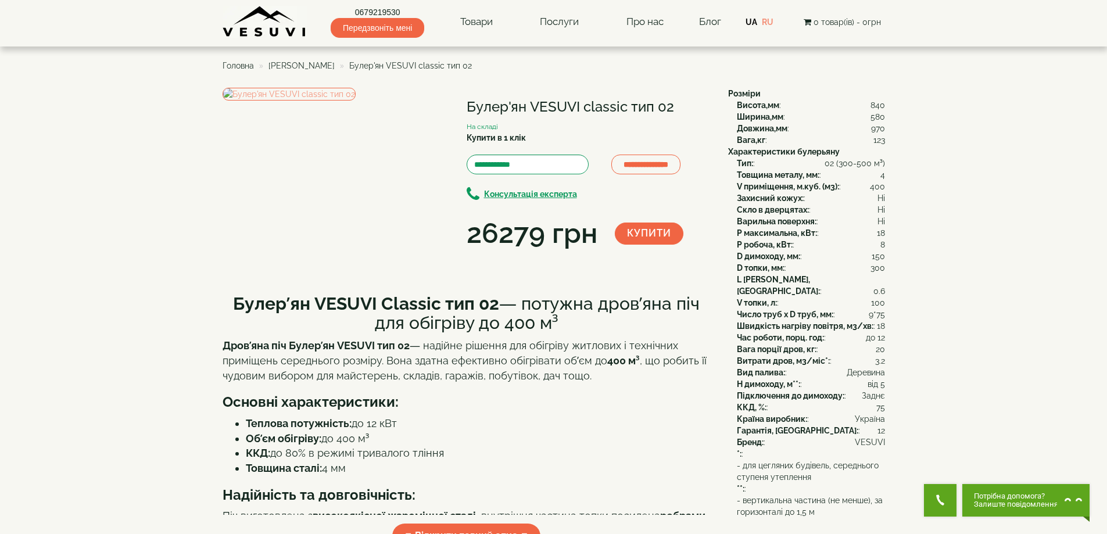
click at [485, 106] on h1 "Булер'ян VESUVI classic тип 02" at bounding box center [589, 106] width 244 height 15
copy div "Булер'ян VESUVI classic тип 02"
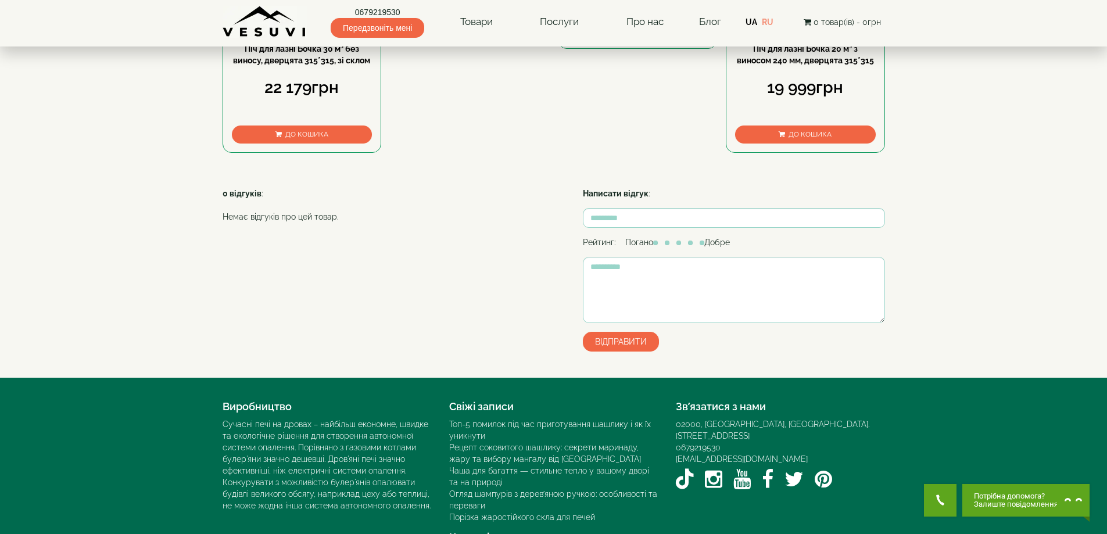
scroll to position [585, 0]
